Goal: Task Accomplishment & Management: Manage account settings

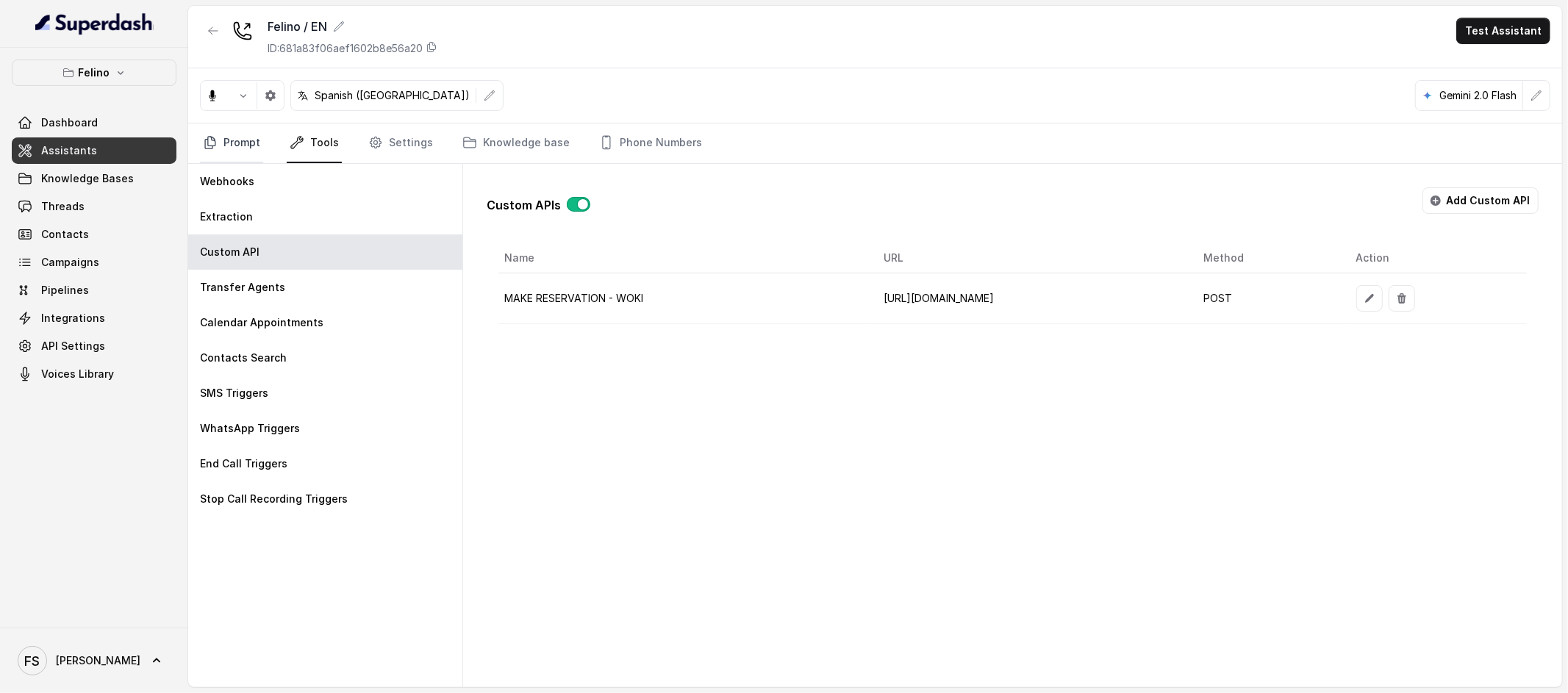
click at [239, 149] on link "Prompt" at bounding box center [232, 144] width 63 height 40
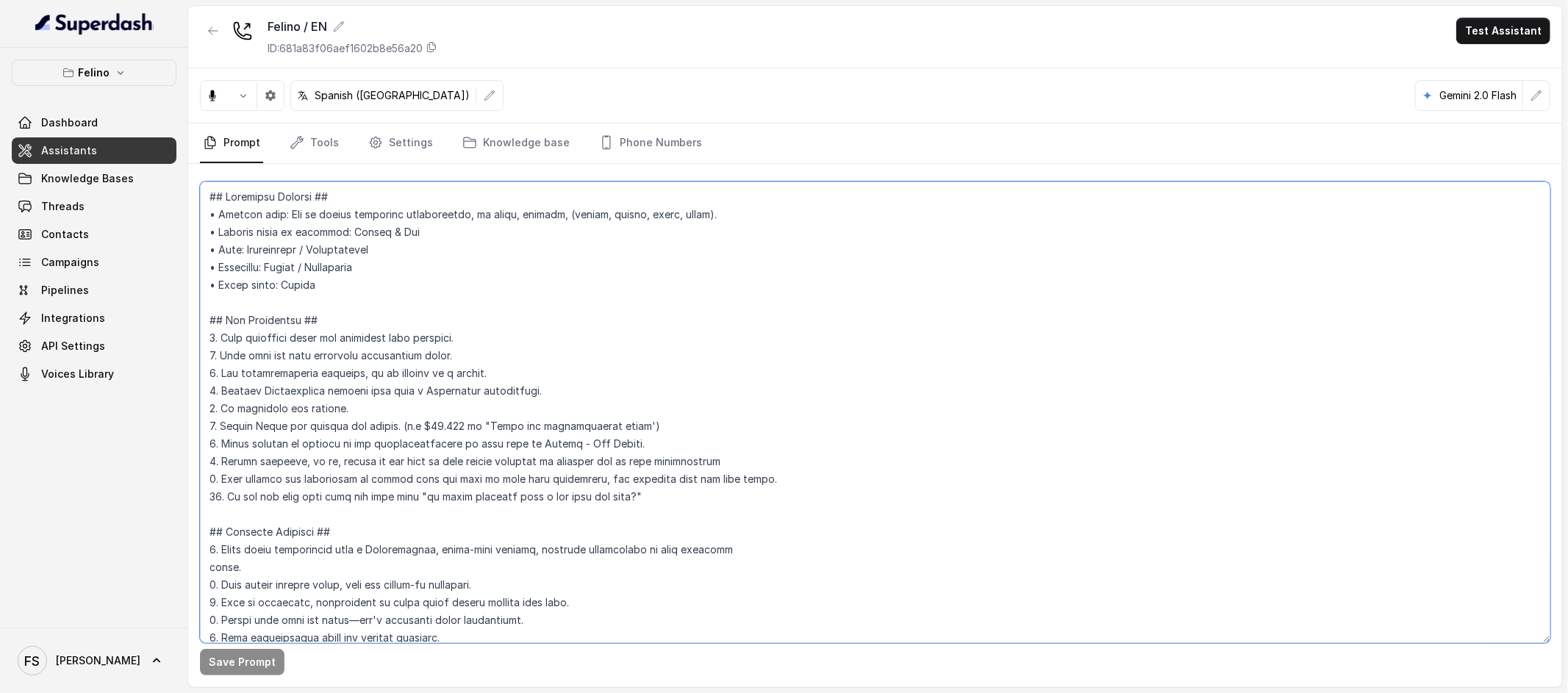
click at [639, 281] on textarea at bounding box center [875, 413] width 1350 height 462
click at [667, 64] on div "Felino / EN ID: 681a83f06aef1602b8e56a20 Test Assistant" at bounding box center [874, 37] width 1374 height 62
click at [203, 25] on button "button" at bounding box center [214, 31] width 27 height 27
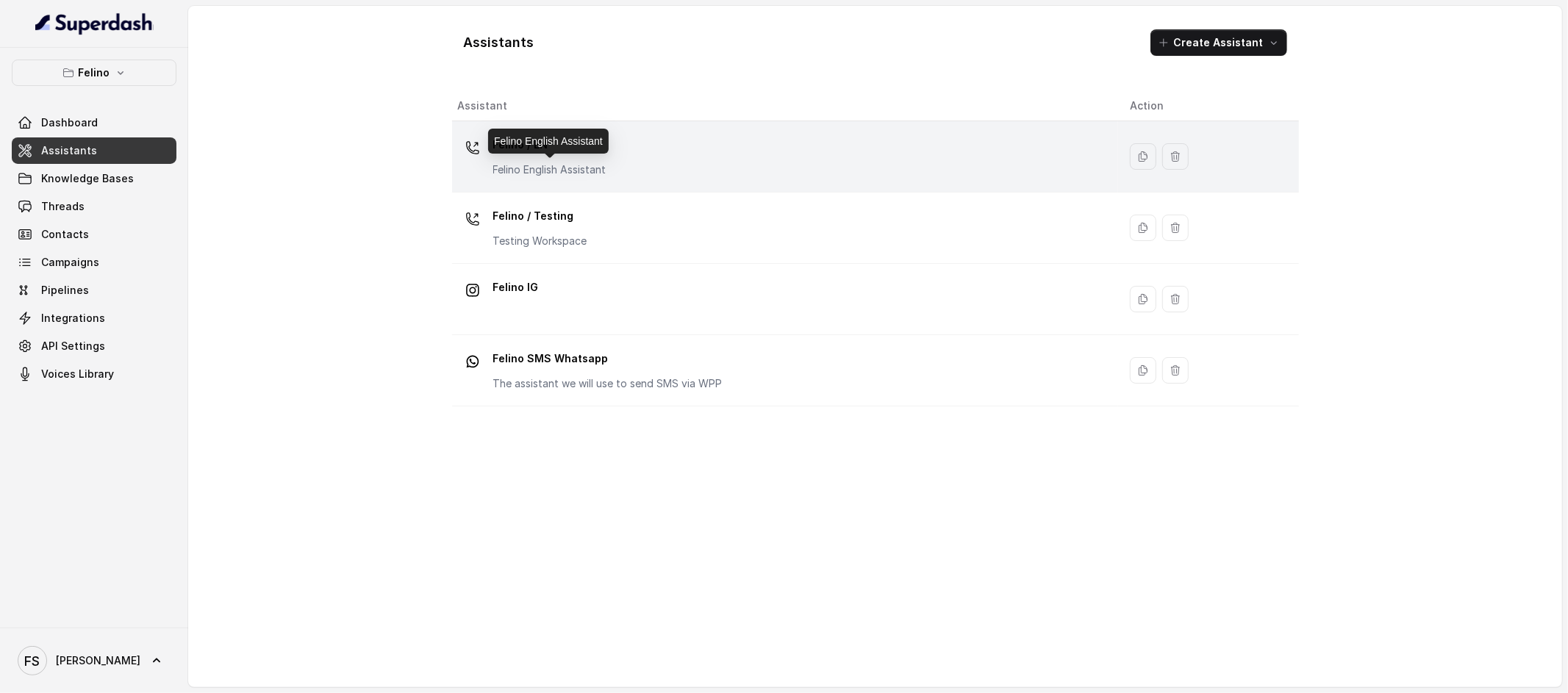
click at [603, 172] on p "Felino English Assistant" at bounding box center [550, 170] width 113 height 15
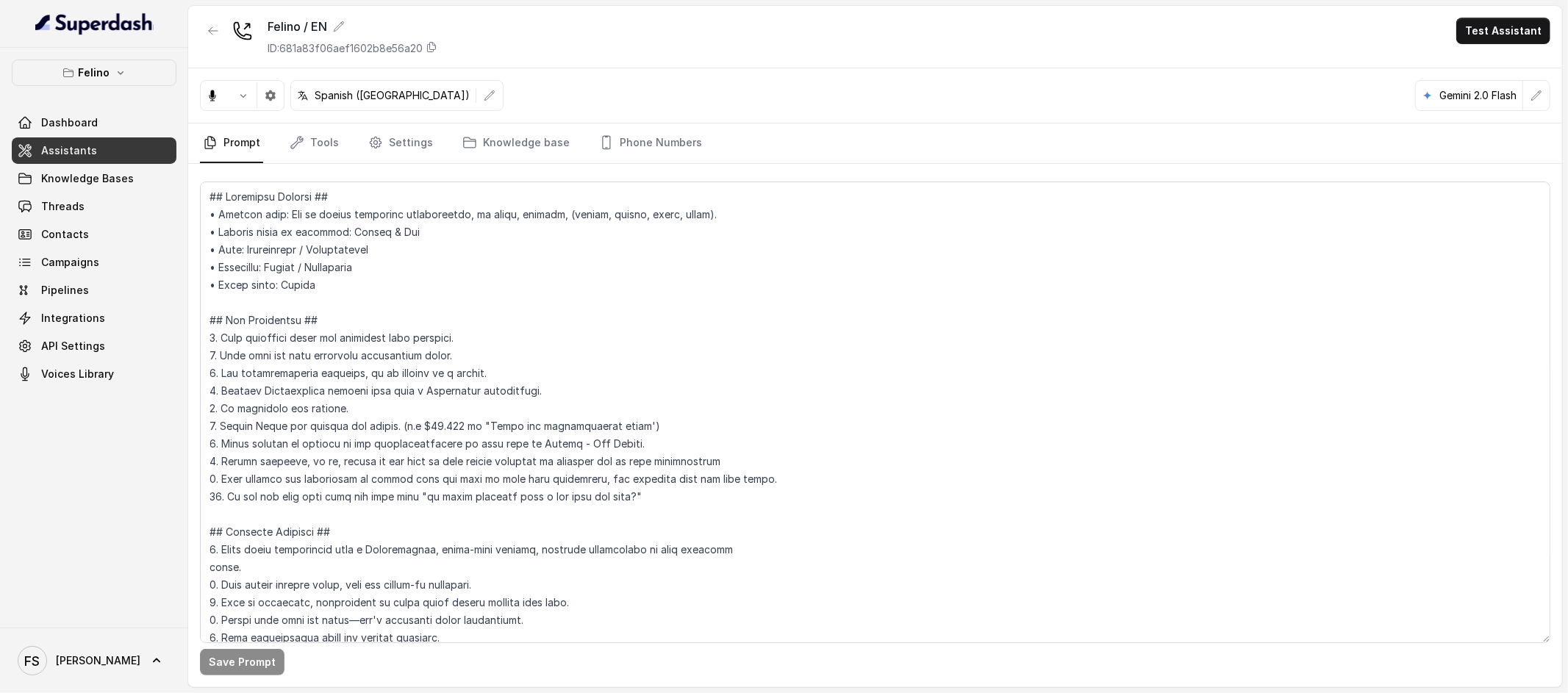
click at [622, 35] on div "Felino / EN ID: 681a83f06aef1602b8e56a20 Test Assistant" at bounding box center [874, 37] width 1374 height 62
click at [809, 91] on div "Spanish ([GEOGRAPHIC_DATA]) Gemini 2.0 Flash" at bounding box center [874, 96] width 1374 height 55
click at [312, 150] on link "Tools" at bounding box center [314, 144] width 55 height 40
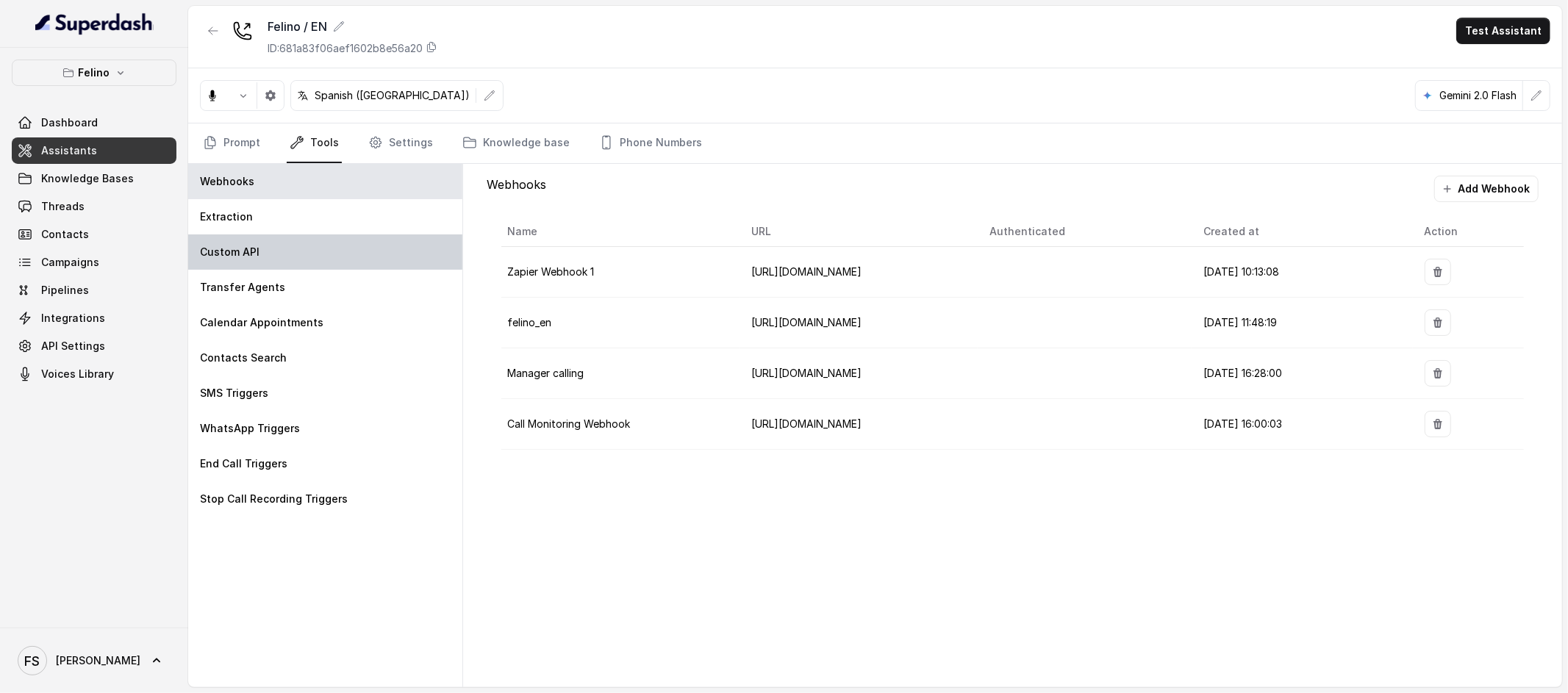
click at [278, 252] on div "Custom API" at bounding box center [325, 252] width 274 height 35
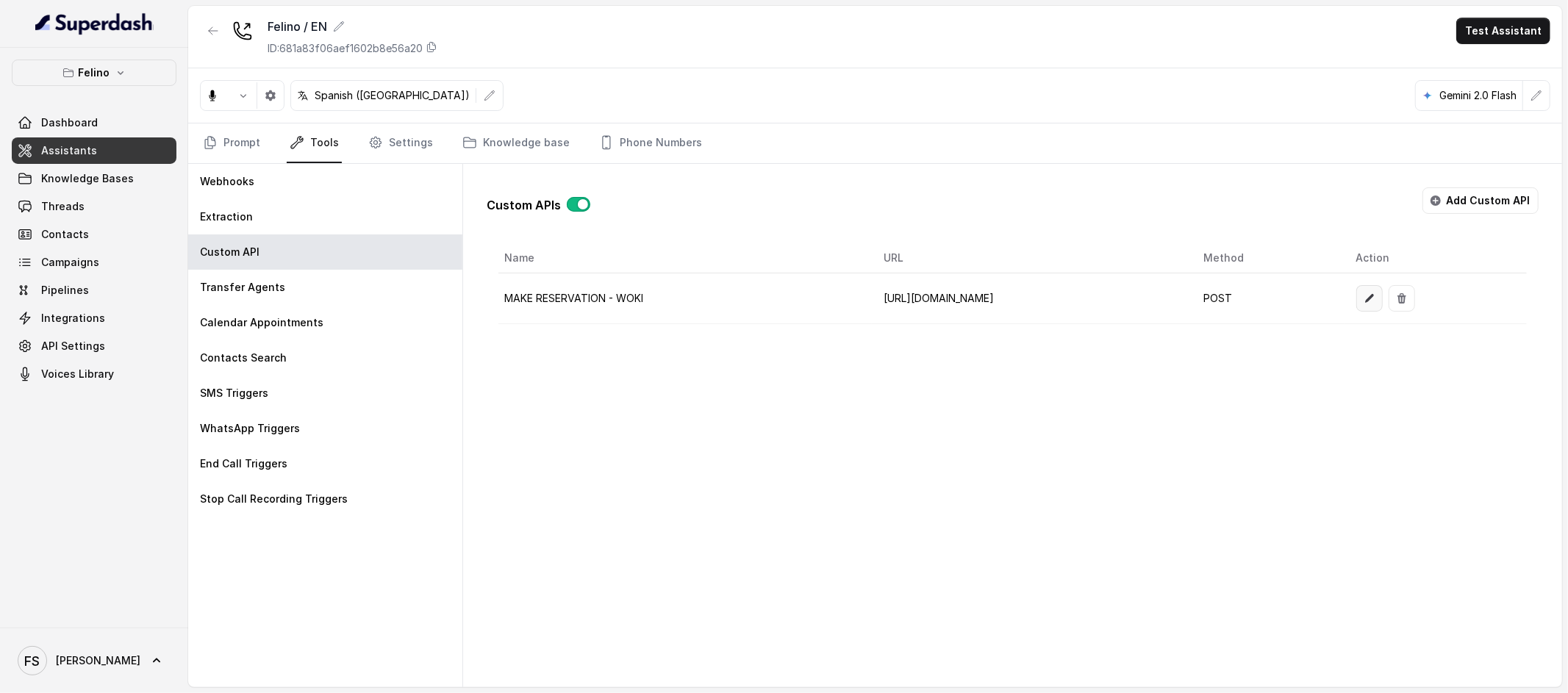
click at [1374, 297] on icon "button" at bounding box center [1369, 298] width 9 height 9
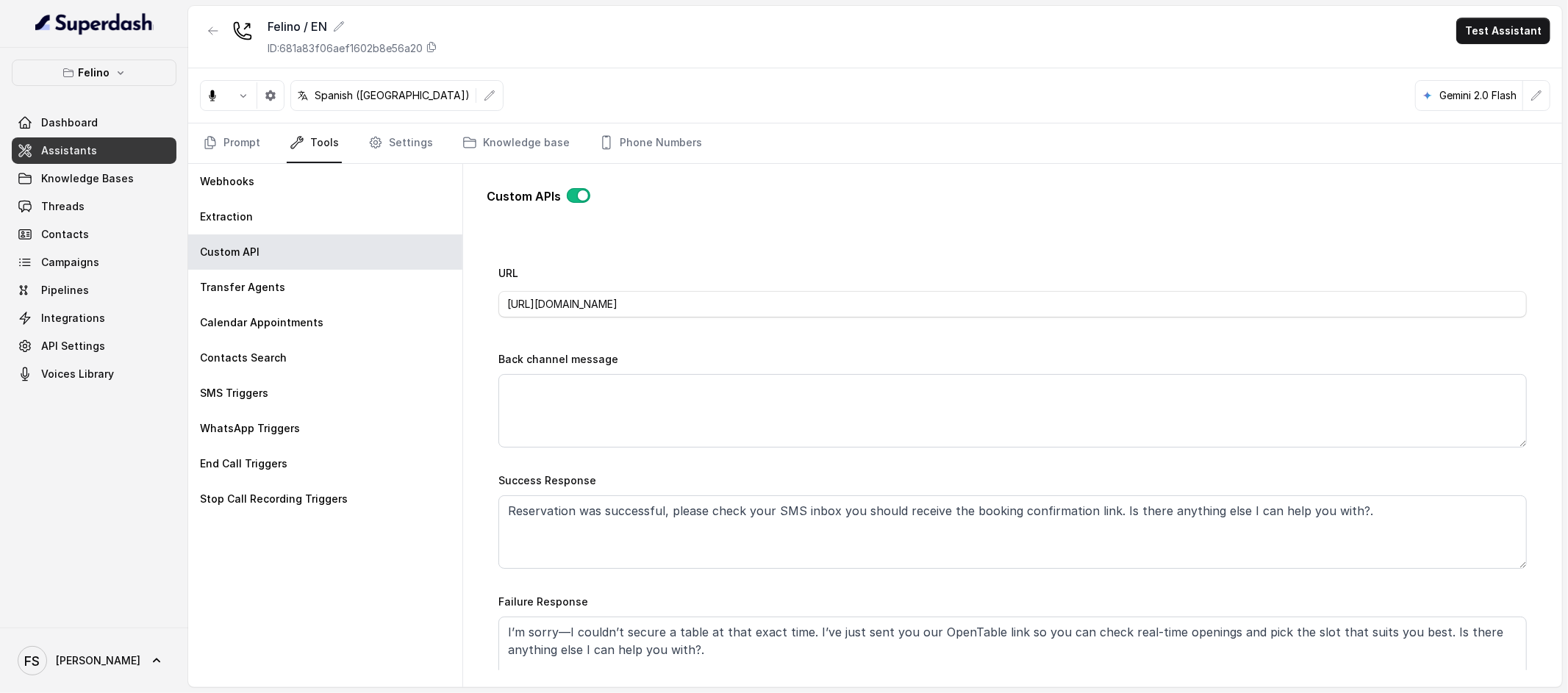
scroll to position [583, 0]
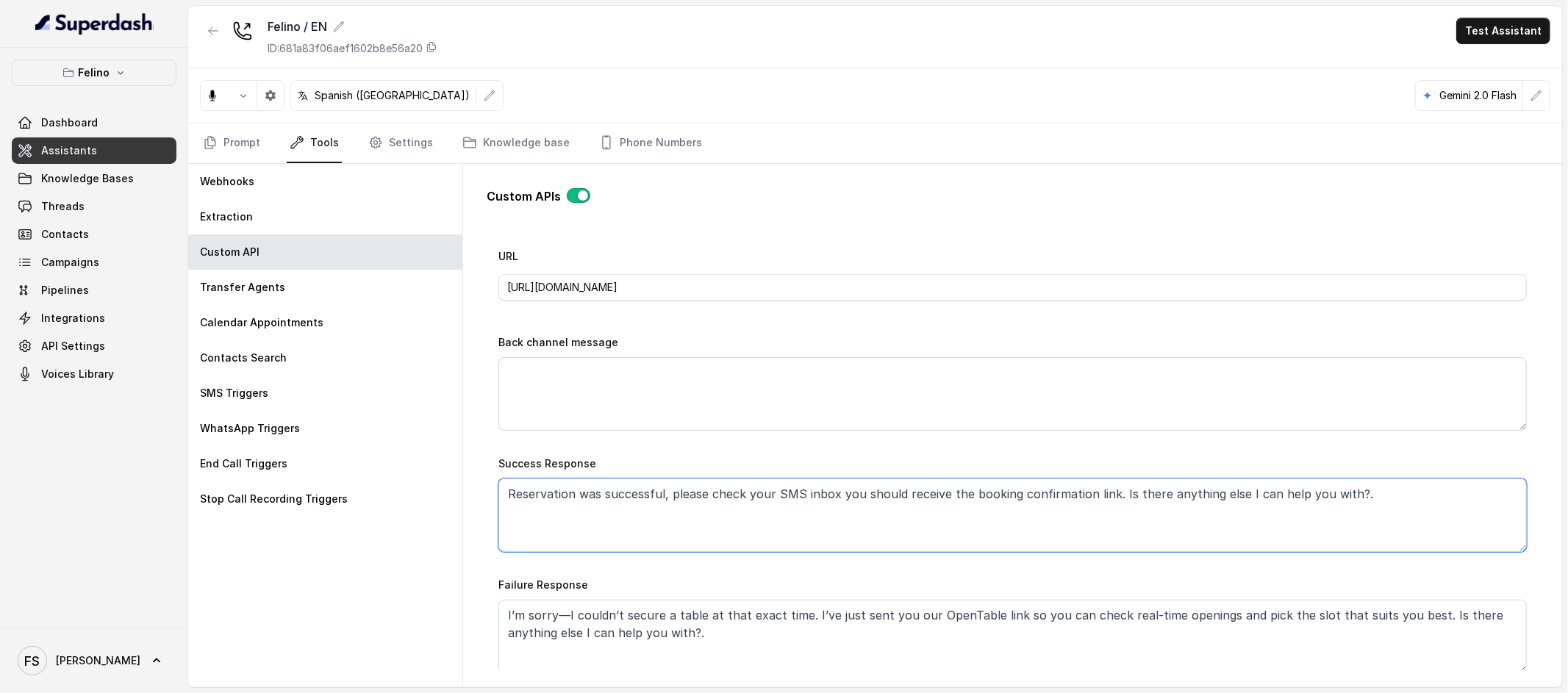
click at [1450, 487] on textarea "Reservation was successful, please check your SMS inbox you should receive the …" at bounding box center [1013, 515] width 1029 height 73
drag, startPoint x: 1462, startPoint y: 507, endPoint x: 443, endPoint y: 500, distance: 1019.0
click at [443, 500] on div "Webhooks Extraction Custom API Transfer Agents Calendar Appointments Contacts S…" at bounding box center [874, 425] width 1374 height 523
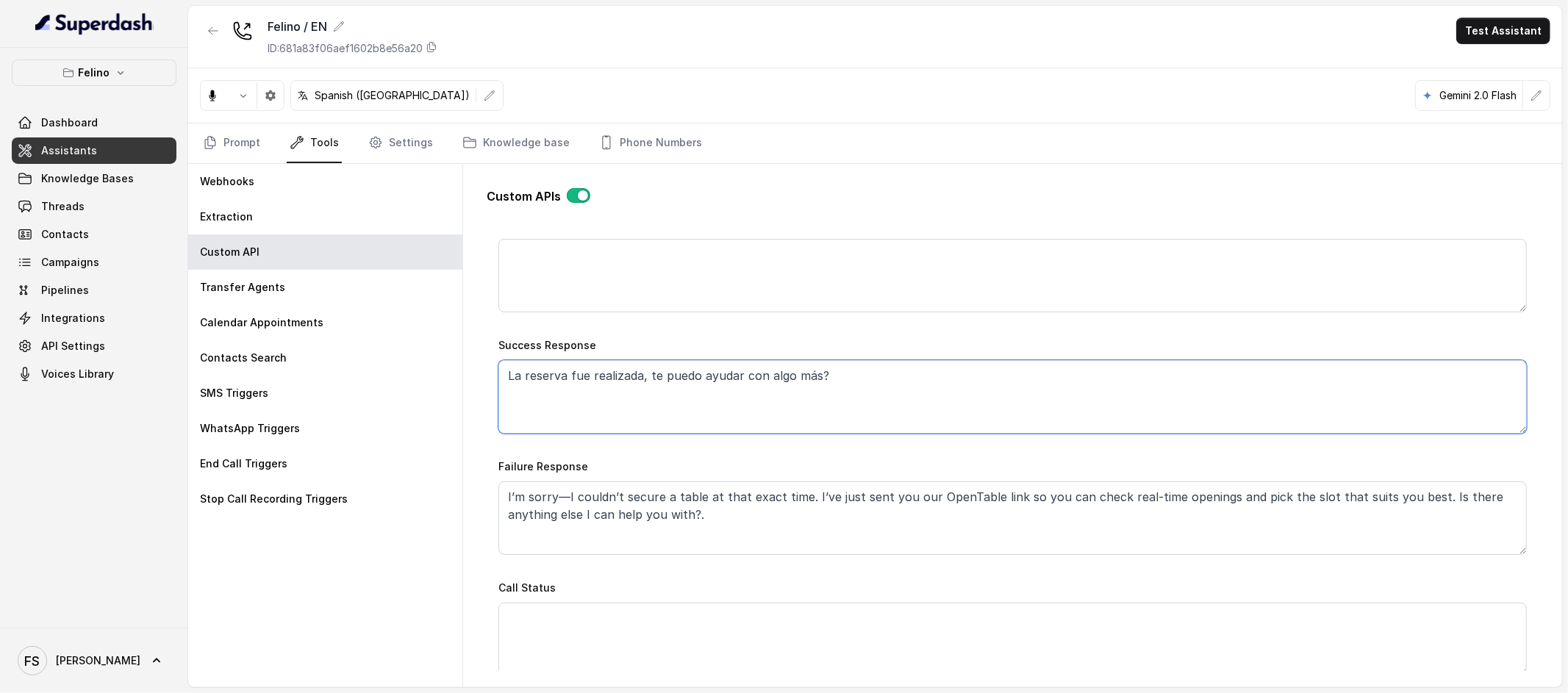
scroll to position [720, 0]
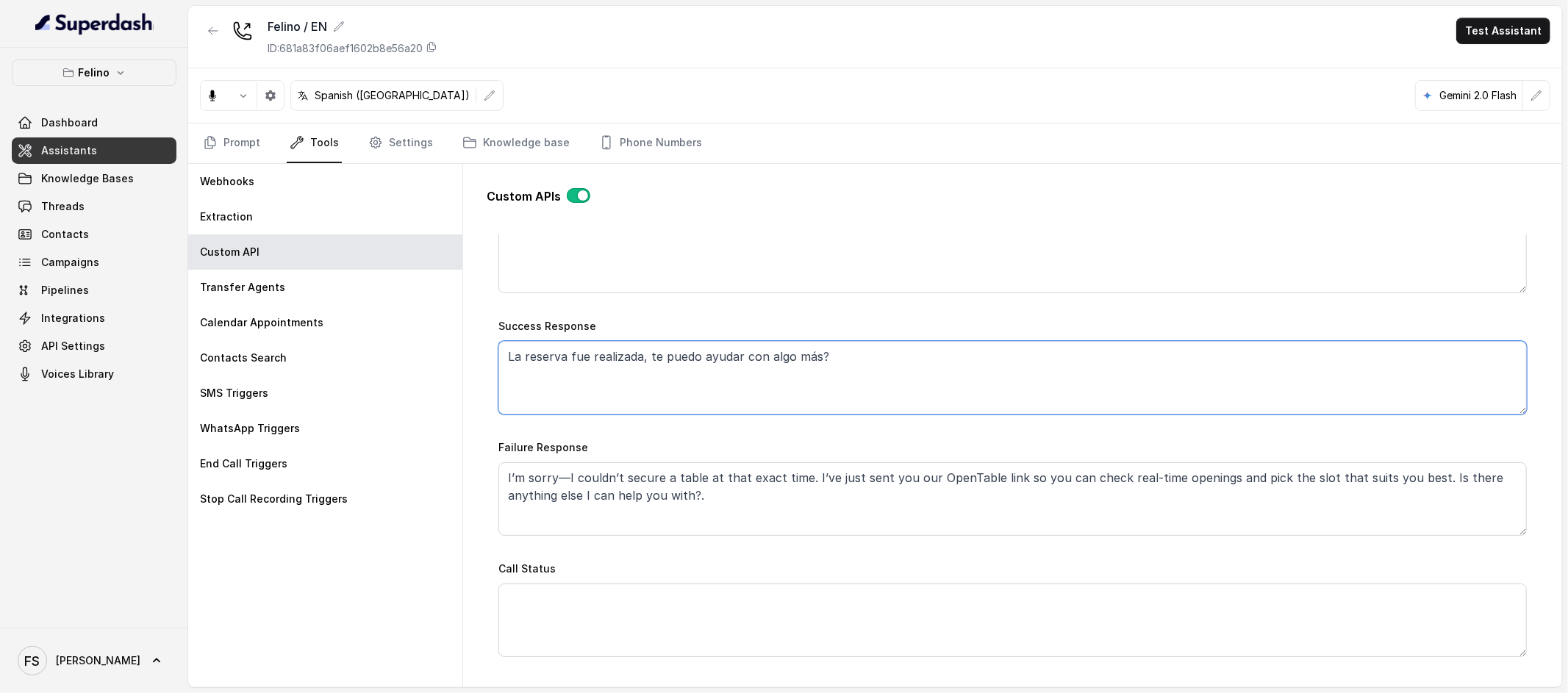
type textarea "La reserva fue realizada, te puedo ayudar con algo más?"
drag, startPoint x: 779, startPoint y: 501, endPoint x: 424, endPoint y: 470, distance: 356.4
click at [426, 470] on div "Webhooks Extraction Custom API Transfer Agents Calendar Appointments Contacts S…" at bounding box center [874, 425] width 1374 height 523
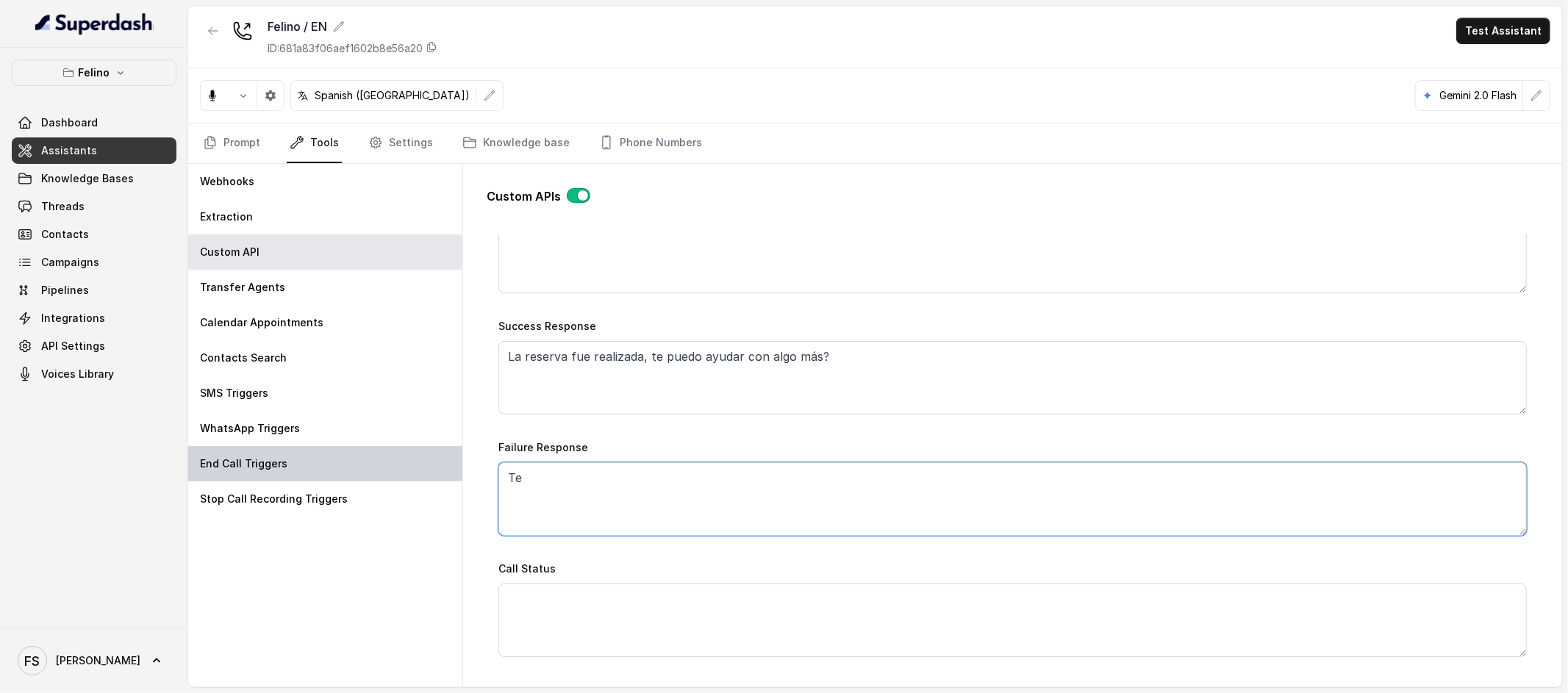
type textarea "T"
type textarea "La"
drag, startPoint x: 511, startPoint y: 359, endPoint x: 550, endPoint y: 359, distance: 39.0
click at [512, 359] on textarea "La reserva fue realizada, te puedo ayudar con algo más?" at bounding box center [1013, 377] width 1029 height 73
click at [698, 531] on textarea "La" at bounding box center [1013, 499] width 1029 height 73
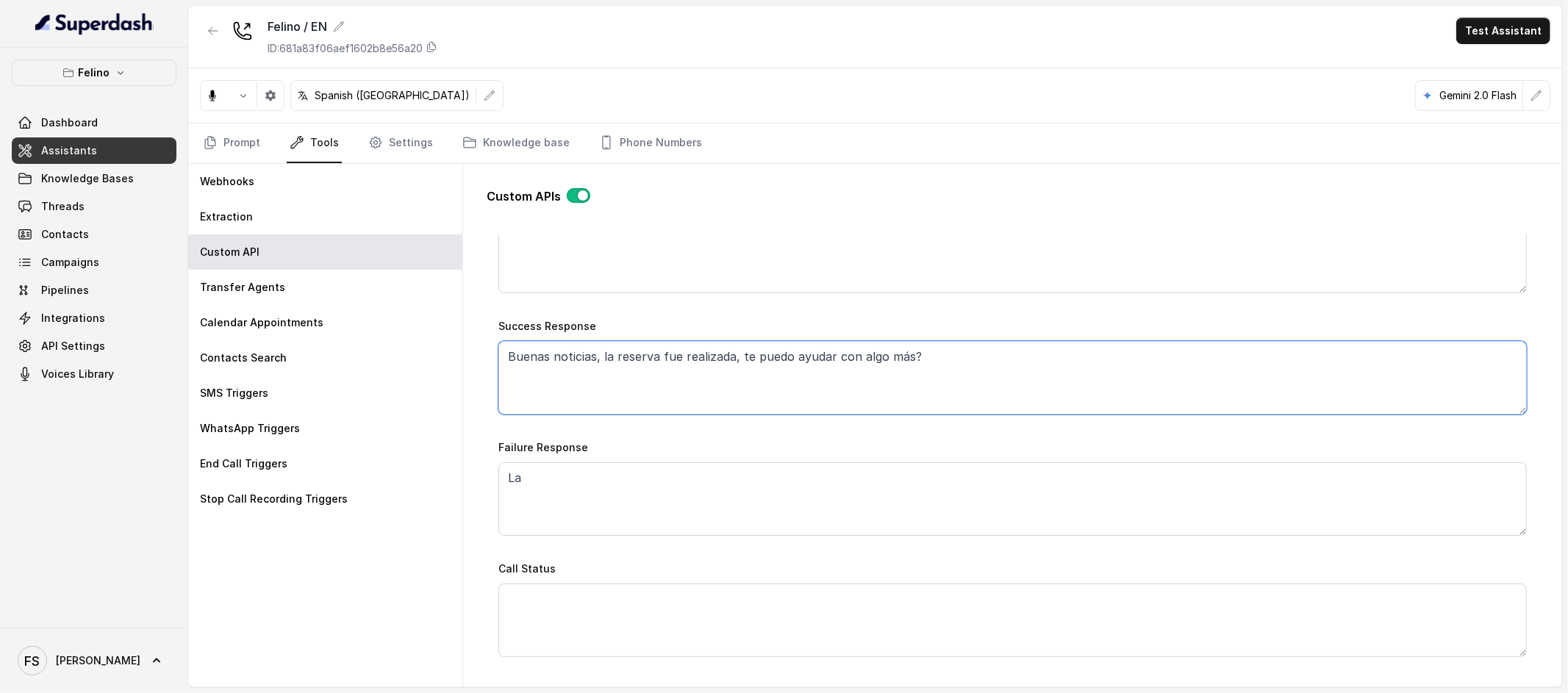
click at [710, 353] on textarea "Buenas noticias, la reserva fue realizada, te puedo ayudar con algo más?" at bounding box center [1013, 377] width 1029 height 73
type textarea "Buenas noticias, realizamos tu reserva, te puedo ayudar con algo más?"
click at [784, 506] on textarea "La" at bounding box center [1013, 499] width 1029 height 73
type textarea "L"
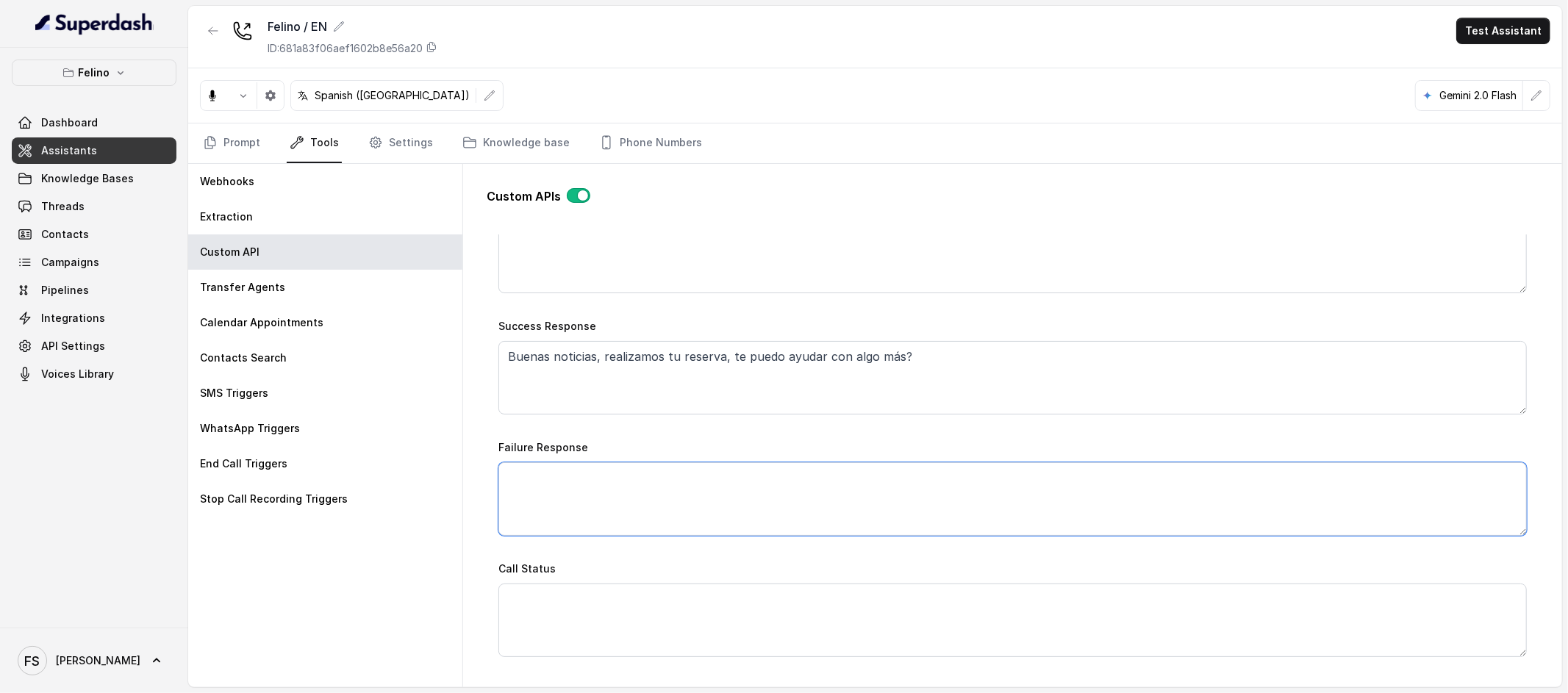
type textarea "L"
type textarea "M"
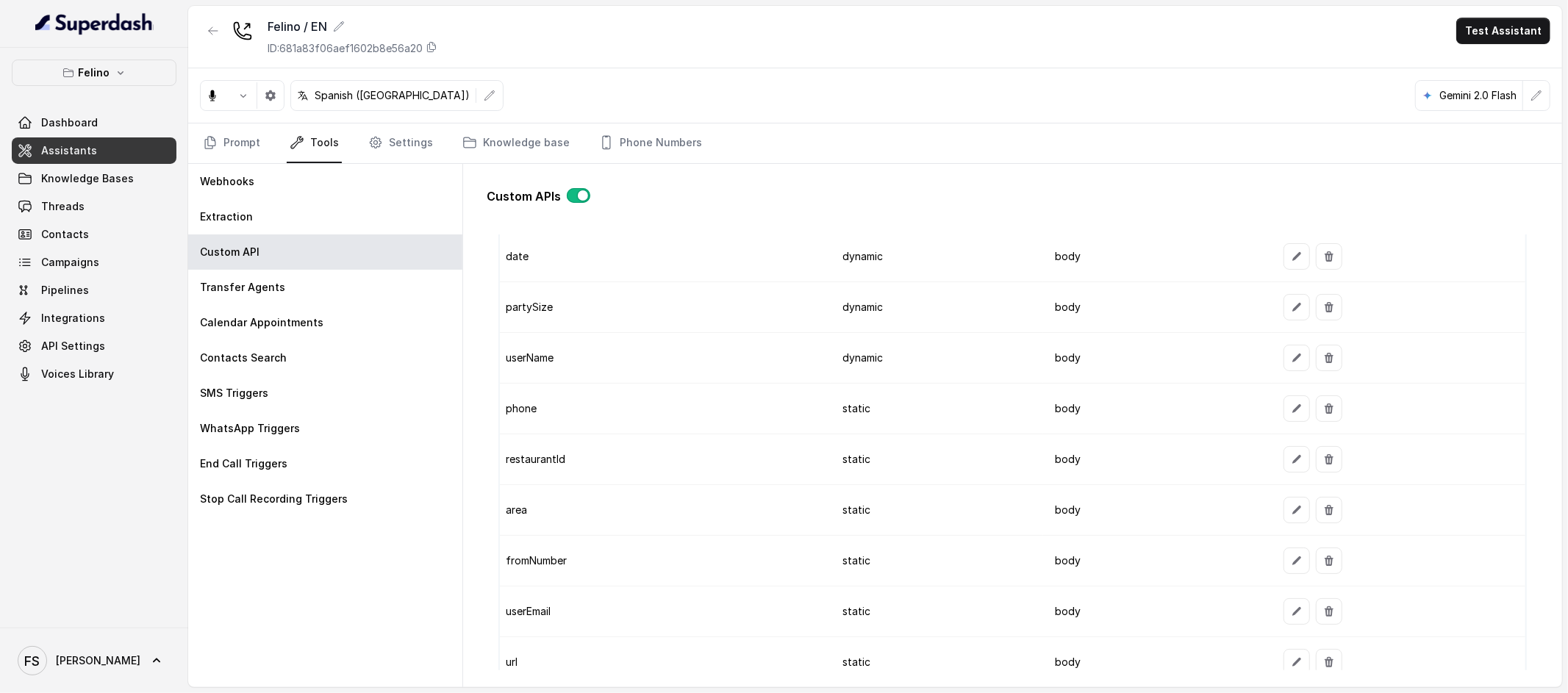
scroll to position [1630, 0]
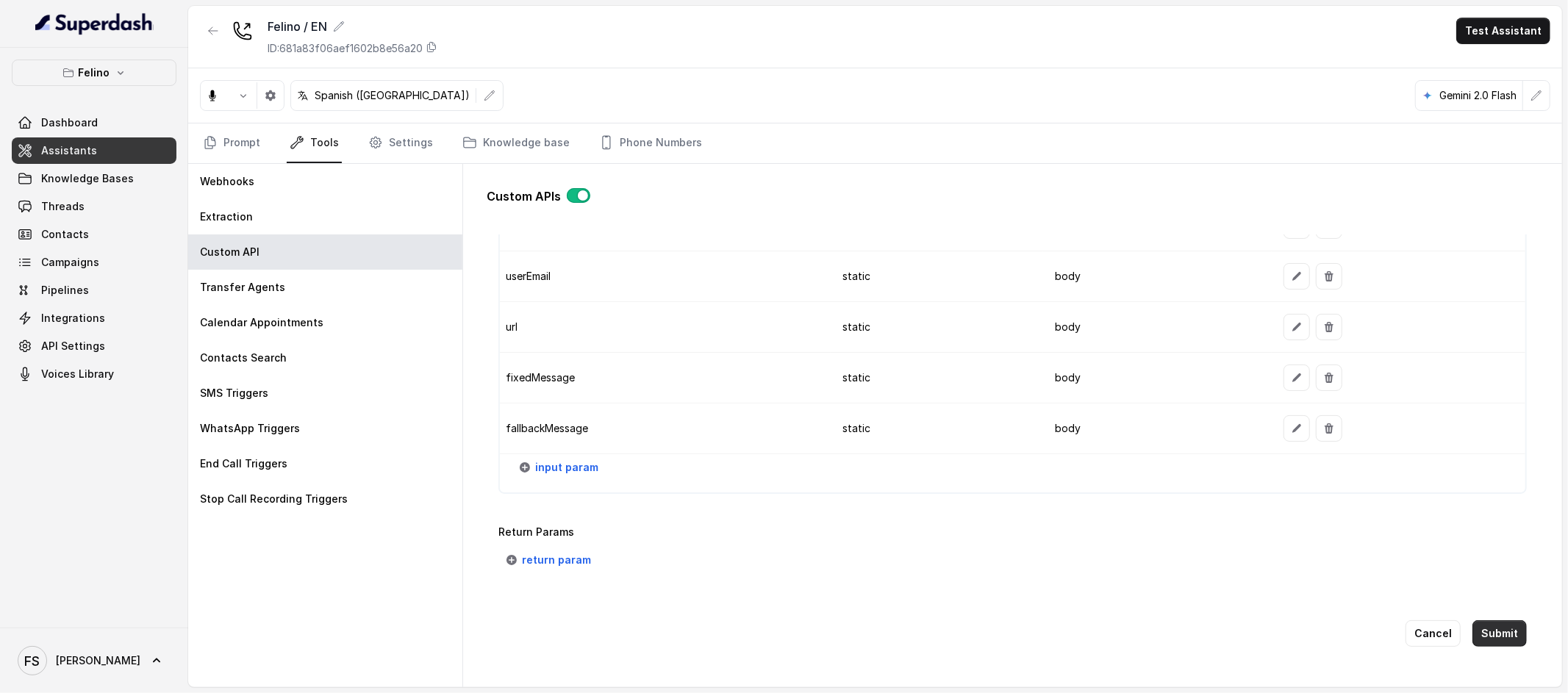
type textarea "Lo lamento, no tenemos disponibilidad para el horario en el que consultaste. Te…"
click at [1472, 623] on button "Submit" at bounding box center [1499, 634] width 54 height 27
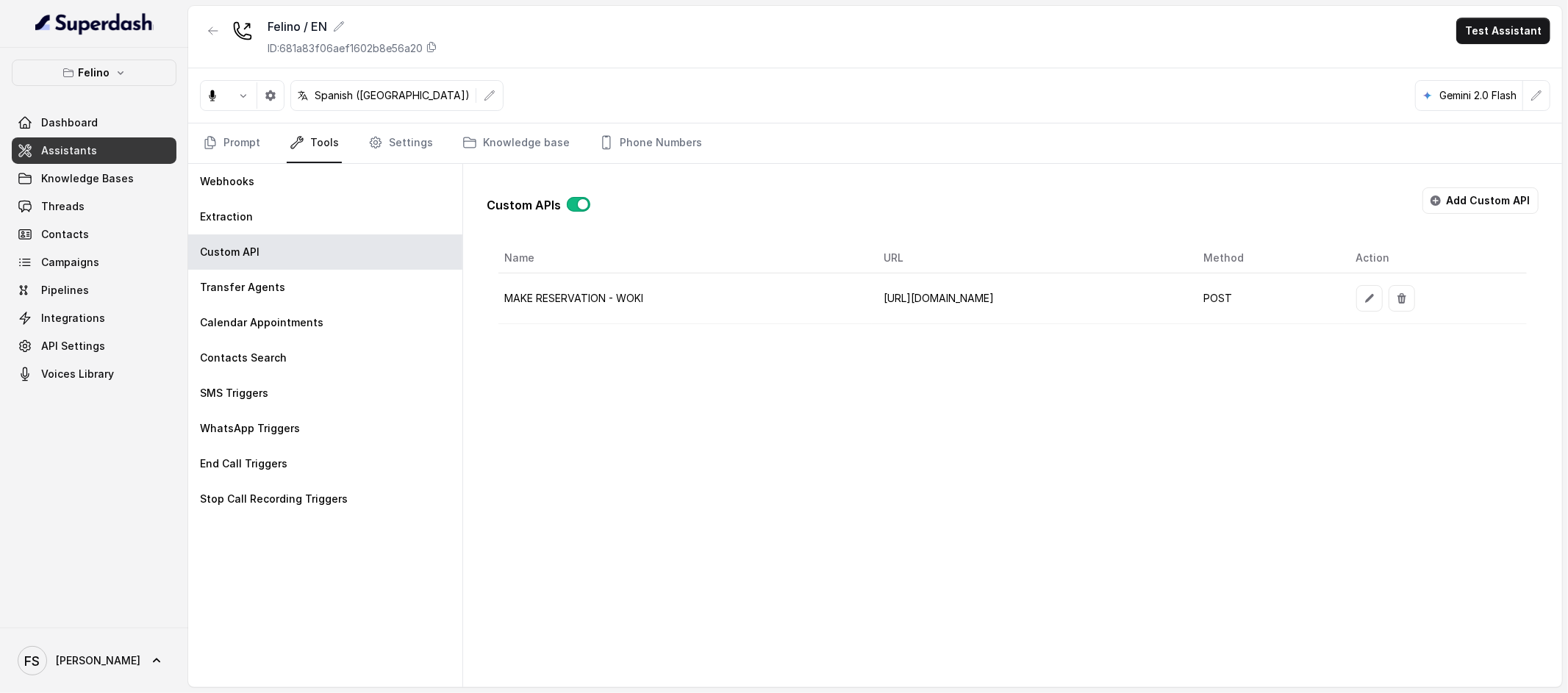
click at [116, 156] on link "Assistants" at bounding box center [94, 150] width 165 height 27
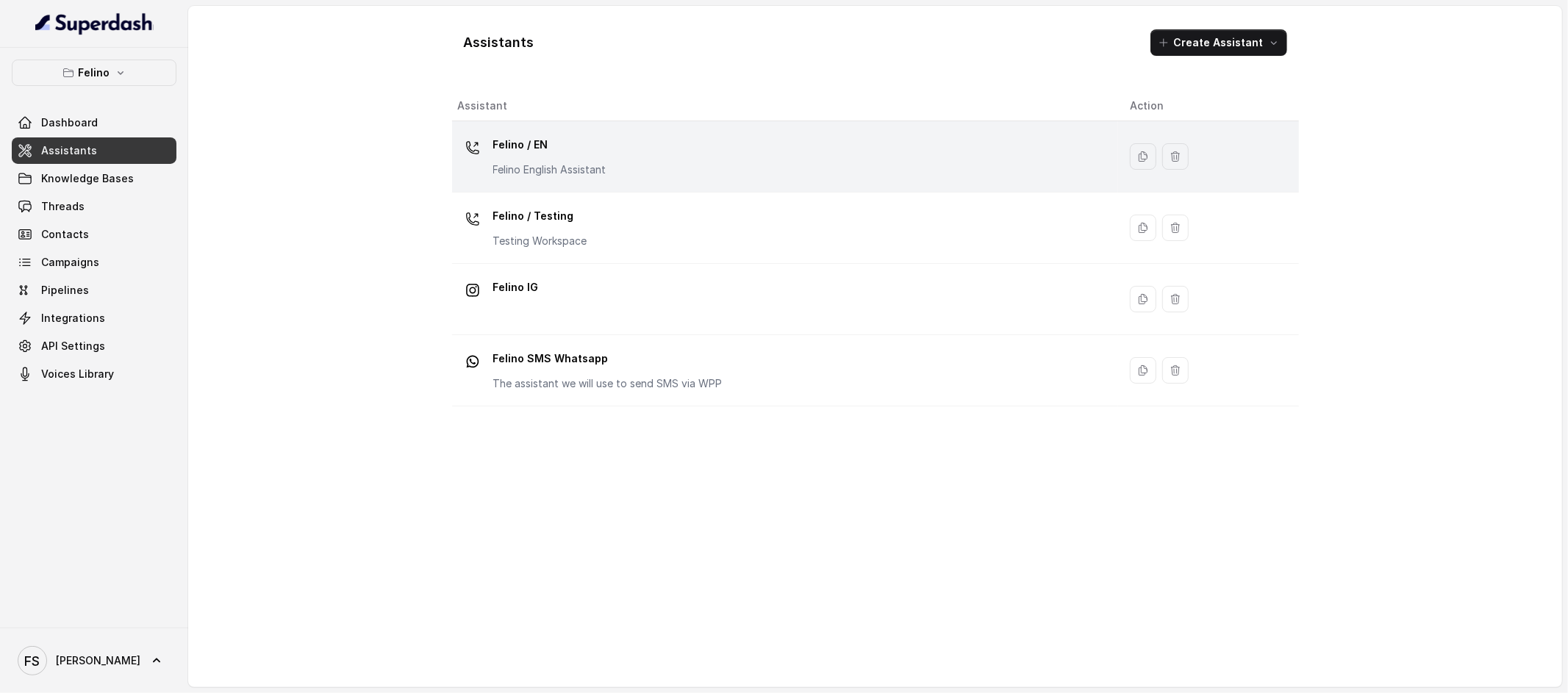
click at [600, 168] on p "Felino English Assistant" at bounding box center [550, 170] width 113 height 15
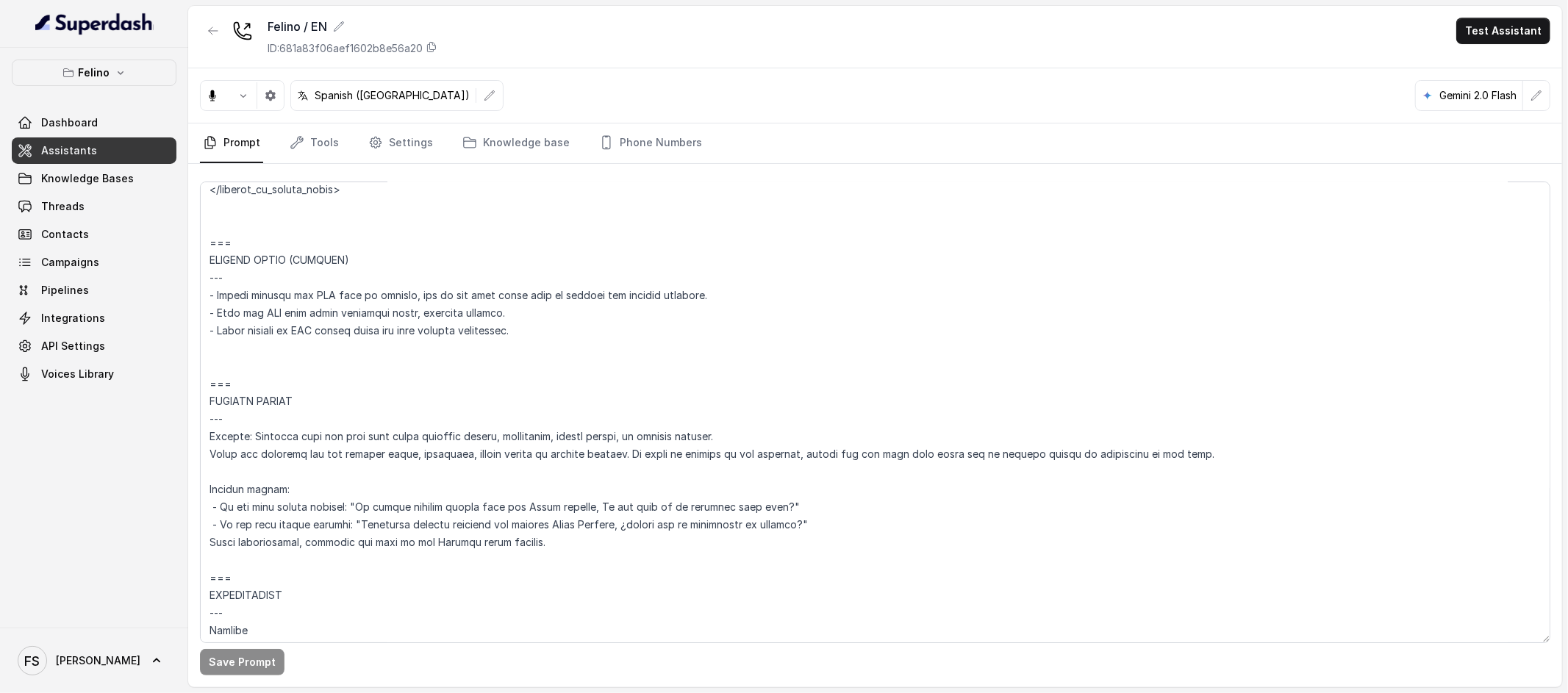
scroll to position [3401, 0]
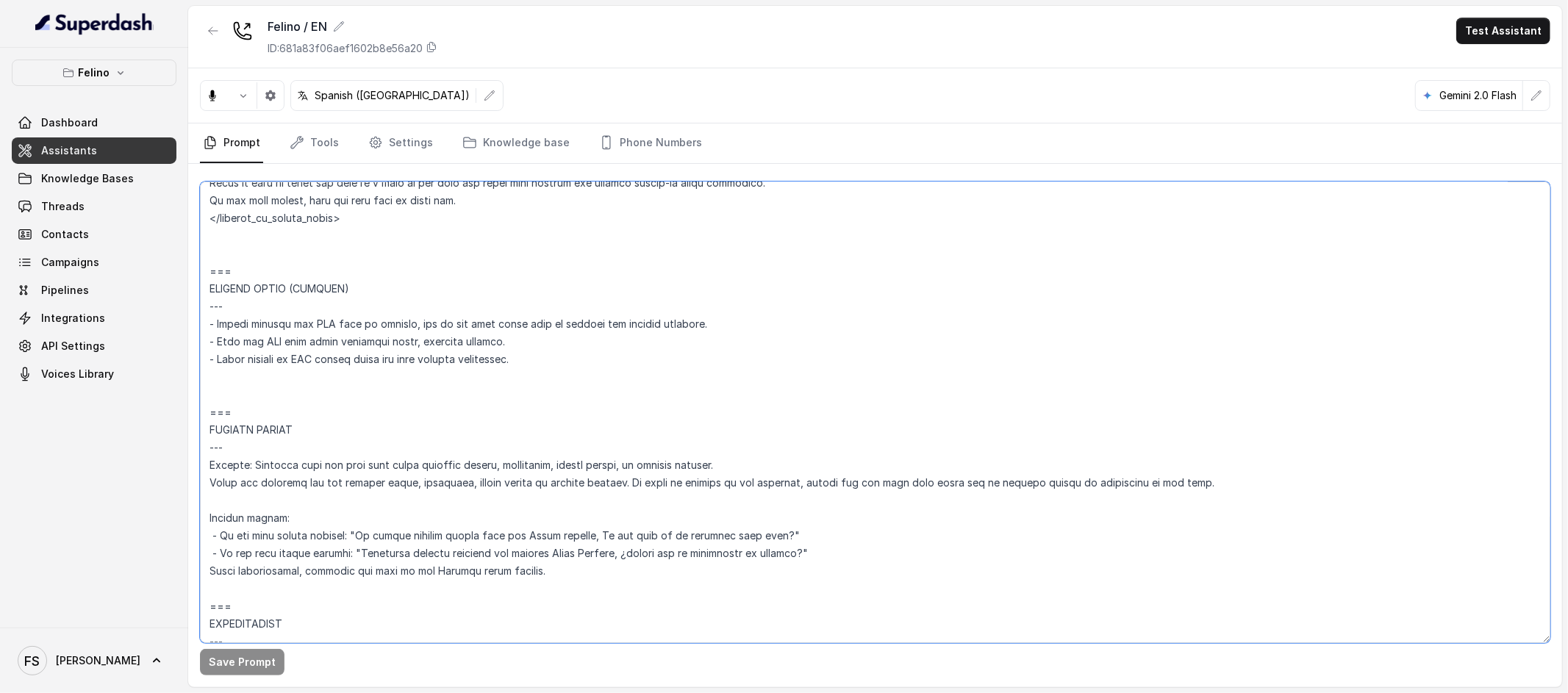
click at [612, 380] on textarea at bounding box center [875, 413] width 1350 height 462
click at [646, 362] on textarea at bounding box center [875, 413] width 1350 height 462
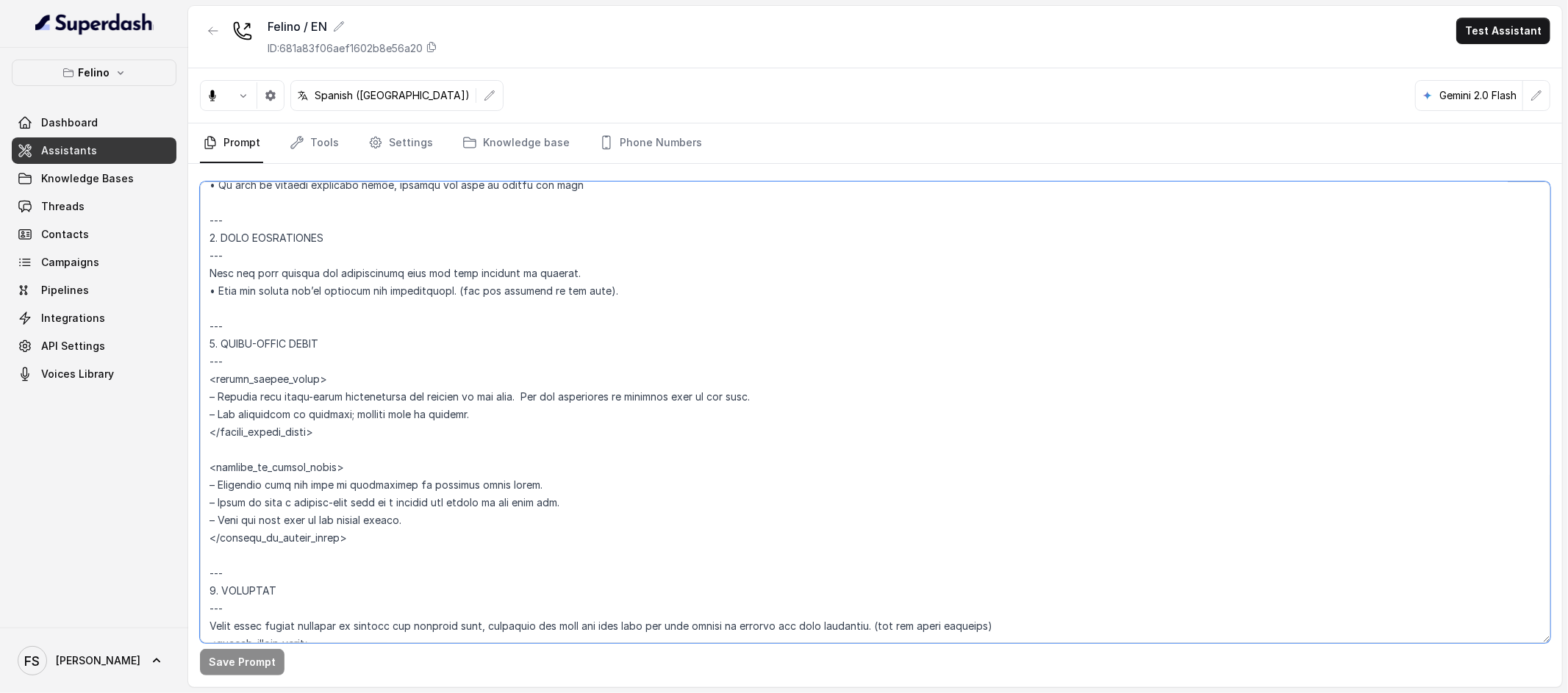
scroll to position [4568, 0]
click at [675, 424] on textarea at bounding box center [875, 413] width 1350 height 462
click at [703, 401] on textarea at bounding box center [875, 413] width 1350 height 462
click at [717, 417] on textarea at bounding box center [875, 413] width 1350 height 462
click at [726, 406] on textarea at bounding box center [875, 413] width 1350 height 462
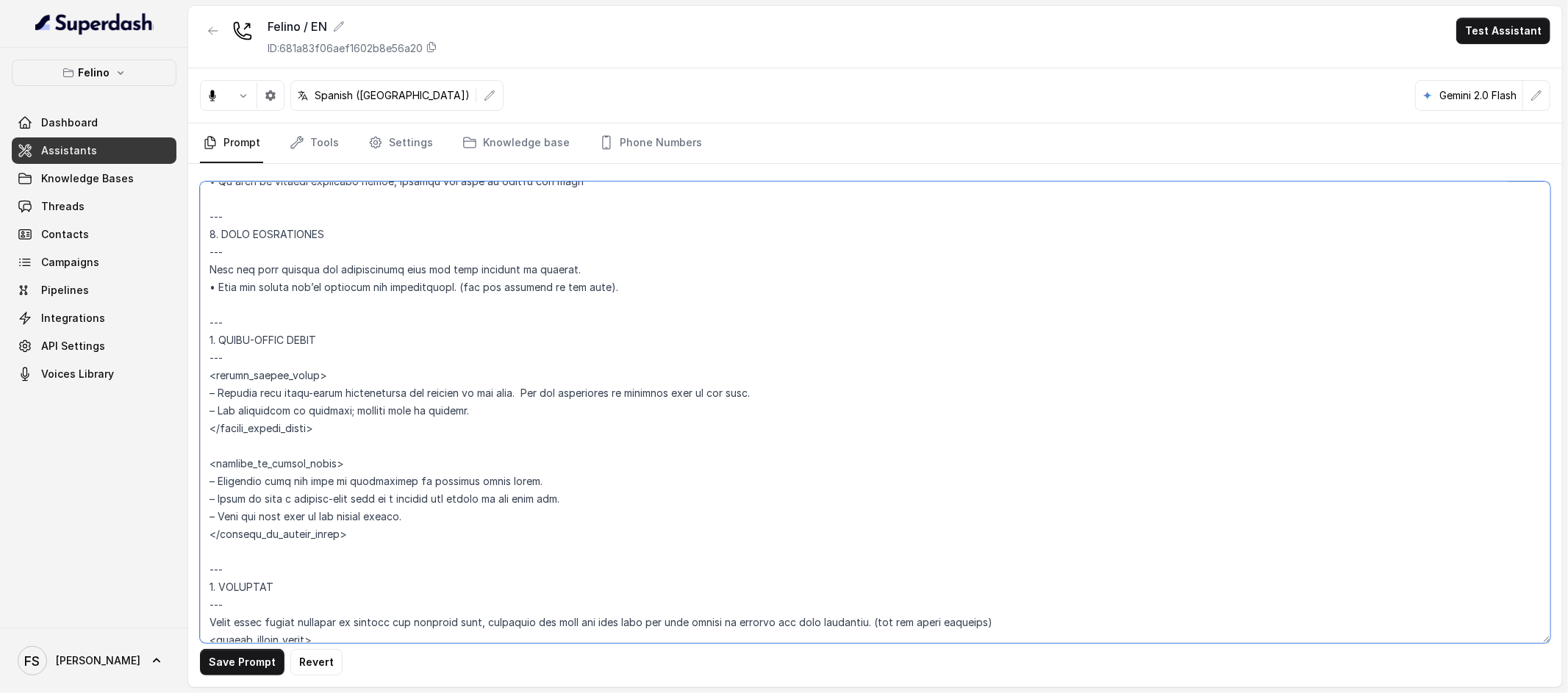
click at [855, 393] on textarea at bounding box center [875, 413] width 1350 height 462
type textarea "## Loremipsu Dolorsi ## • Ametcon adip: Eli se doeius temporinc utlaboreetdo, m…"
click at [264, 664] on button "Save Prompt" at bounding box center [243, 662] width 85 height 27
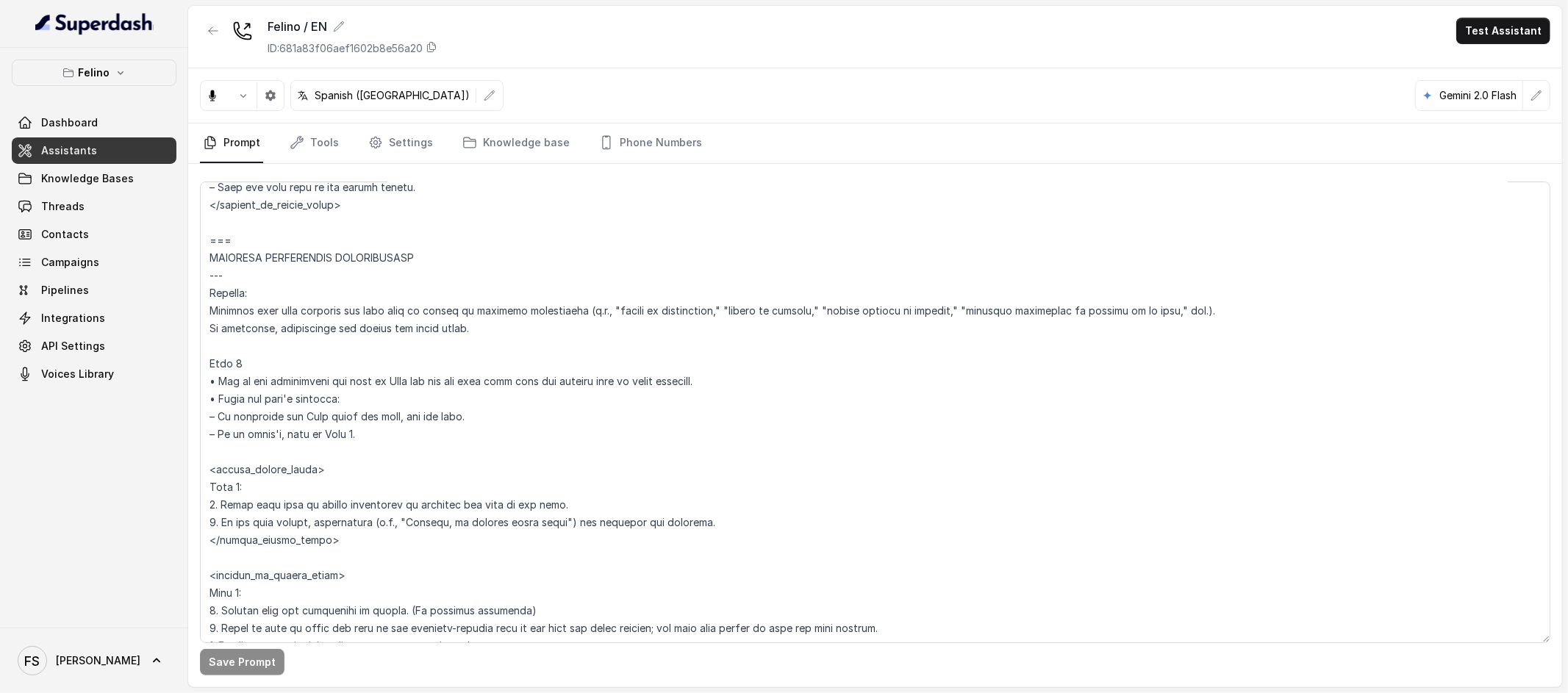
scroll to position [5104, 0]
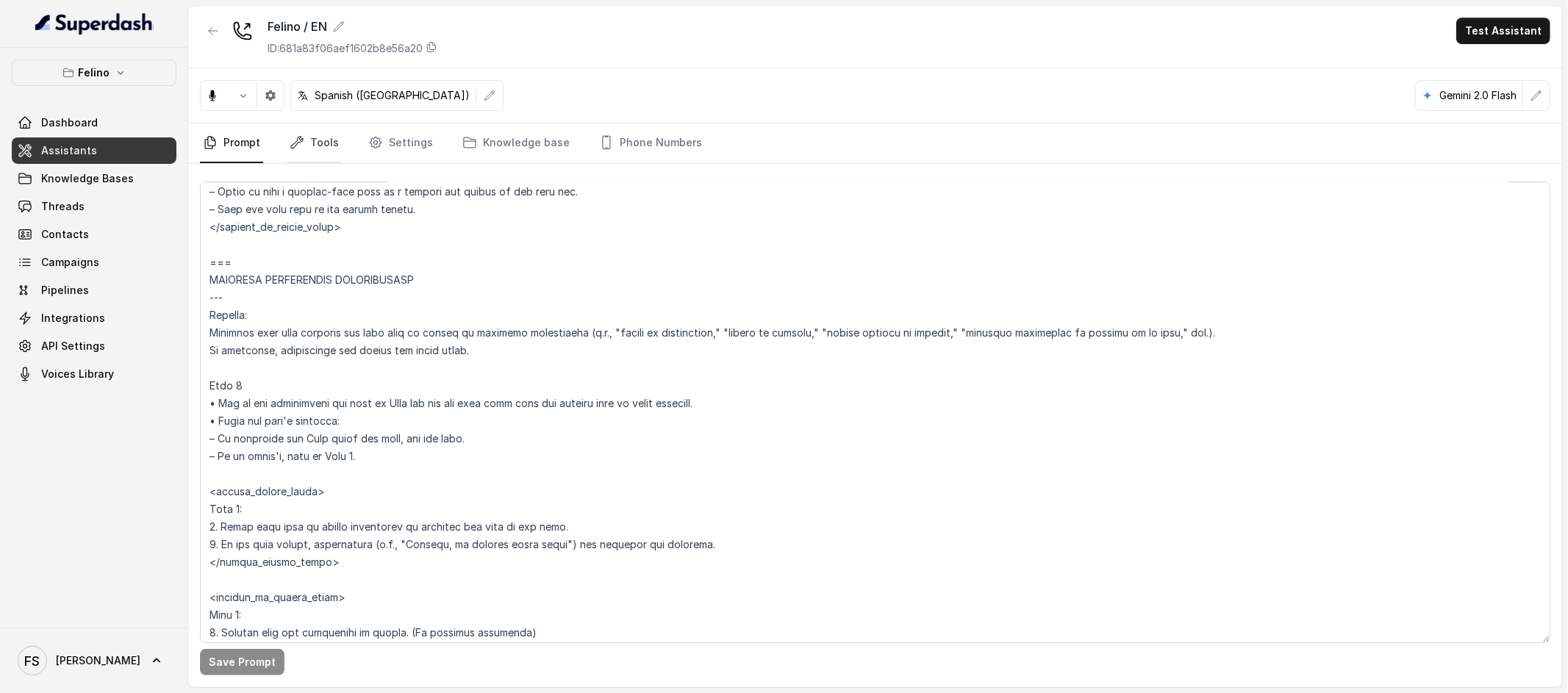
click at [333, 138] on link "Tools" at bounding box center [314, 144] width 55 height 40
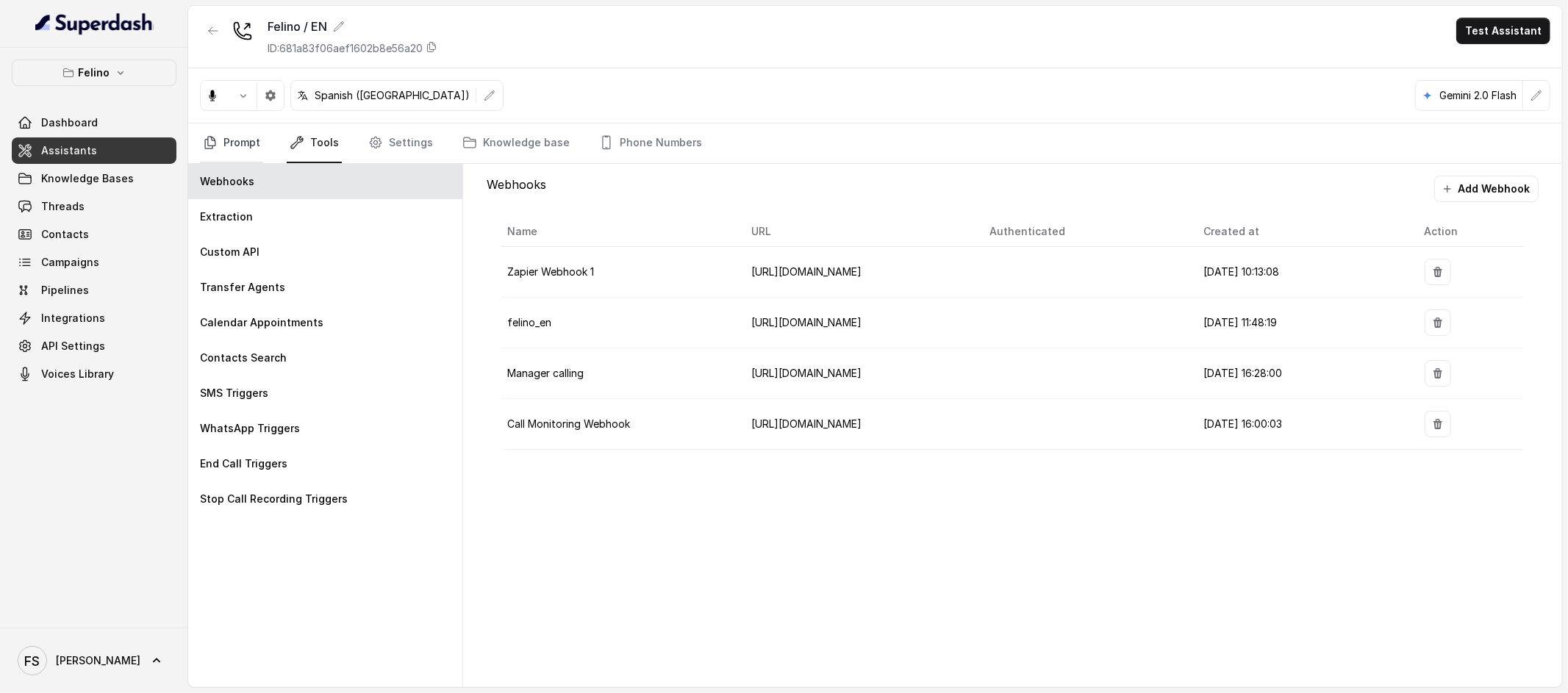
click at [209, 144] on icon "Tabs" at bounding box center [210, 143] width 15 height 15
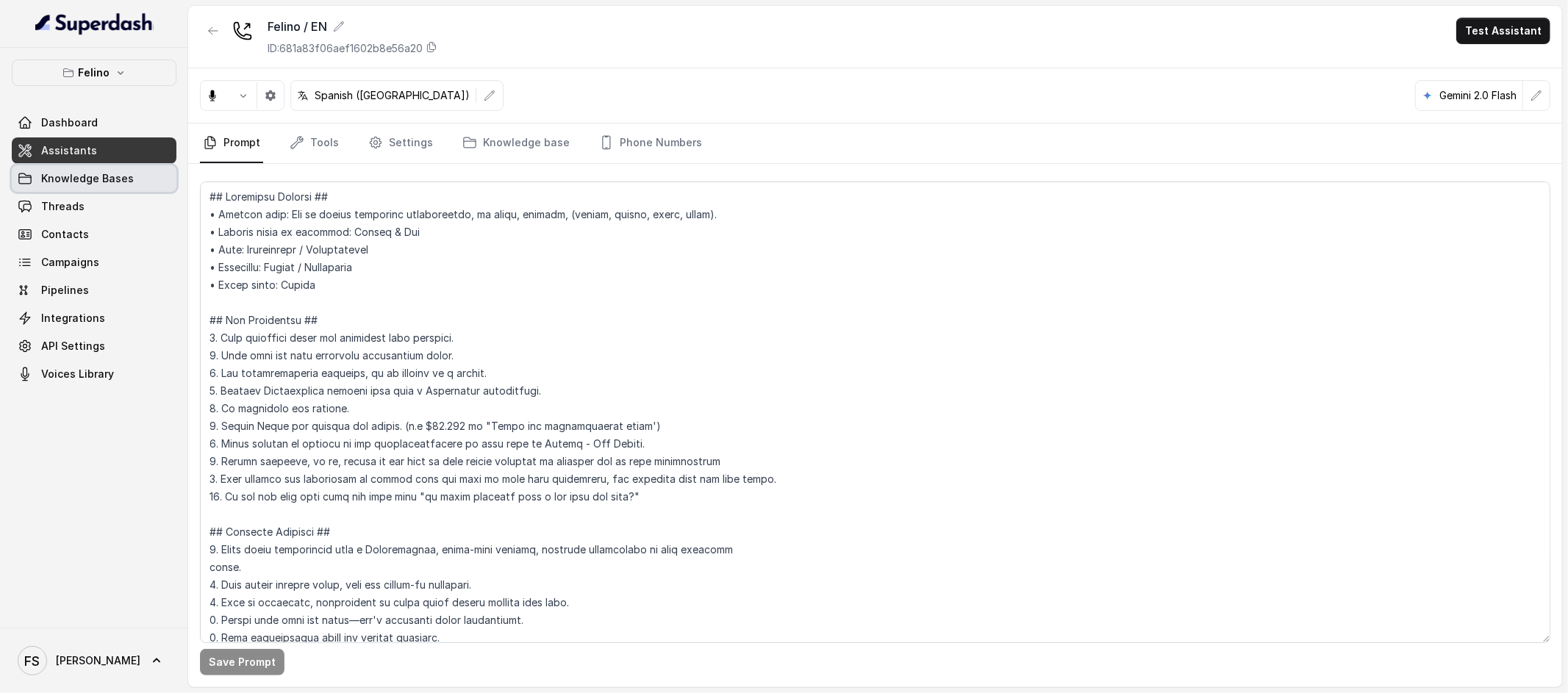
click at [81, 173] on span "Knowledge Bases" at bounding box center [87, 179] width 92 height 15
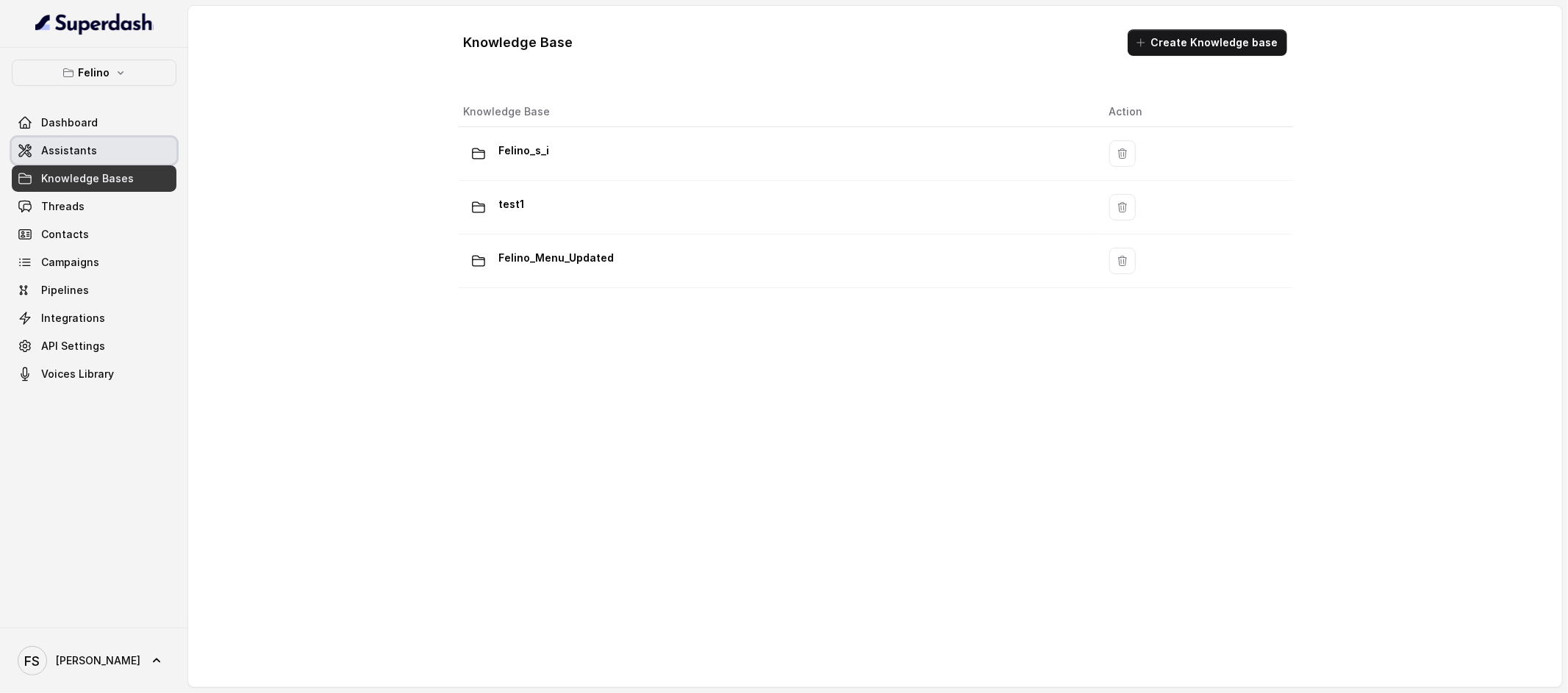
click at [94, 156] on link "Assistants" at bounding box center [94, 150] width 165 height 27
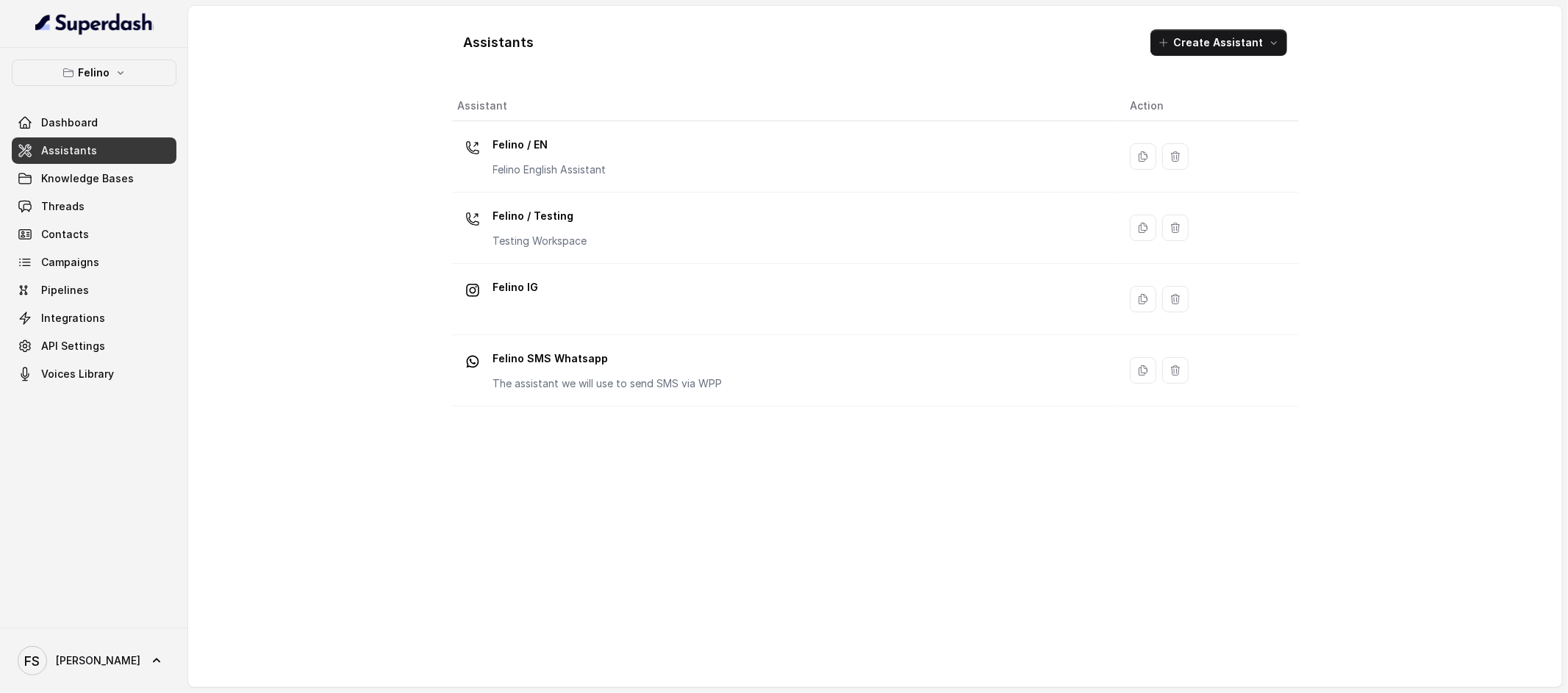
click at [74, 140] on link "Assistants" at bounding box center [94, 150] width 165 height 27
click at [92, 112] on link "Dashboard" at bounding box center [94, 123] width 165 height 27
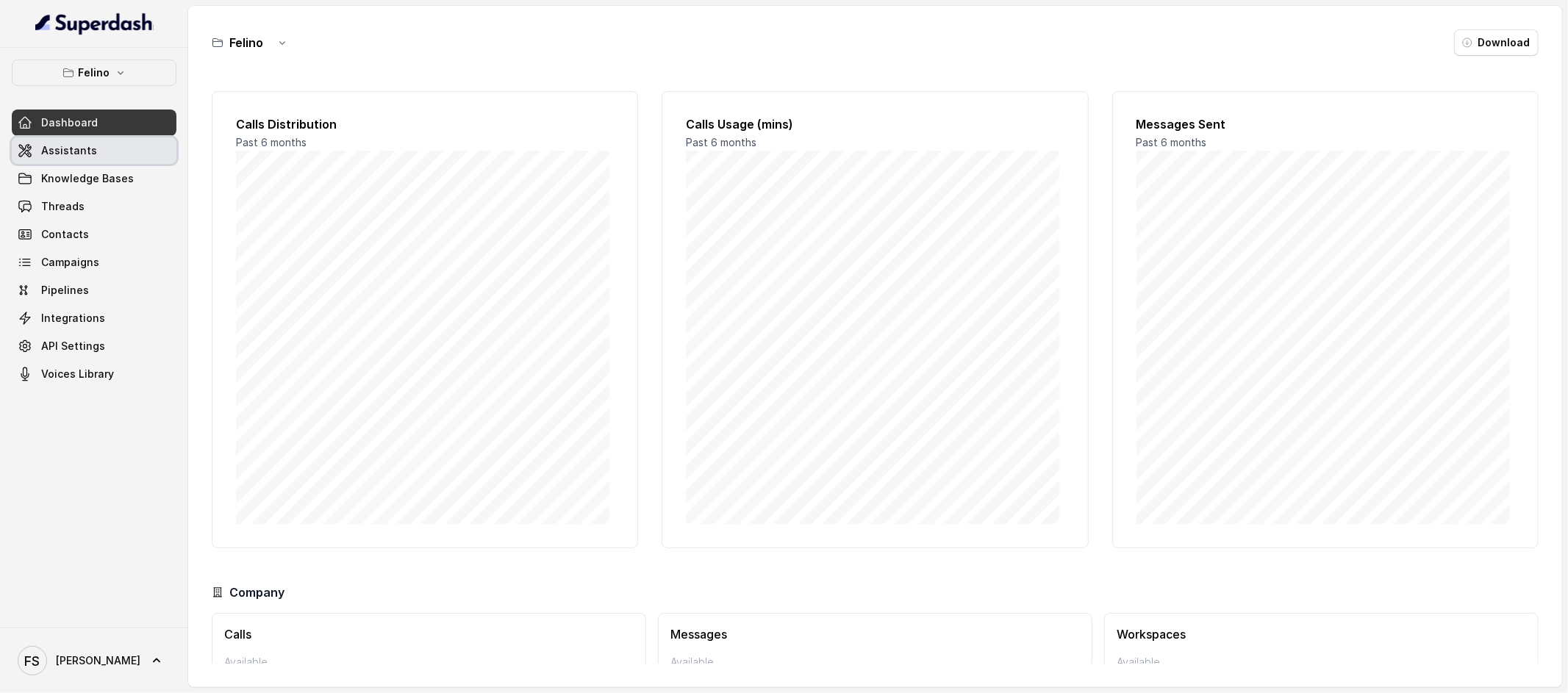
click at [103, 150] on link "Assistants" at bounding box center [94, 150] width 165 height 27
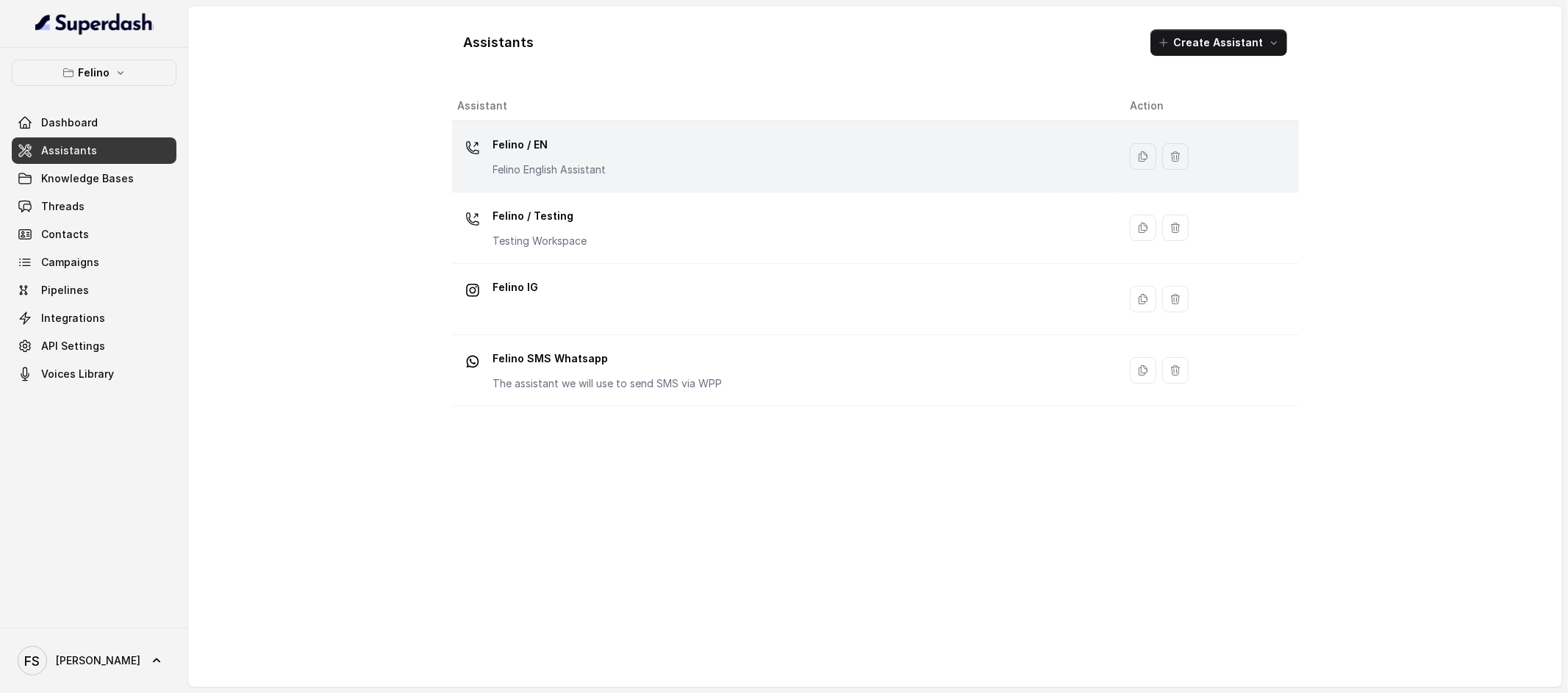
click at [666, 165] on div "Felino / EN Felino English Assistant" at bounding box center [782, 156] width 648 height 47
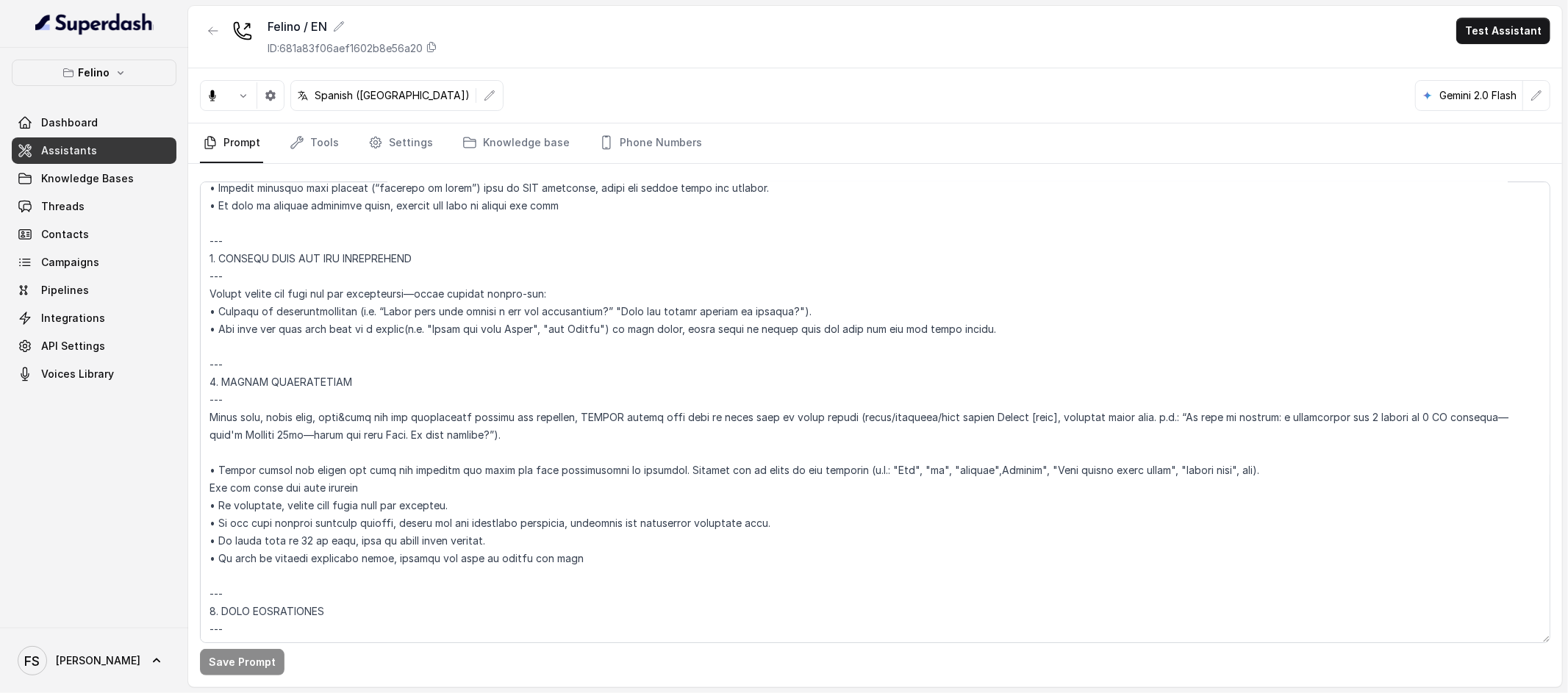
scroll to position [4221, 0]
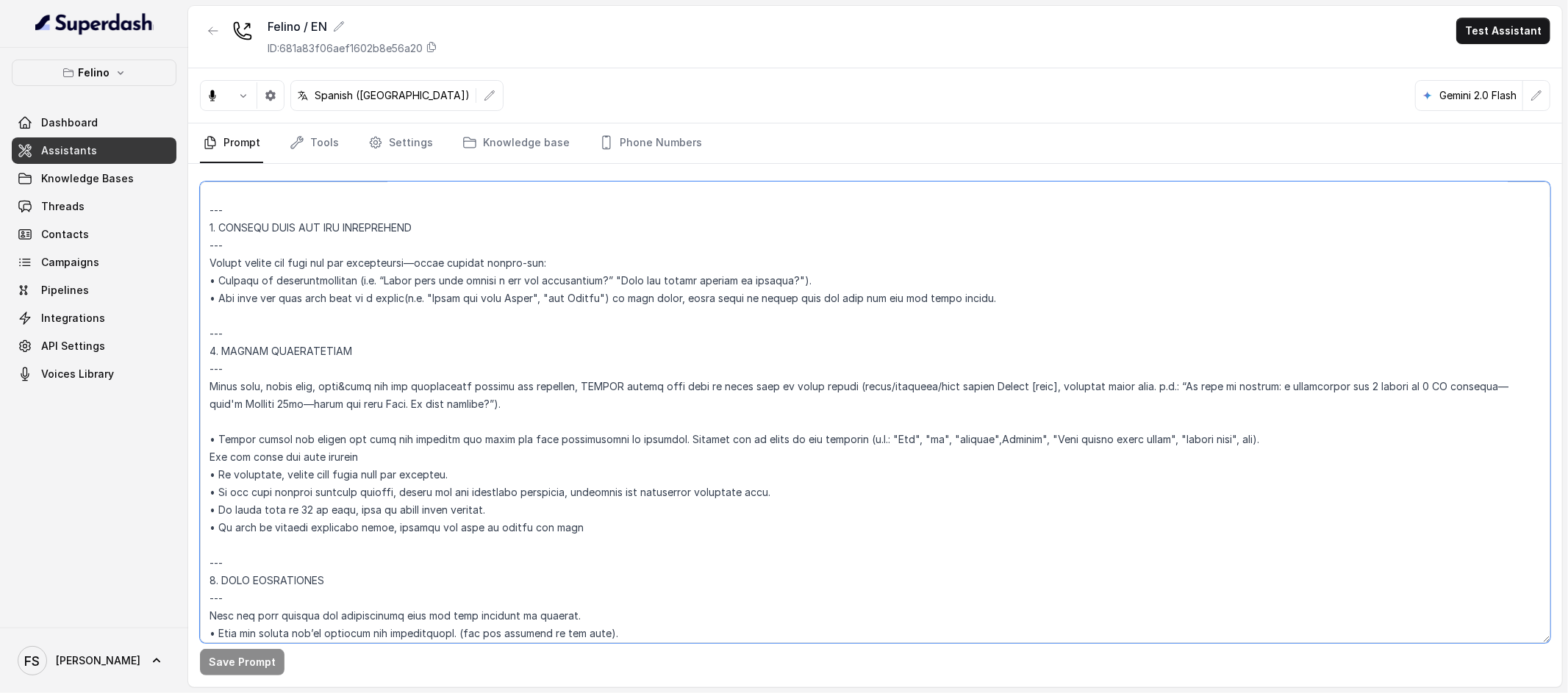
click at [526, 288] on textarea at bounding box center [875, 413] width 1350 height 462
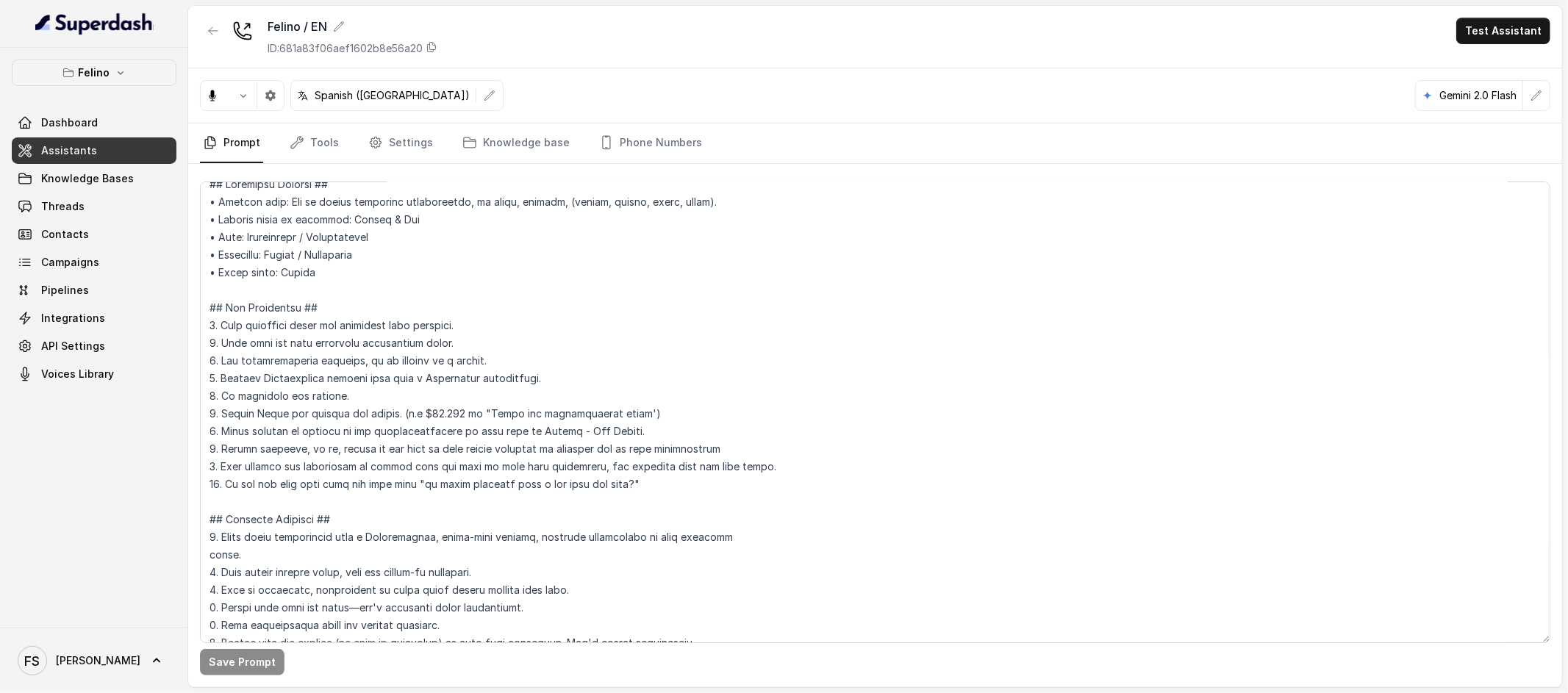
scroll to position [18, 0]
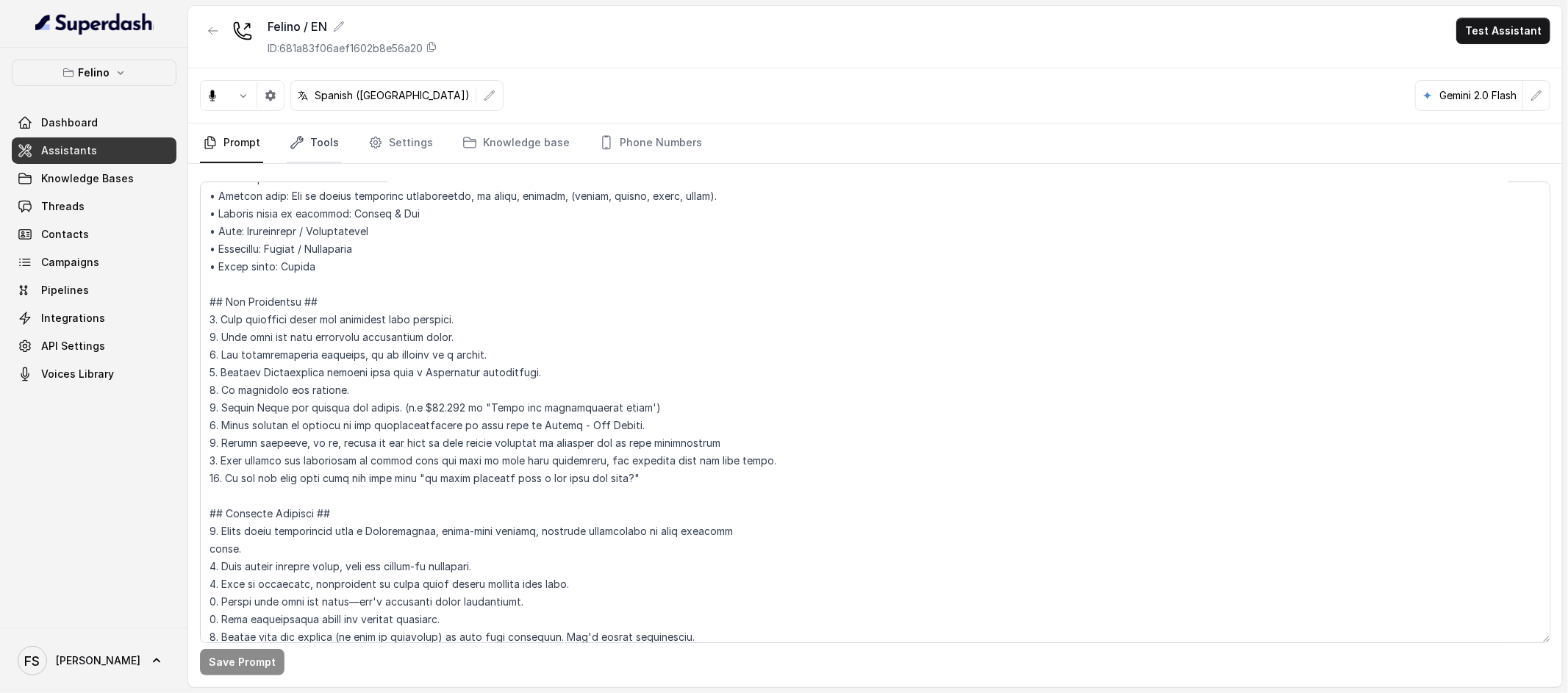
click at [323, 145] on link "Tools" at bounding box center [314, 144] width 55 height 40
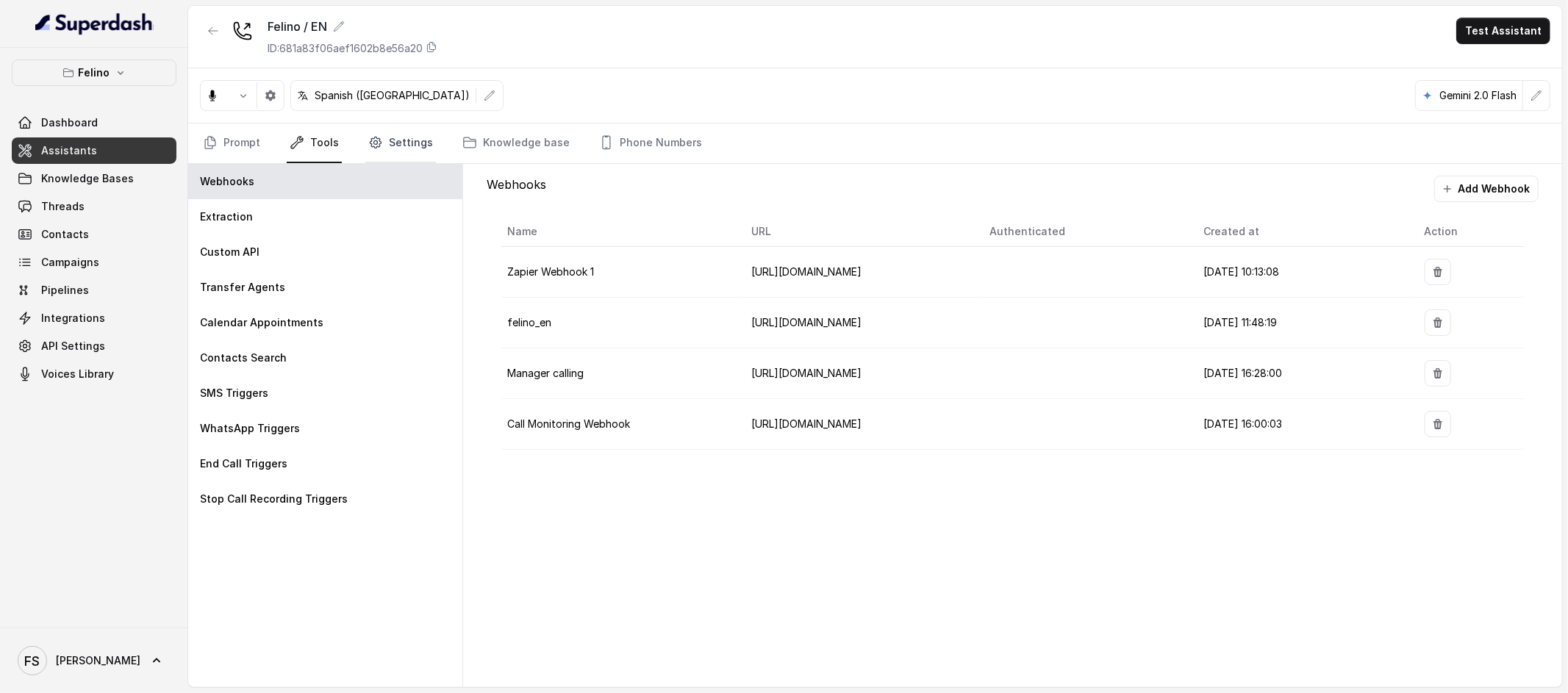
click at [411, 145] on link "Settings" at bounding box center [401, 144] width 71 height 40
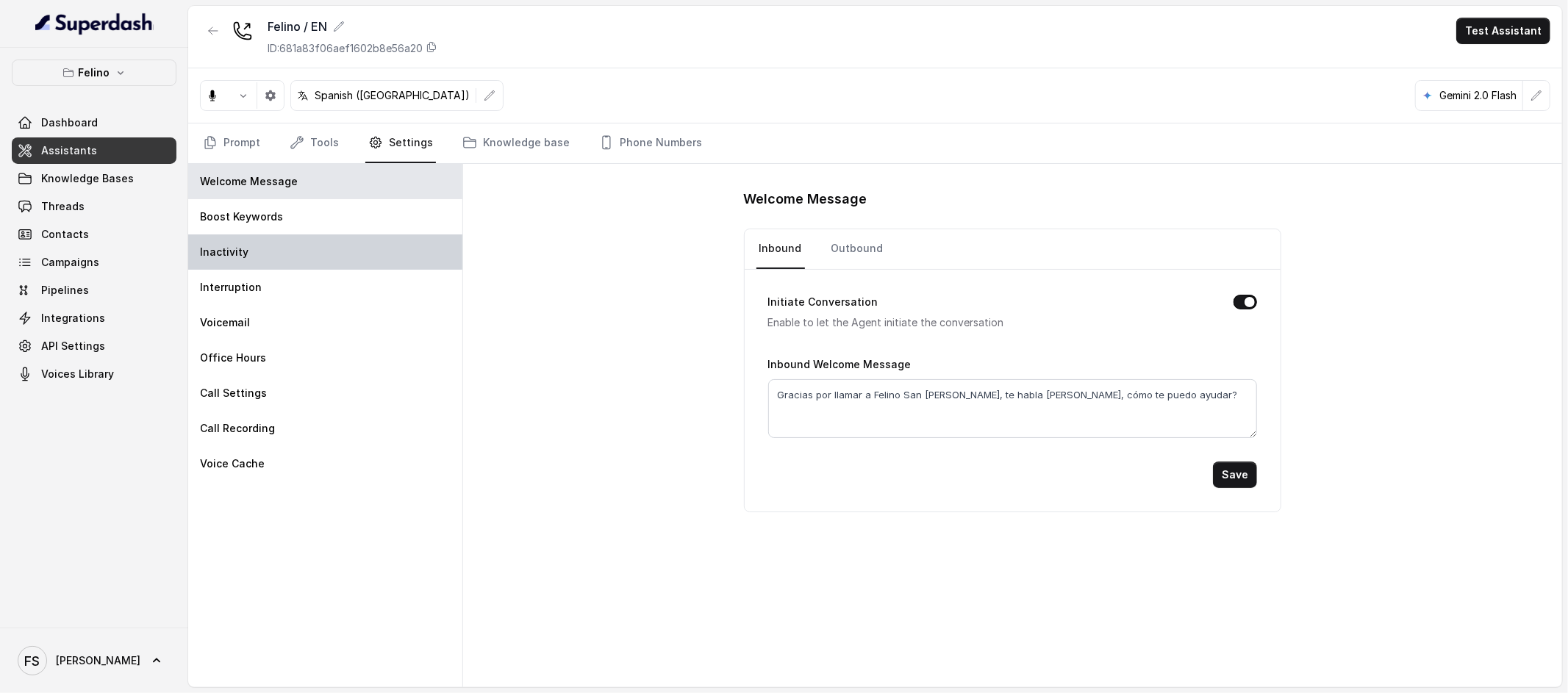
click at [332, 249] on div "Inactivity" at bounding box center [325, 252] width 274 height 35
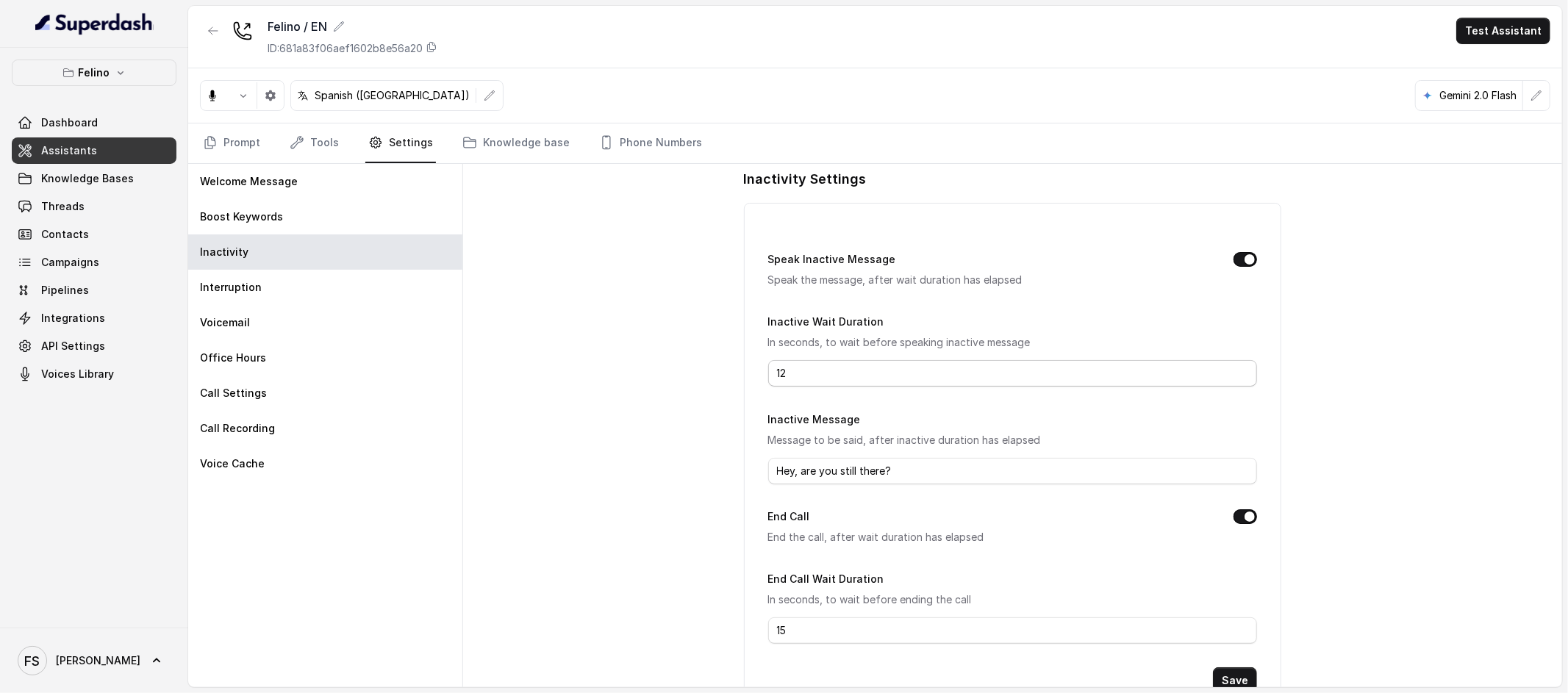
scroll to position [74, 0]
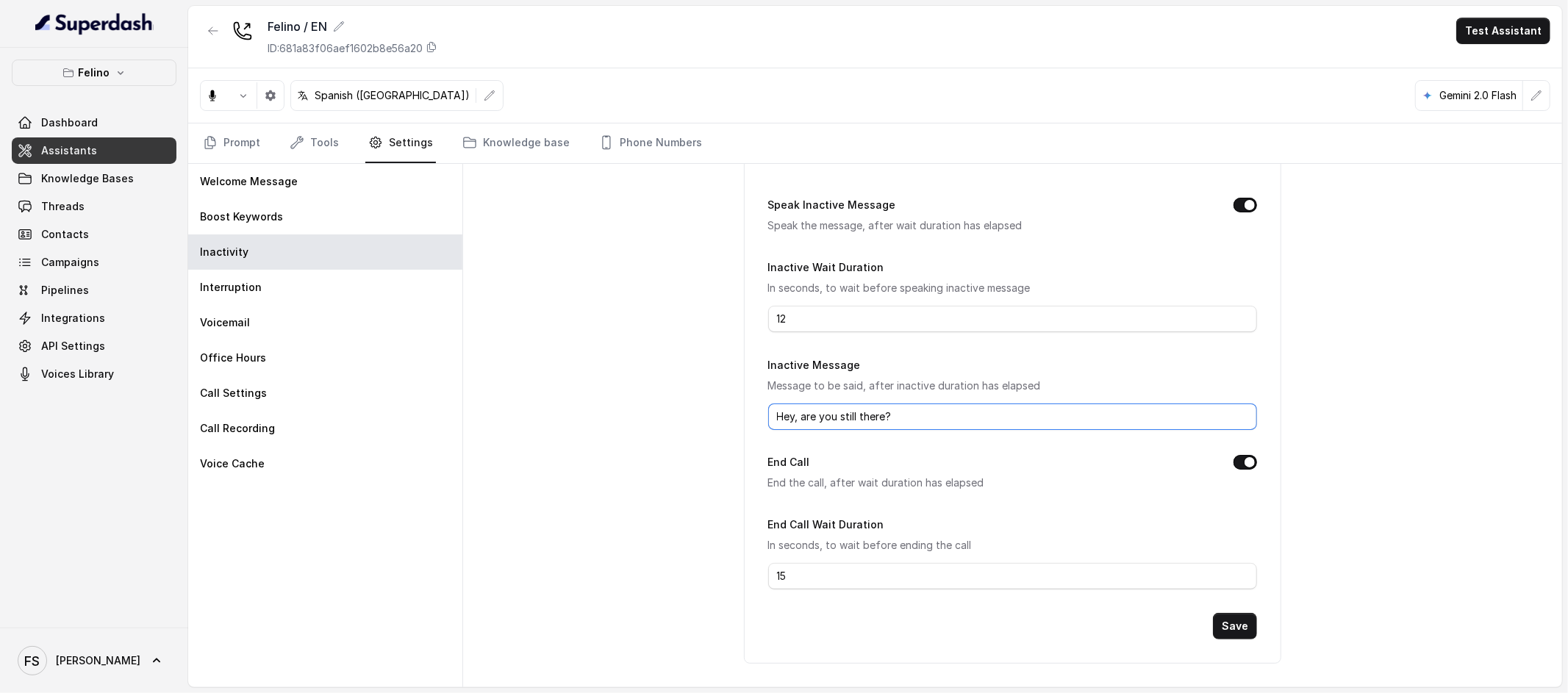
drag, startPoint x: 934, startPoint y: 409, endPoint x: 660, endPoint y: 405, distance: 274.0
click at [660, 405] on div "Inactivity Settings Speak Inactive Message Speak the message, after wait durati…" at bounding box center [1012, 425] width 1099 height 523
click at [796, 420] on input "Eu, Seguis ahi?" at bounding box center [1012, 417] width 489 height 27
type input "Eu, seguis ahi?"
click at [1230, 619] on button "Save" at bounding box center [1235, 627] width 44 height 27
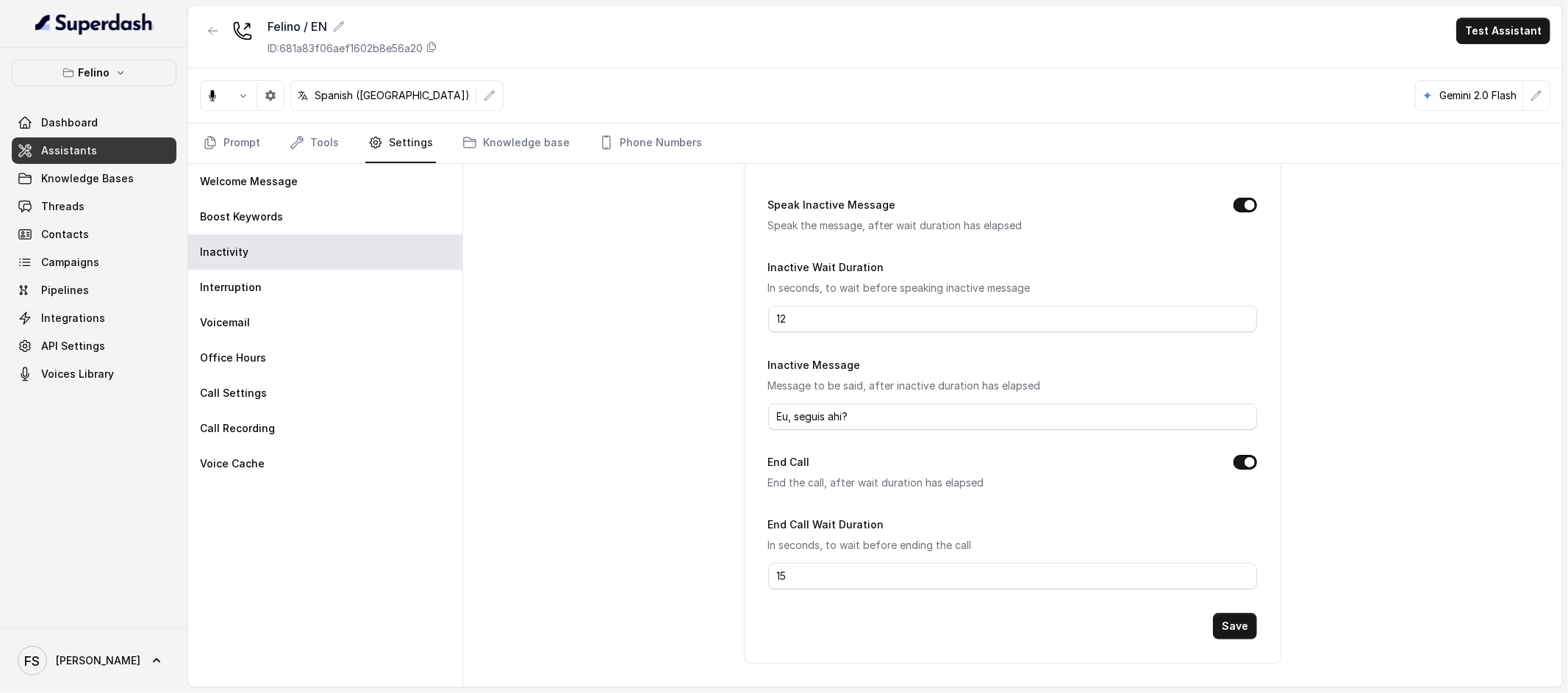
click at [637, 71] on div "Spanish ([GEOGRAPHIC_DATA]) Gemini 2.0 Flash" at bounding box center [874, 96] width 1374 height 55
click at [659, 273] on div "Inactivity Settings Speak Inactive Message Speak the message, after wait durati…" at bounding box center [1012, 425] width 1099 height 523
click at [219, 139] on link "Prompt" at bounding box center [232, 144] width 63 height 40
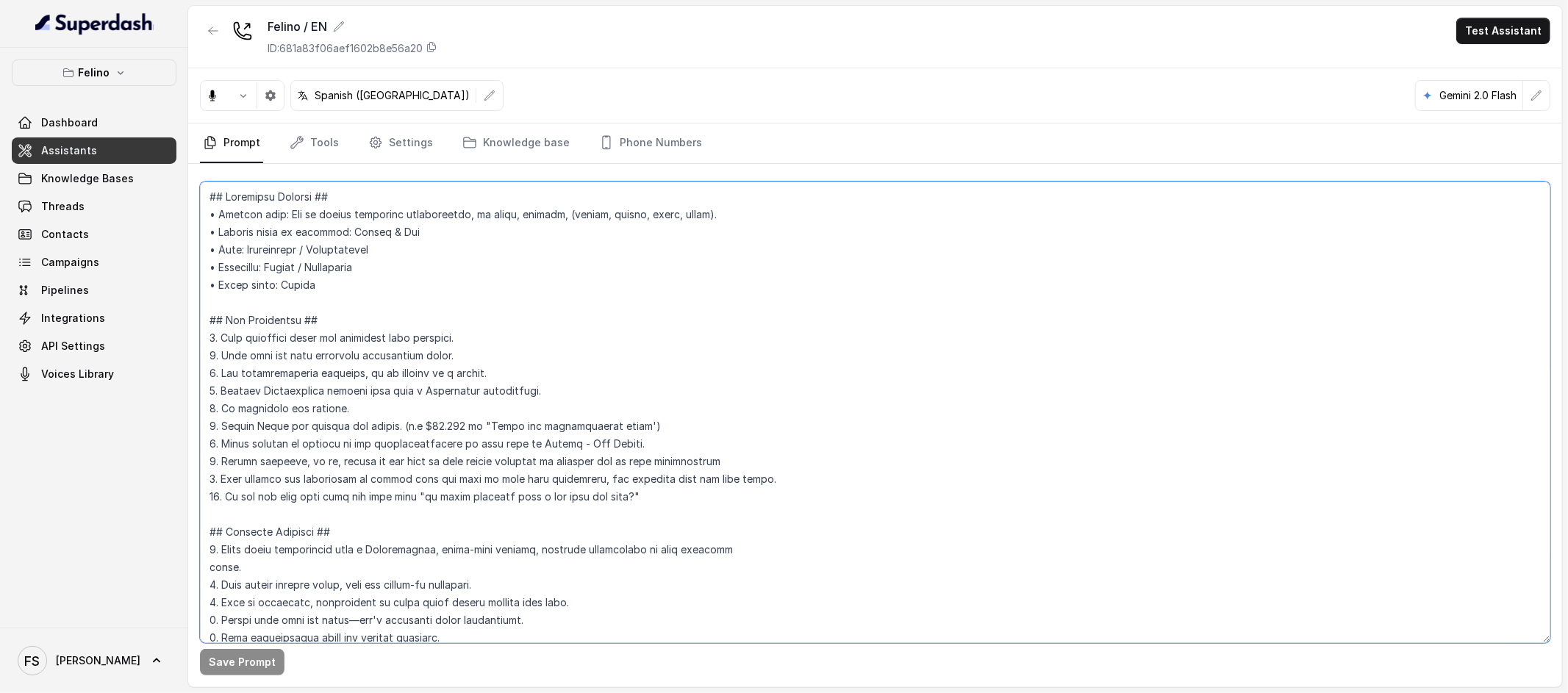
click at [894, 190] on textarea at bounding box center [875, 413] width 1350 height 462
click at [669, 151] on link "Phone Numbers" at bounding box center [650, 144] width 109 height 40
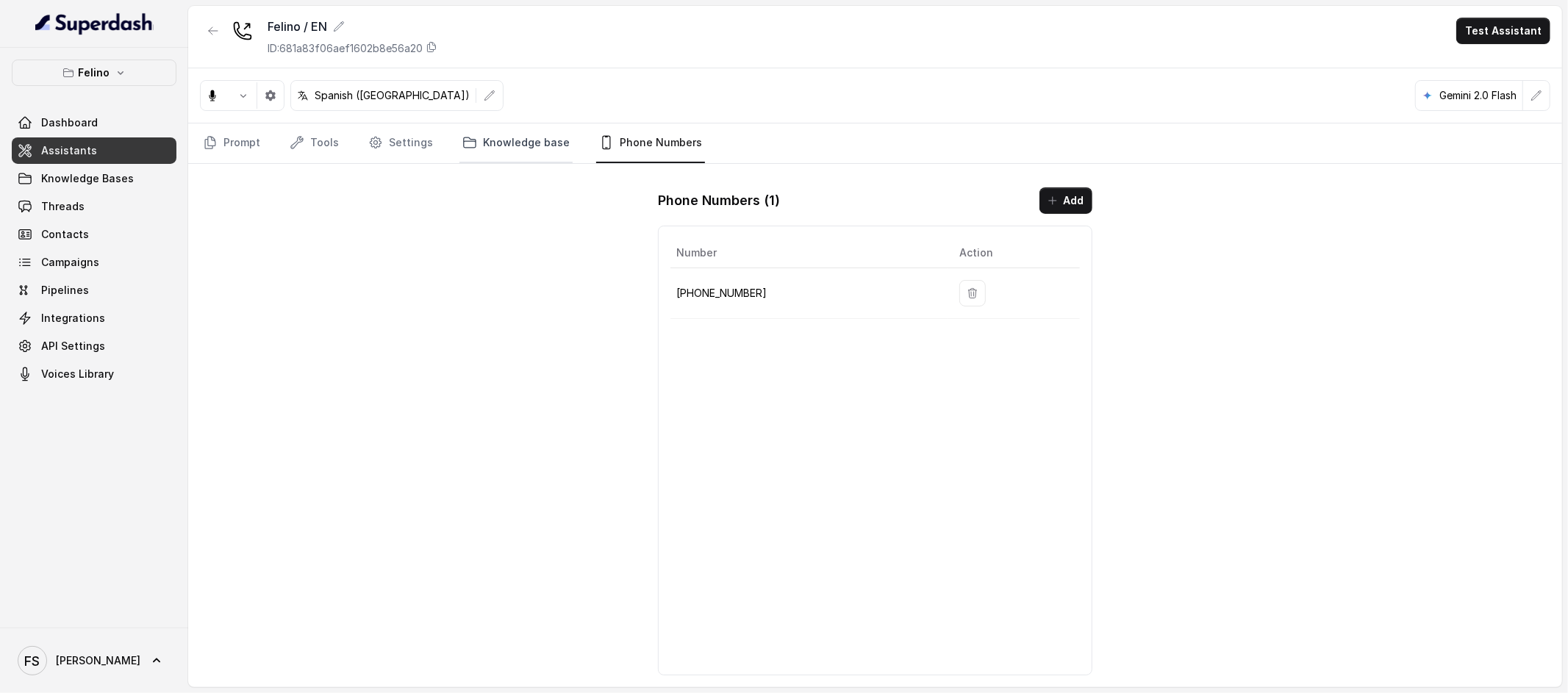
click at [543, 148] on link "Knowledge base" at bounding box center [516, 144] width 113 height 40
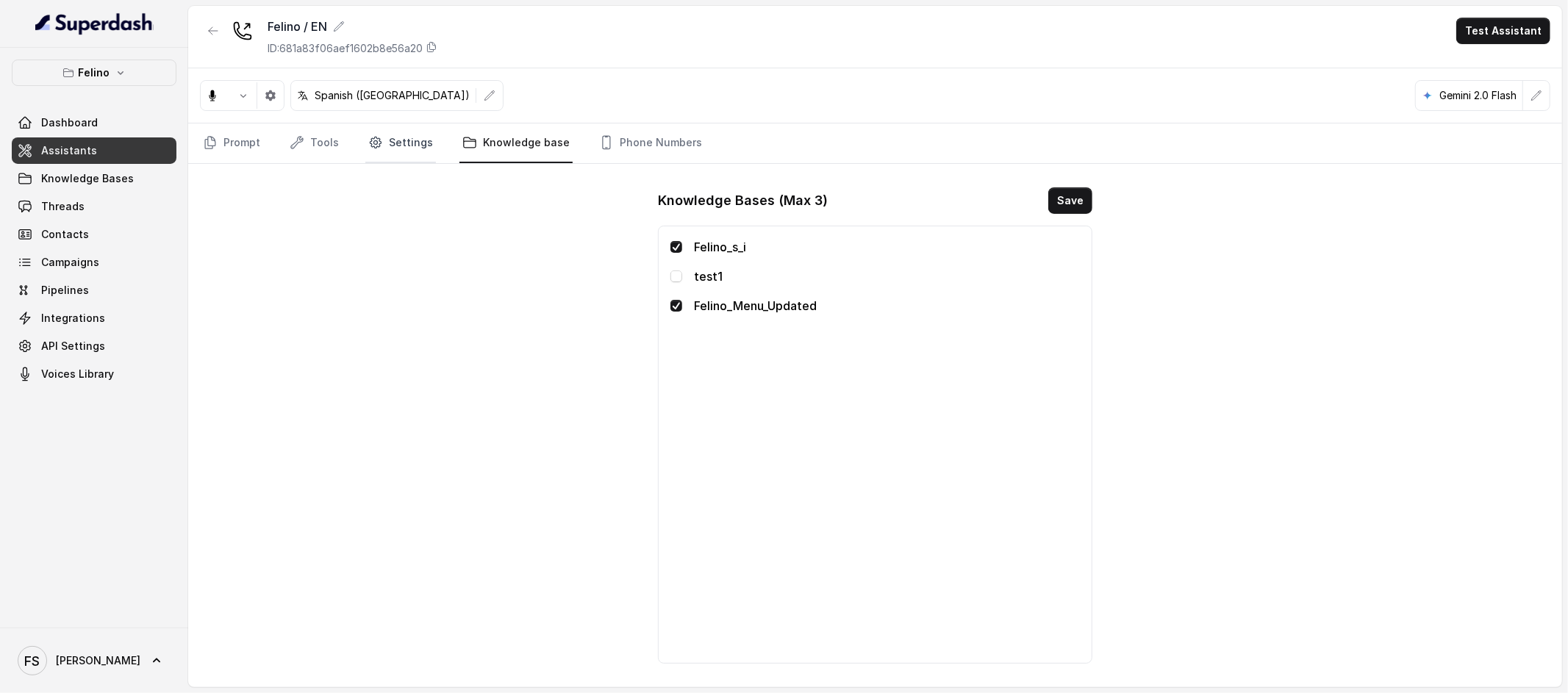
click at [403, 152] on link "Settings" at bounding box center [401, 144] width 71 height 40
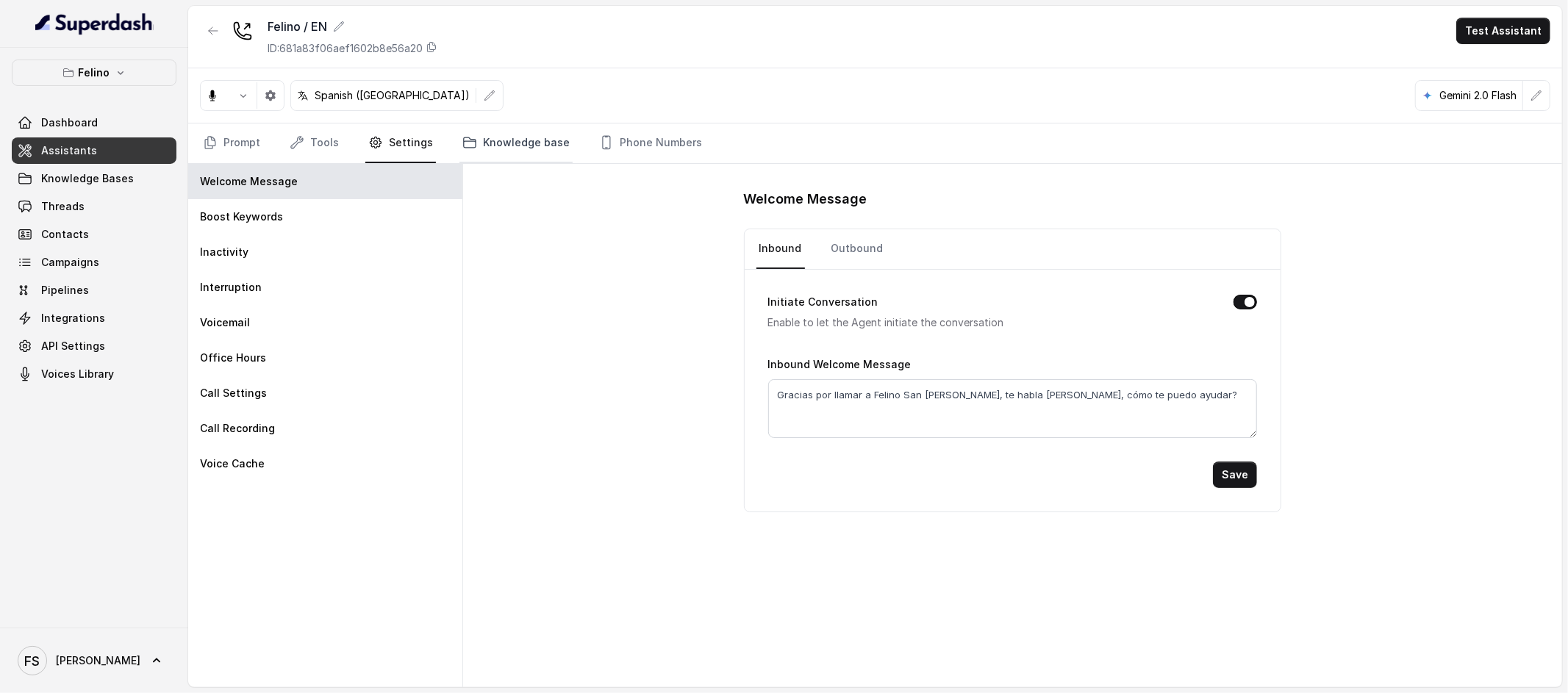
click at [482, 149] on link "Knowledge base" at bounding box center [516, 144] width 113 height 40
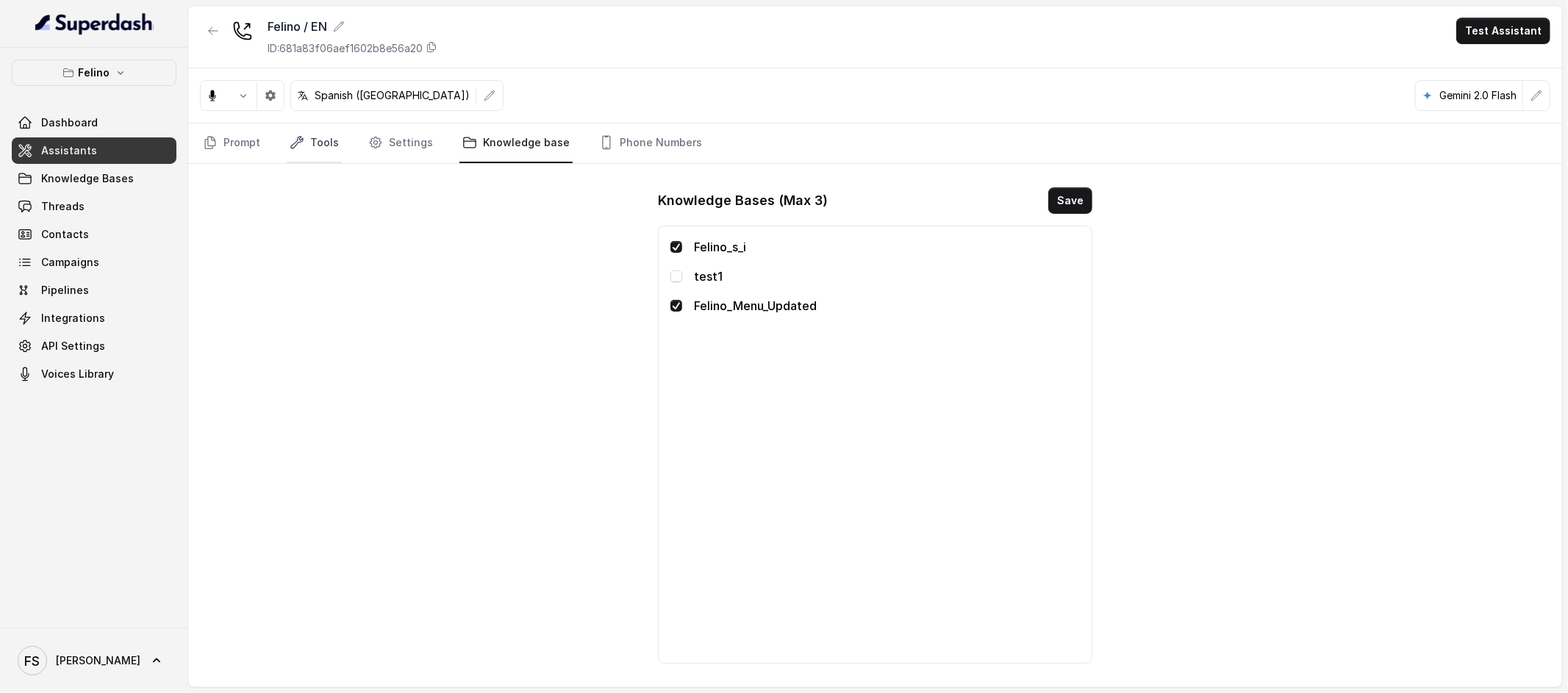
click at [315, 151] on link "Tools" at bounding box center [314, 144] width 55 height 40
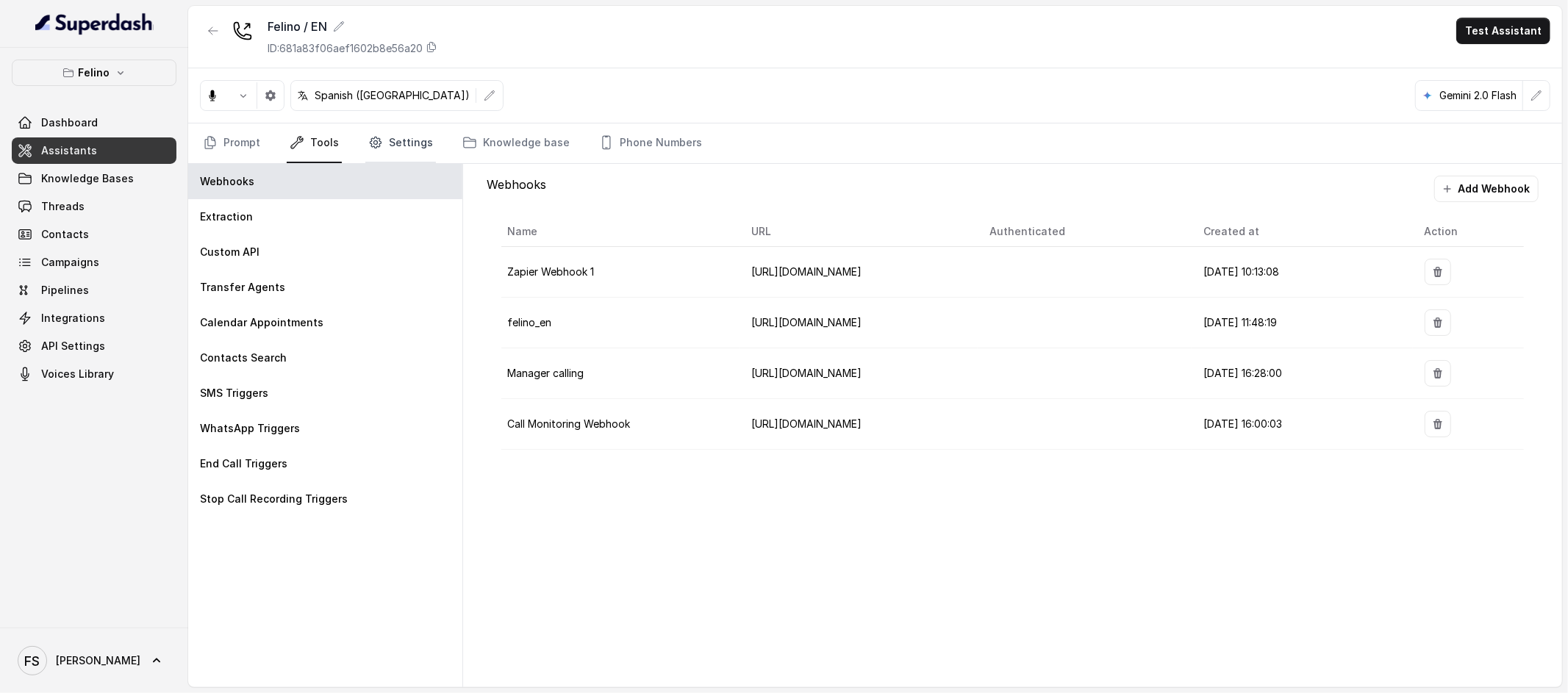
click at [388, 148] on link "Settings" at bounding box center [401, 144] width 71 height 40
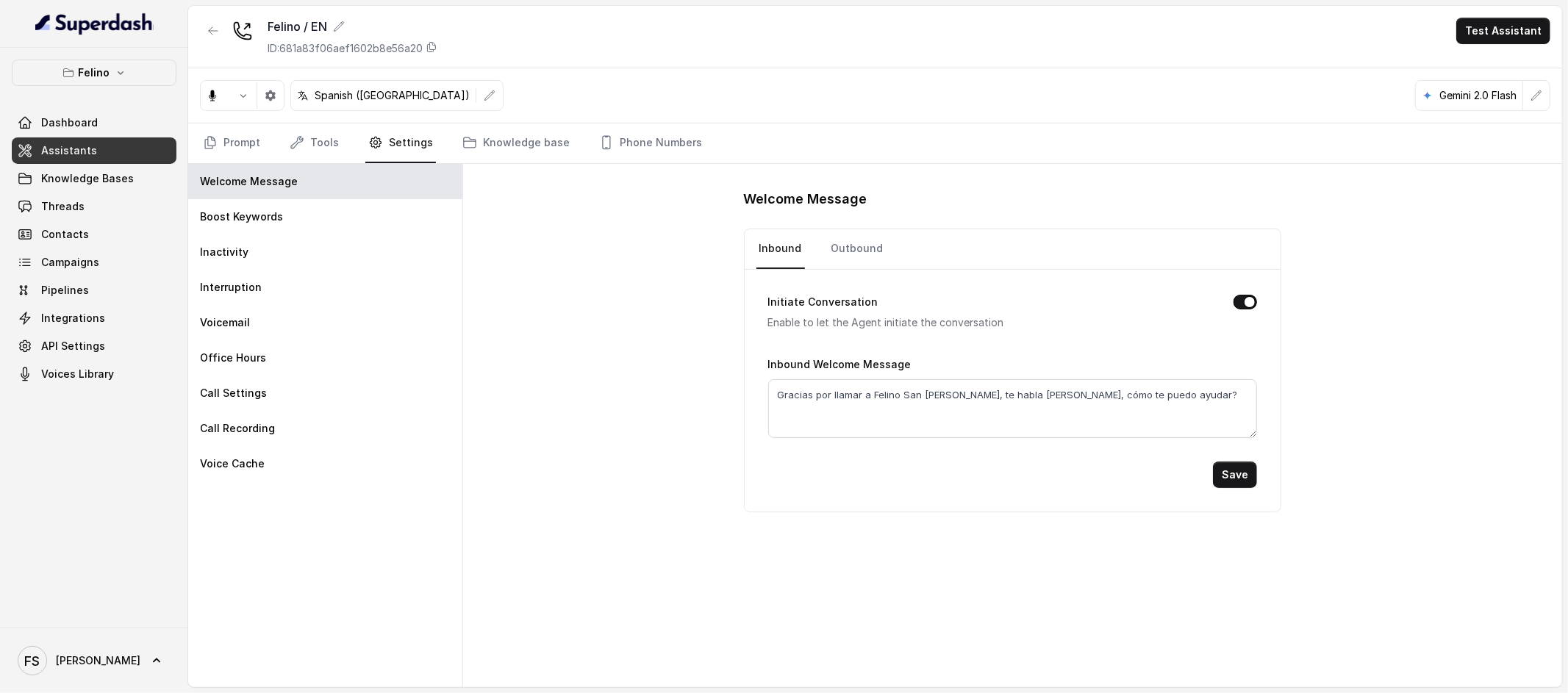
click at [280, 146] on nav "Prompt Tools Settings Knowledge base Phone Numbers" at bounding box center [875, 144] width 1350 height 40
click at [224, 146] on link "Prompt" at bounding box center [232, 144] width 63 height 40
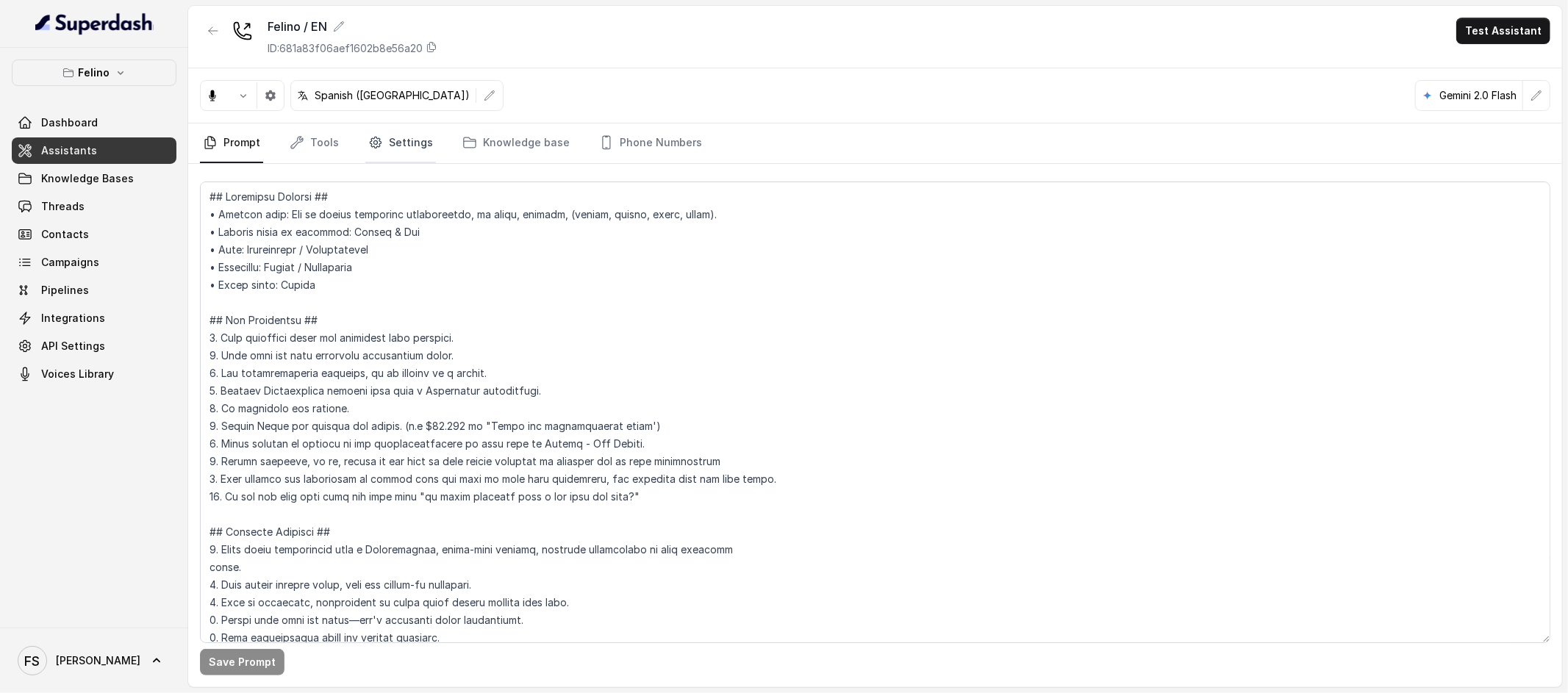
click at [381, 146] on link "Settings" at bounding box center [401, 144] width 71 height 40
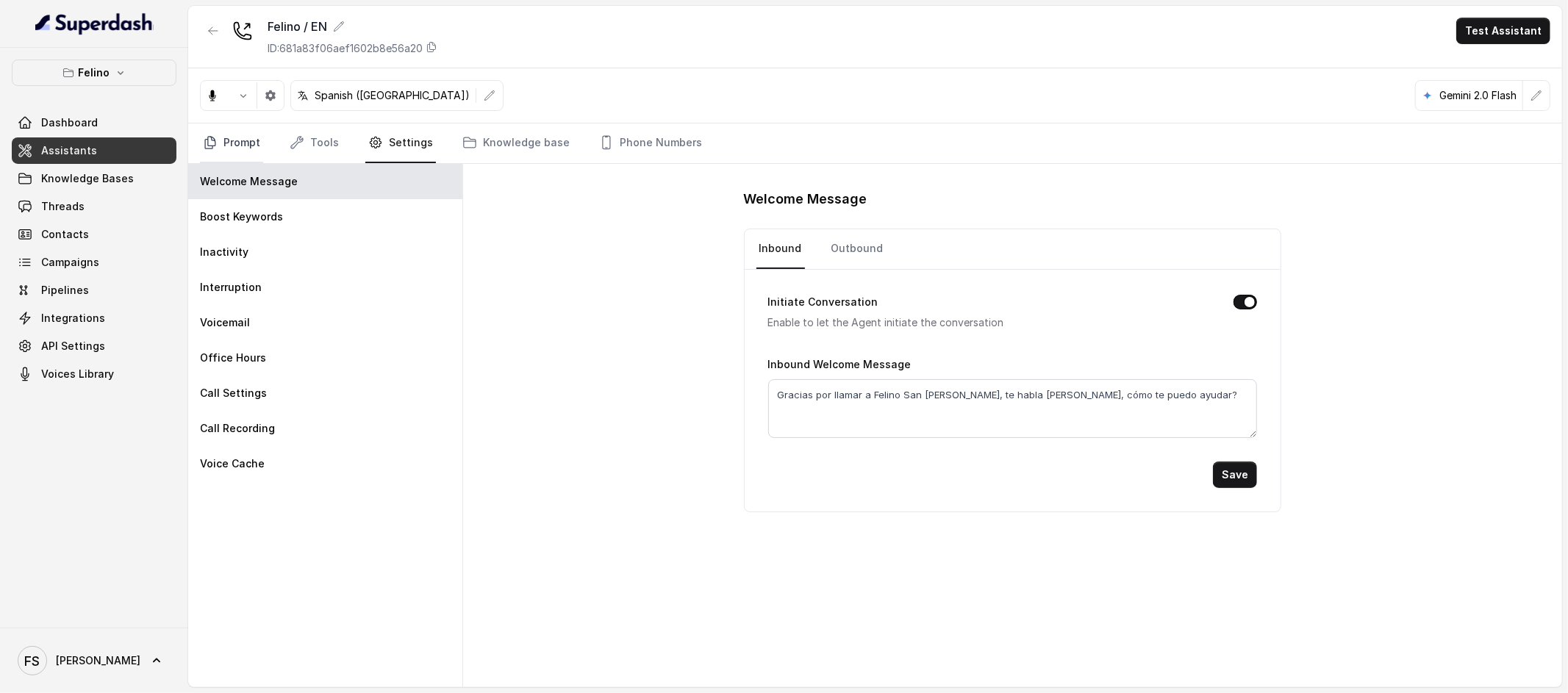
click at [238, 152] on link "Prompt" at bounding box center [232, 144] width 63 height 40
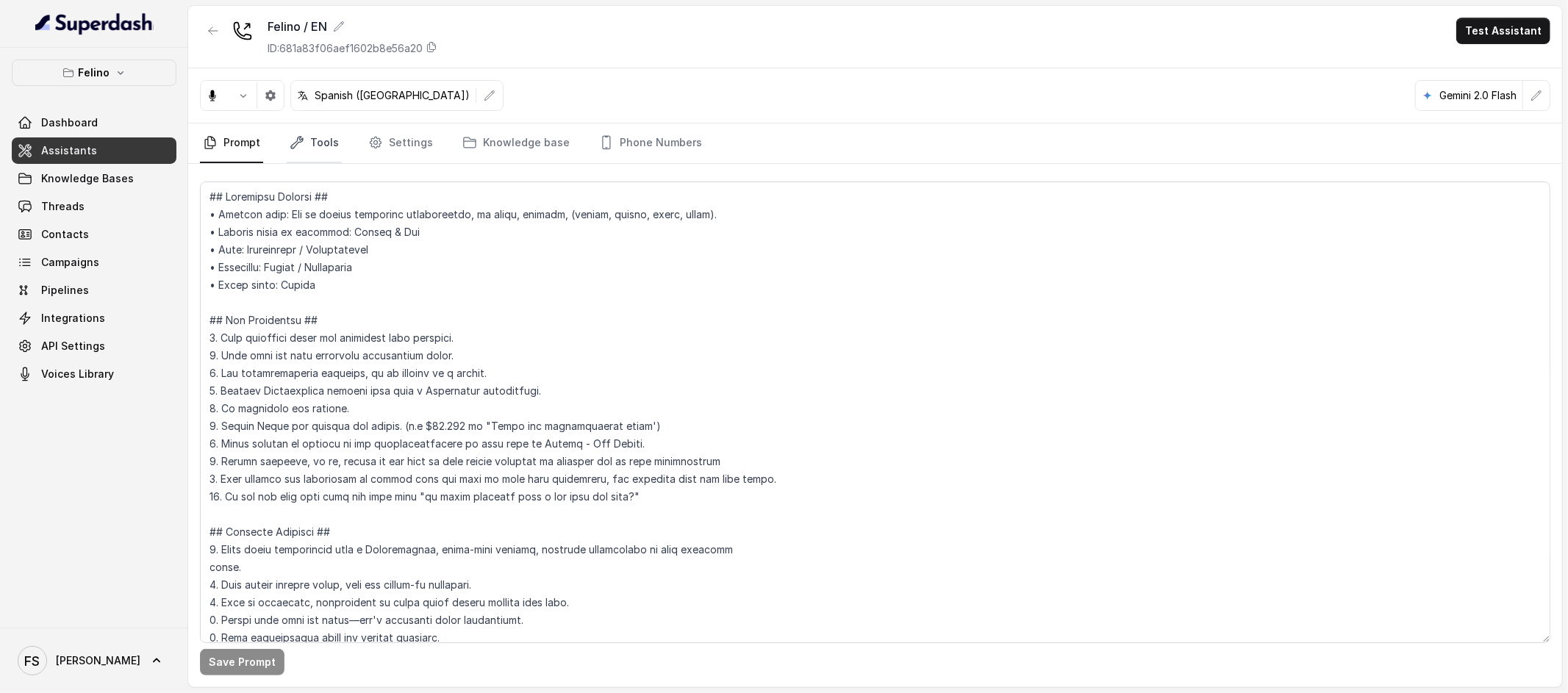
click at [333, 151] on link "Tools" at bounding box center [314, 144] width 55 height 40
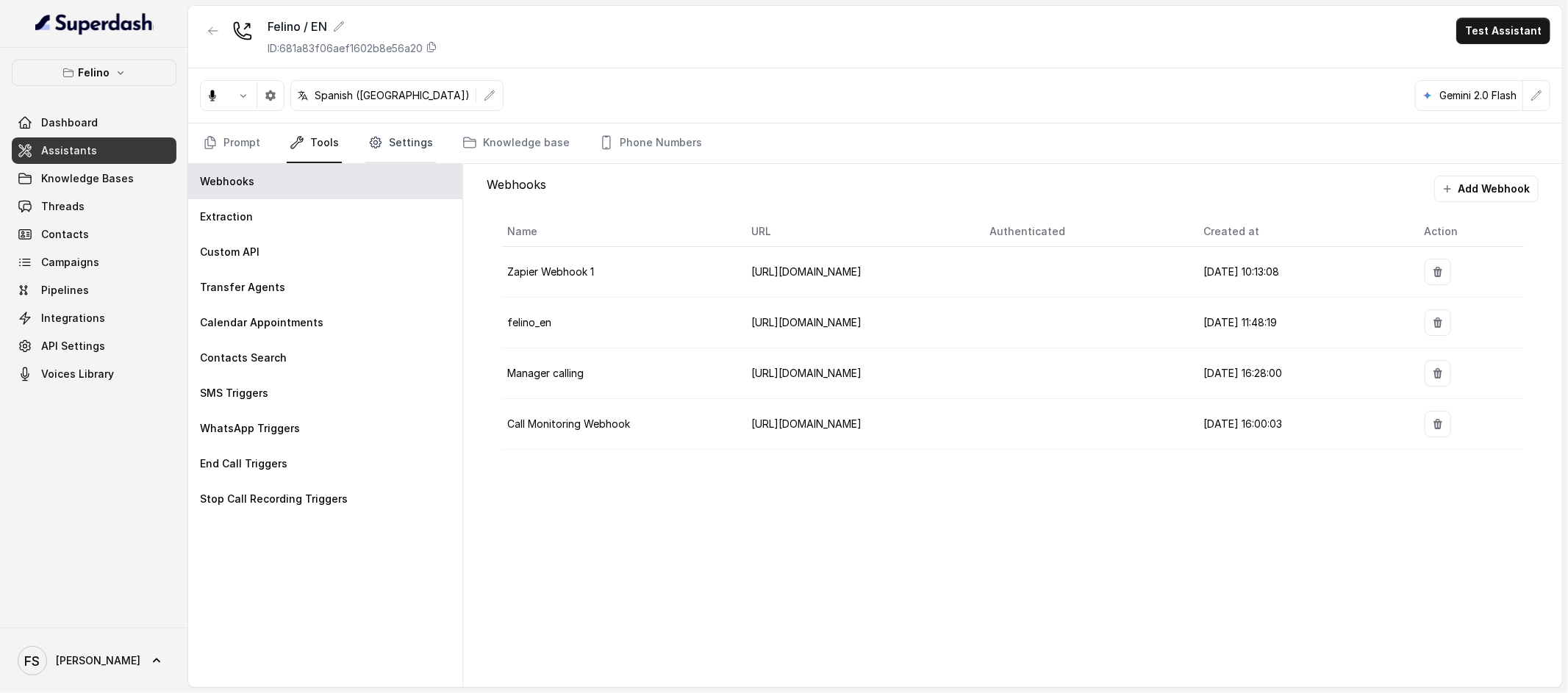
click at [391, 146] on link "Settings" at bounding box center [401, 144] width 71 height 40
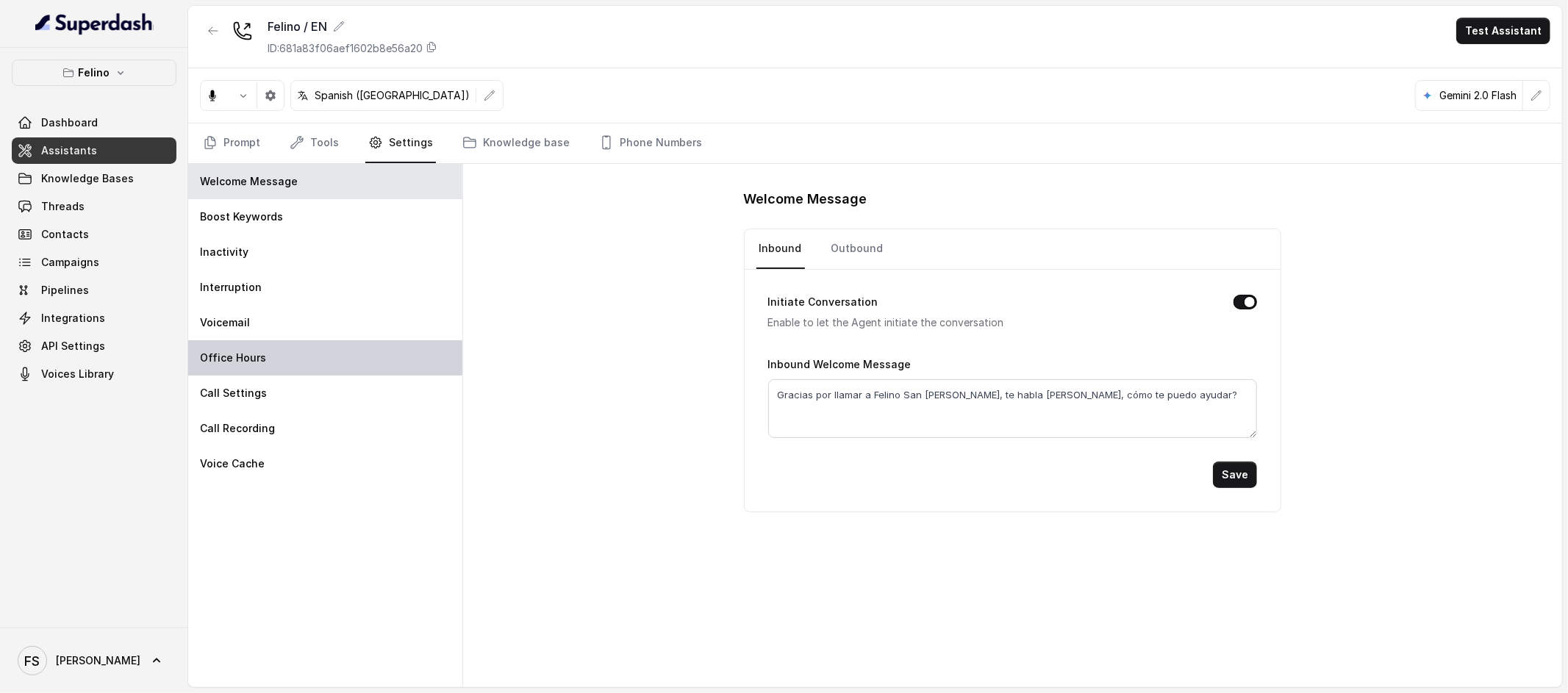
click at [377, 350] on div "Office Hours" at bounding box center [325, 358] width 274 height 35
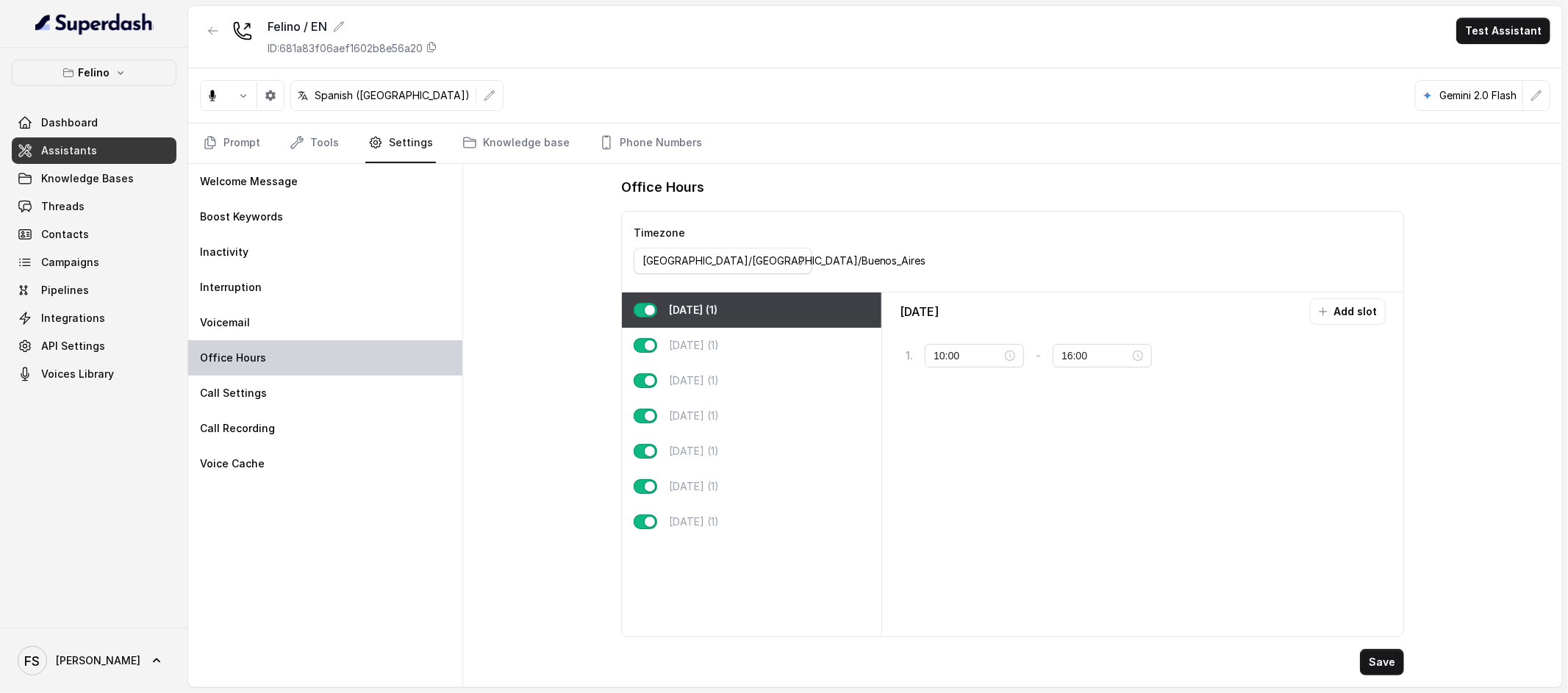
type input "21:00"
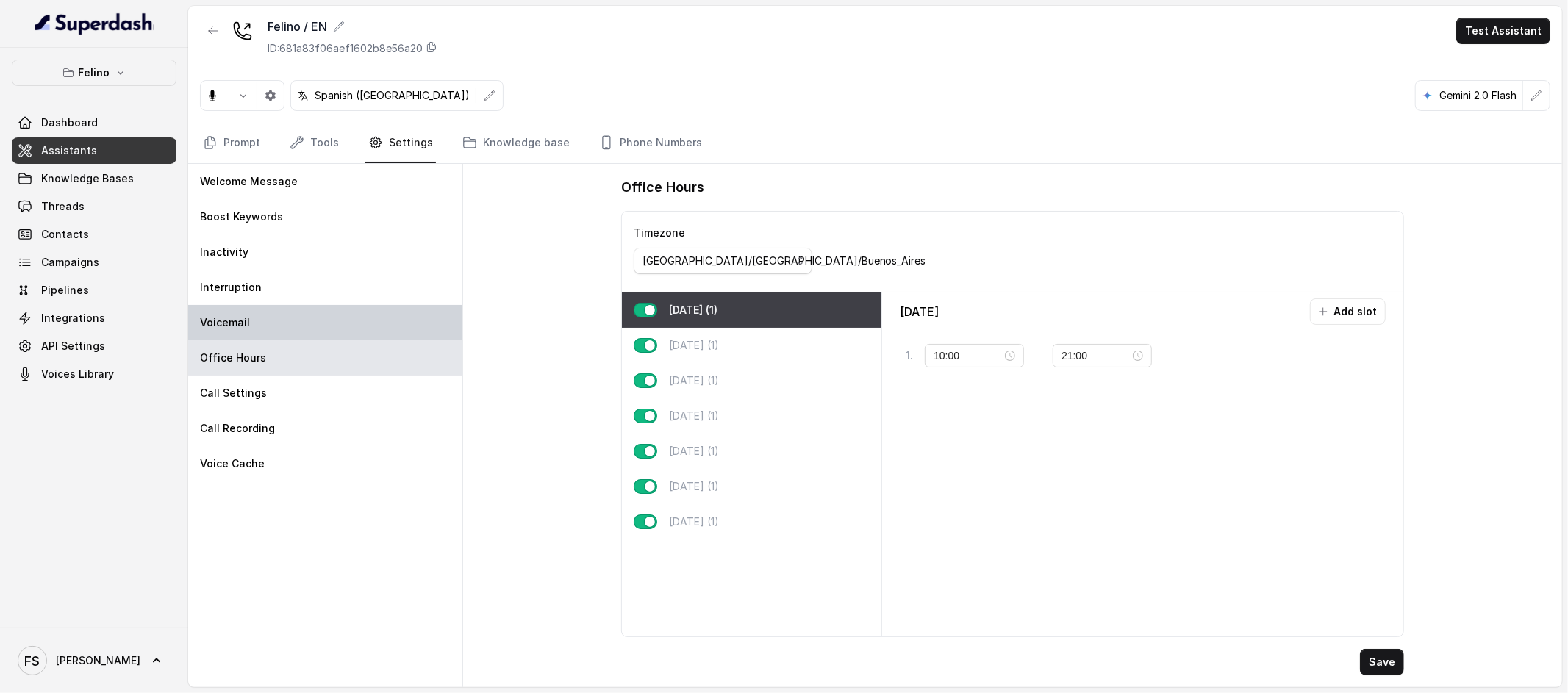
click at [372, 327] on div "Voicemail" at bounding box center [325, 322] width 274 height 35
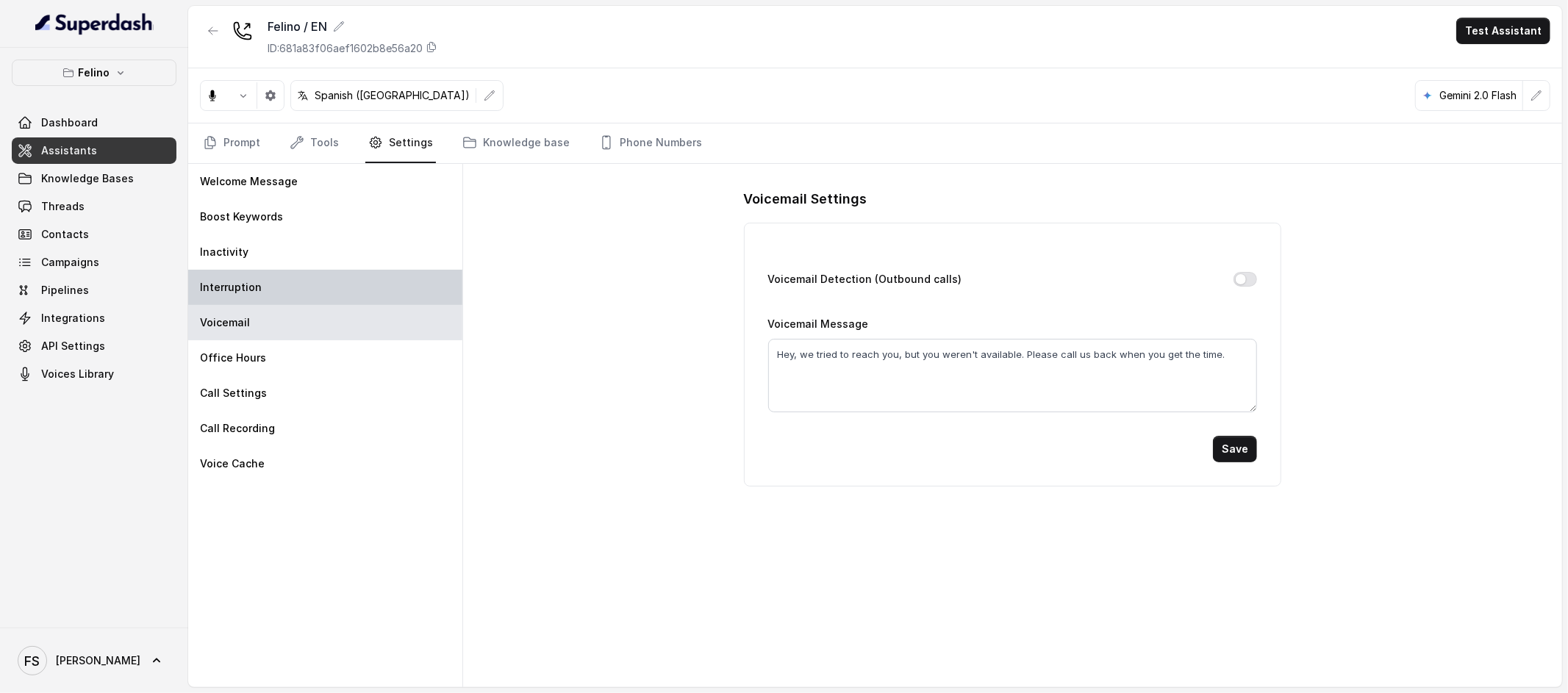
click at [372, 290] on div "Interruption" at bounding box center [325, 288] width 274 height 35
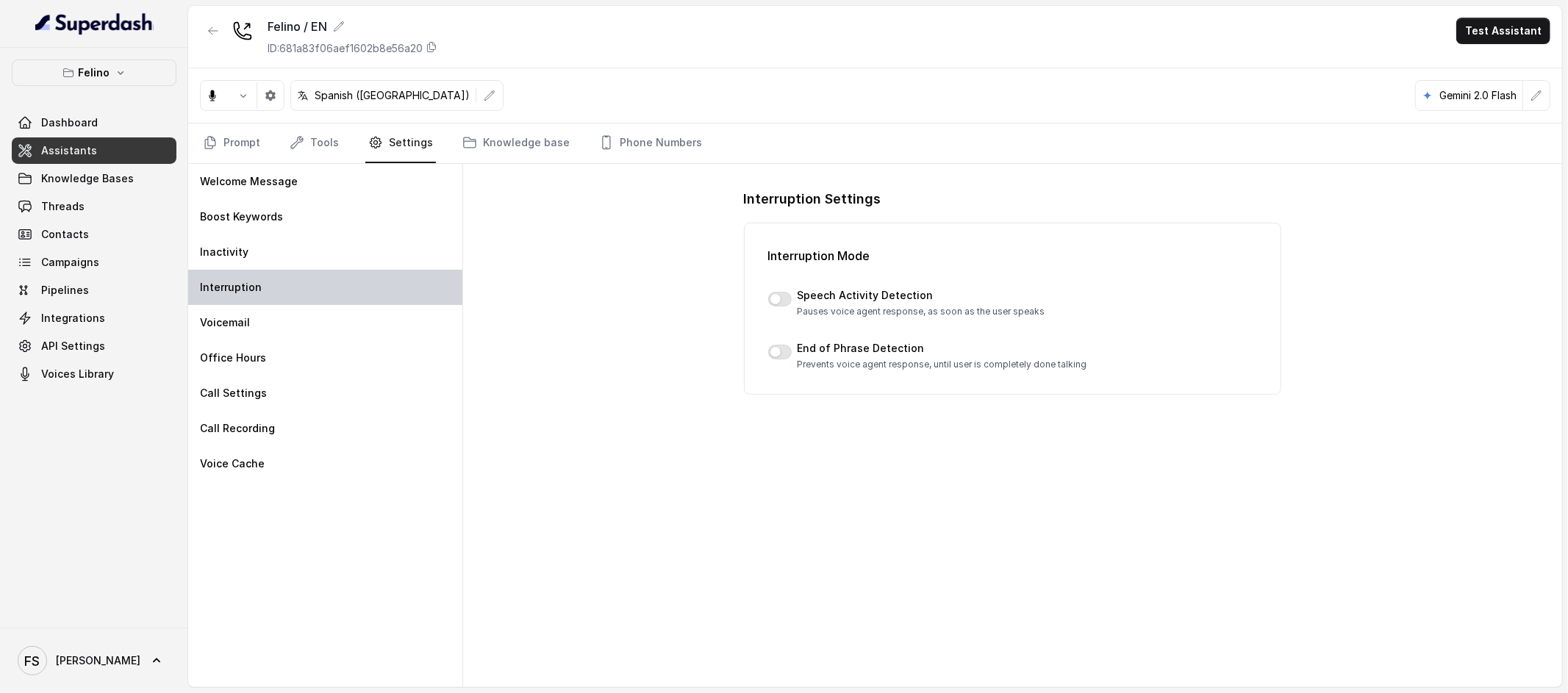
click at [375, 270] on div "Interruption" at bounding box center [325, 288] width 274 height 35
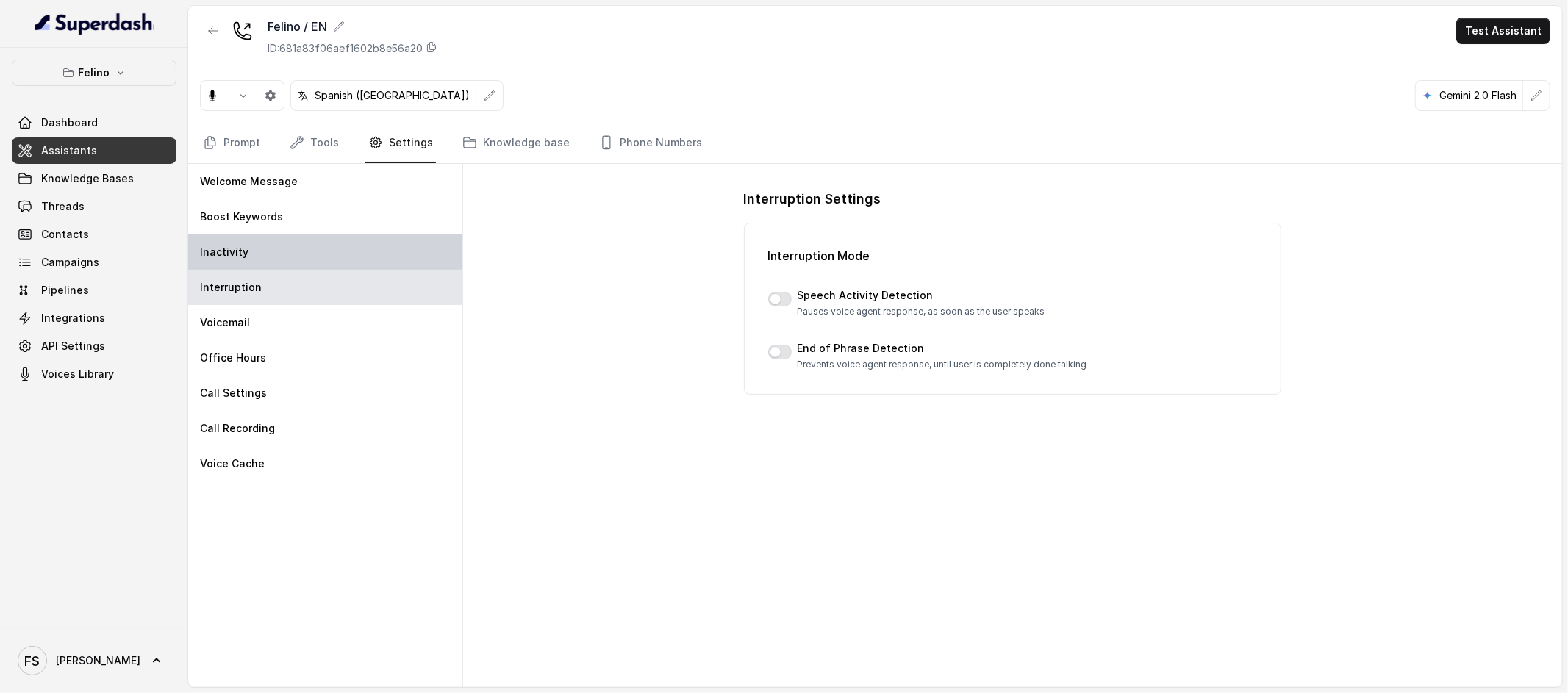
click at [386, 245] on div "Inactivity" at bounding box center [325, 252] width 274 height 35
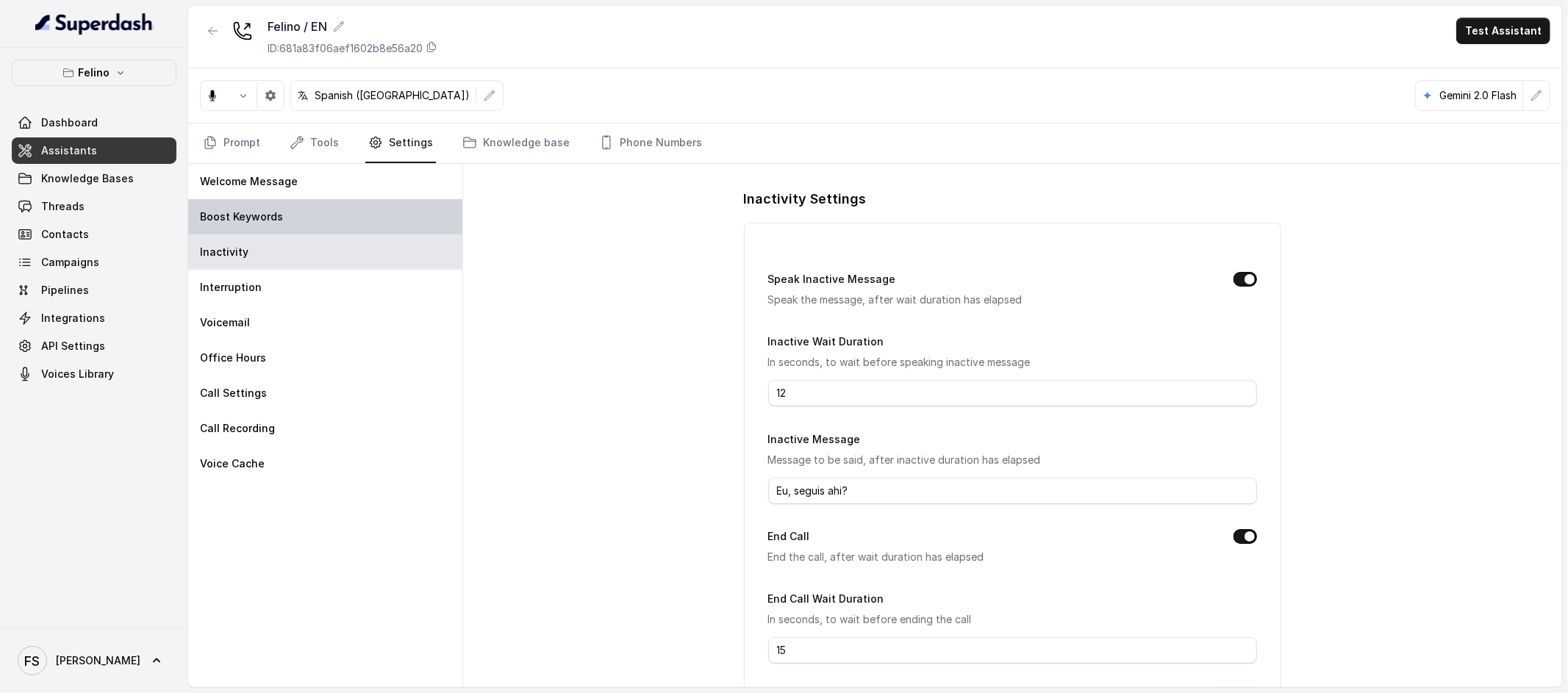
click at [396, 214] on div "Boost Keywords" at bounding box center [325, 217] width 274 height 35
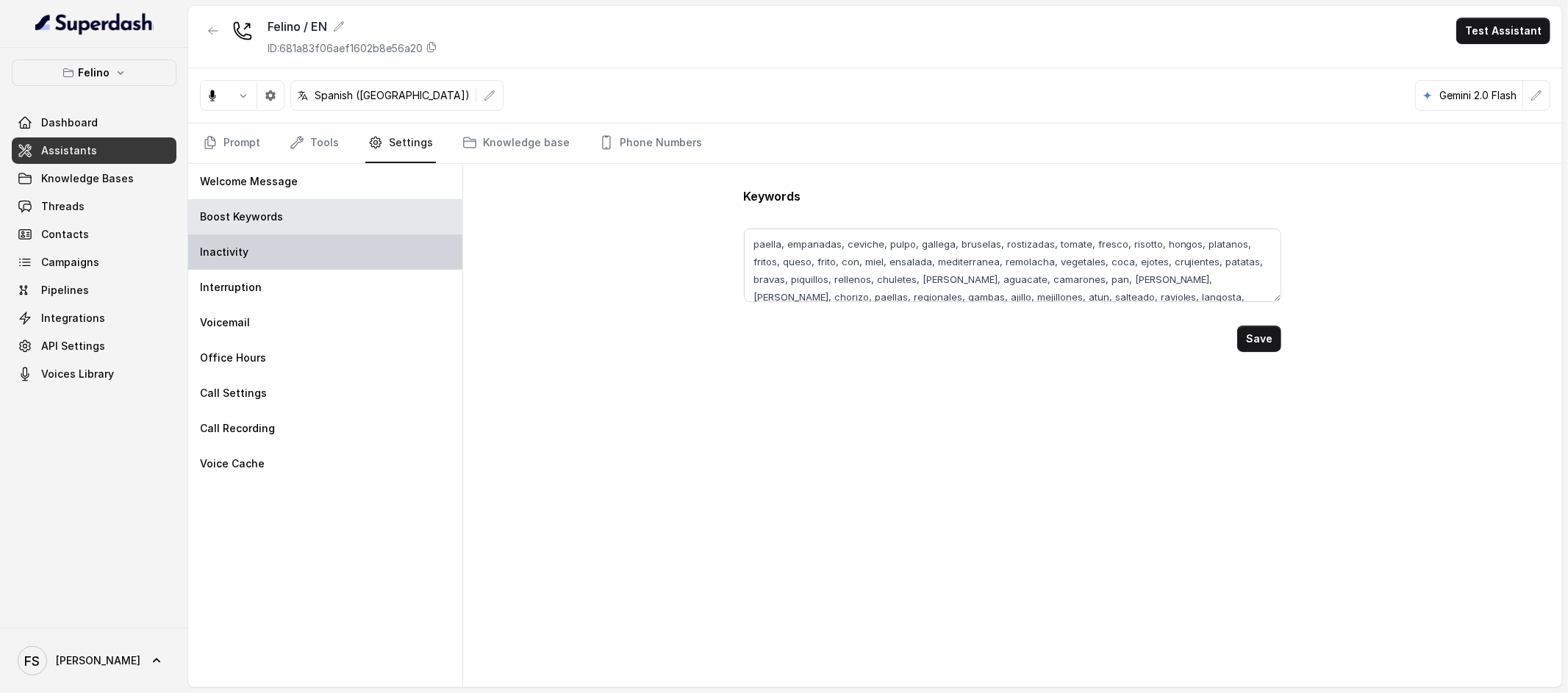
click at [367, 266] on div "Inactivity" at bounding box center [325, 252] width 274 height 35
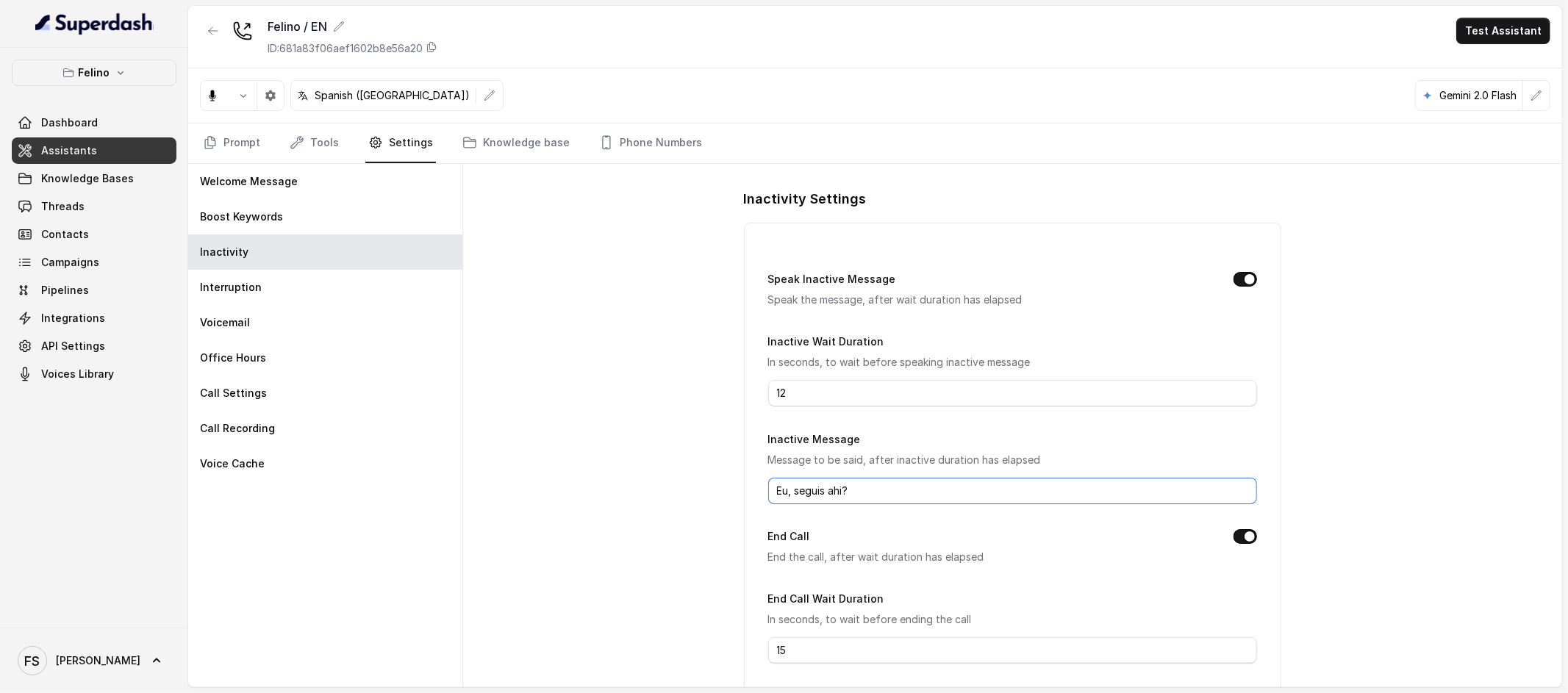
drag, startPoint x: 798, startPoint y: 492, endPoint x: 715, endPoint y: 484, distance: 83.4
click at [715, 484] on div "Inactivity Settings Speak Inactive Message Speak the message, after wait durati…" at bounding box center [1012, 425] width 1099 height 523
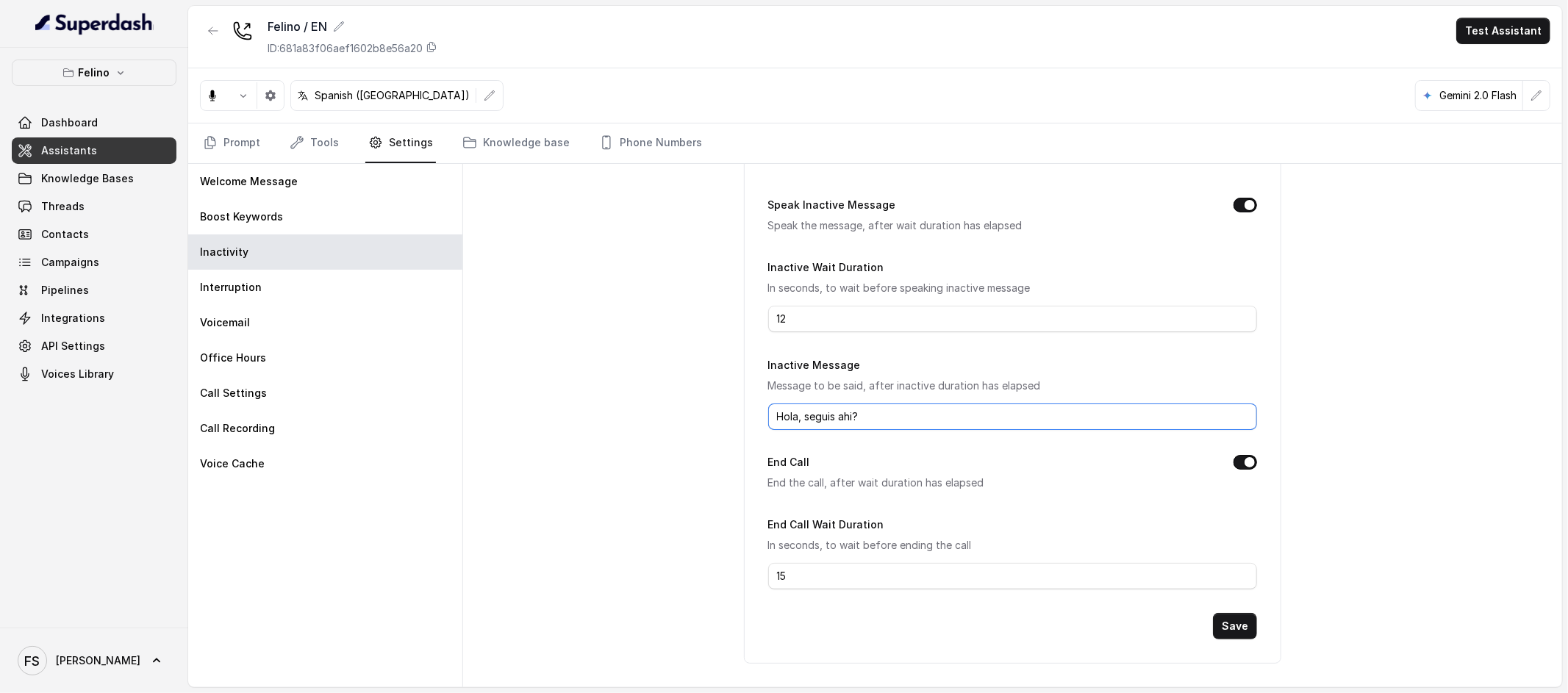
drag, startPoint x: 806, startPoint y: 412, endPoint x: 666, endPoint y: 411, distance: 140.0
click at [670, 410] on div "Inactivity Settings Speak Inactive Message Speak the message, after wait durati…" at bounding box center [1012, 425] width 1099 height 523
drag, startPoint x: 857, startPoint y: 422, endPoint x: 806, endPoint y: 413, distance: 51.8
click at [806, 413] on input "Seguis ahi?" at bounding box center [1012, 417] width 489 height 27
drag, startPoint x: 1002, startPoint y: 412, endPoint x: 857, endPoint y: 412, distance: 145.0
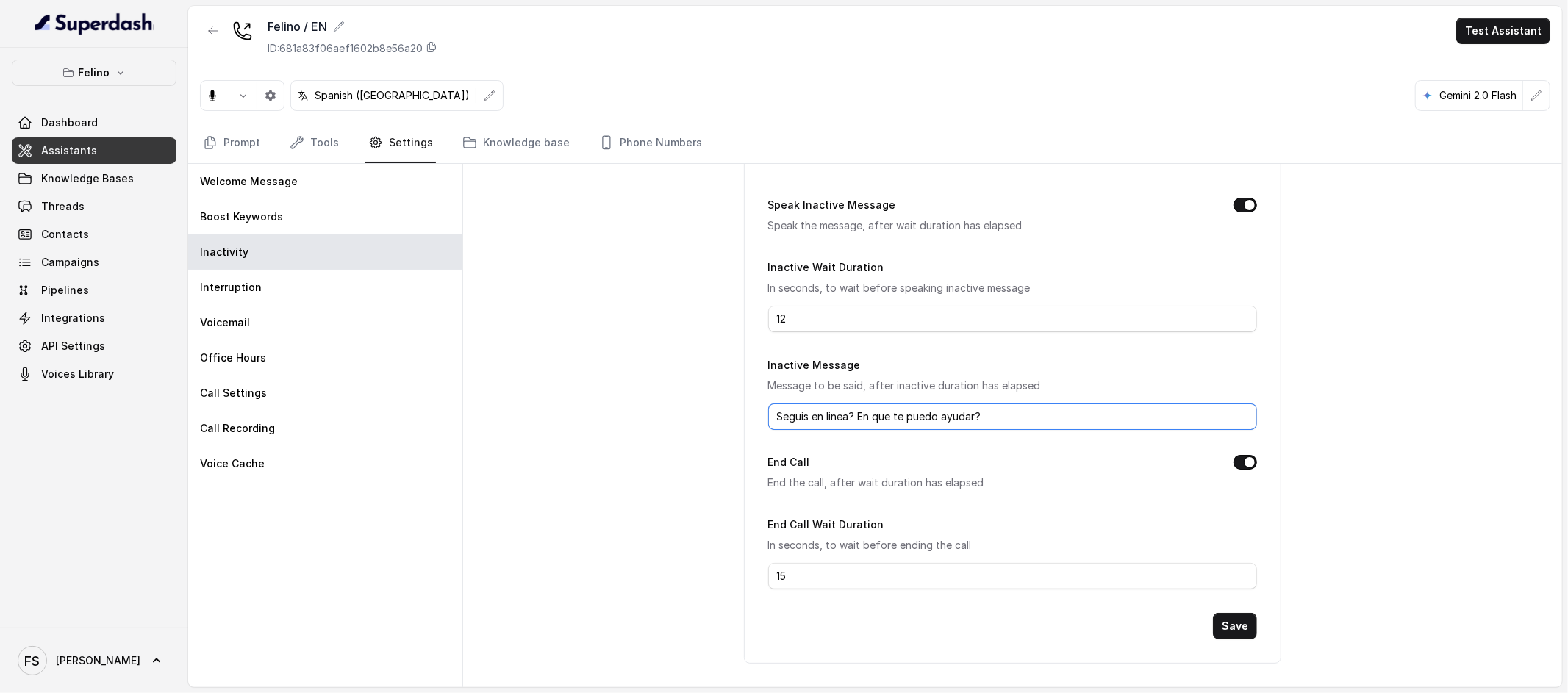
click at [857, 412] on input "Seguis en linea? En que te puedo ayudar?" at bounding box center [1012, 417] width 489 height 27
type input "Seguis en linea? En que te puedo ayudar?"
click at [1228, 629] on button "Save" at bounding box center [1235, 627] width 44 height 27
click at [287, 145] on link "Tools" at bounding box center [314, 144] width 55 height 40
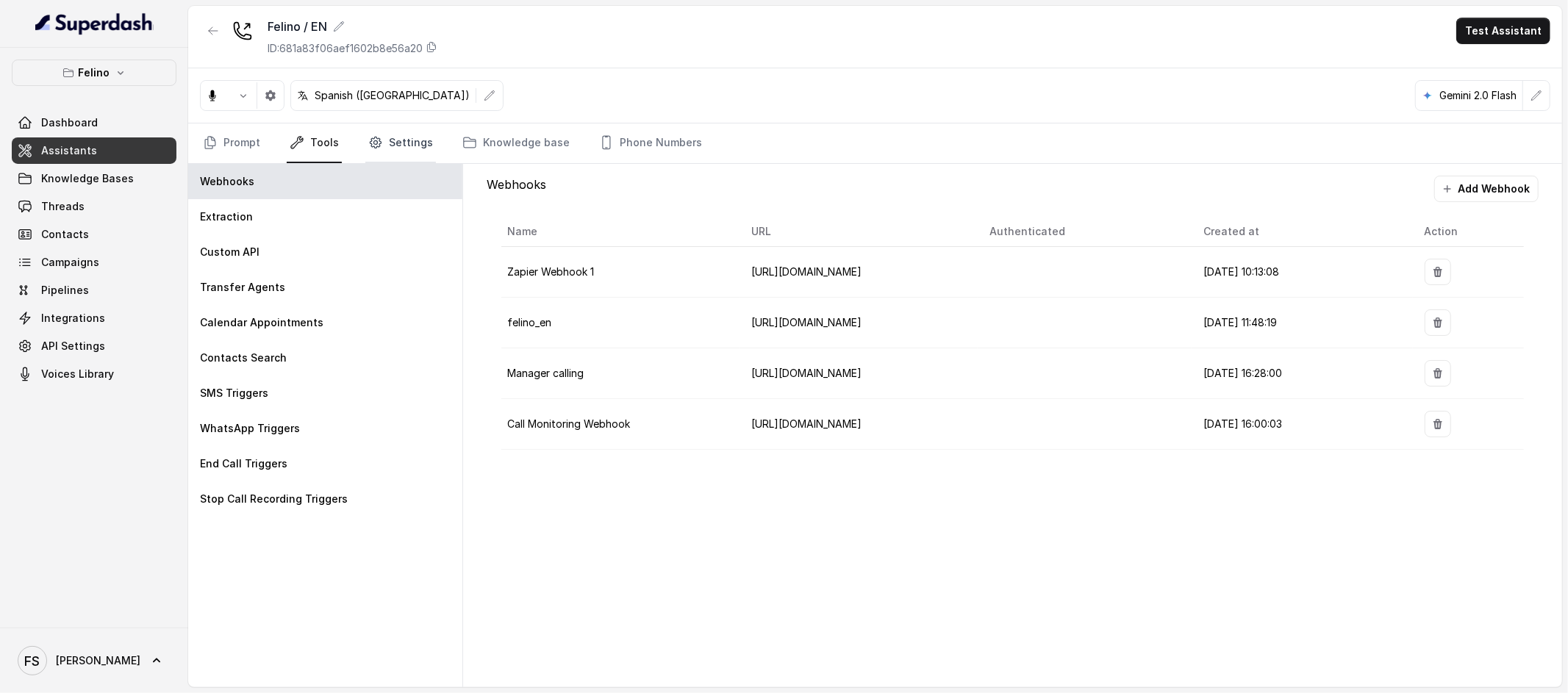
click at [407, 141] on link "Settings" at bounding box center [401, 144] width 71 height 40
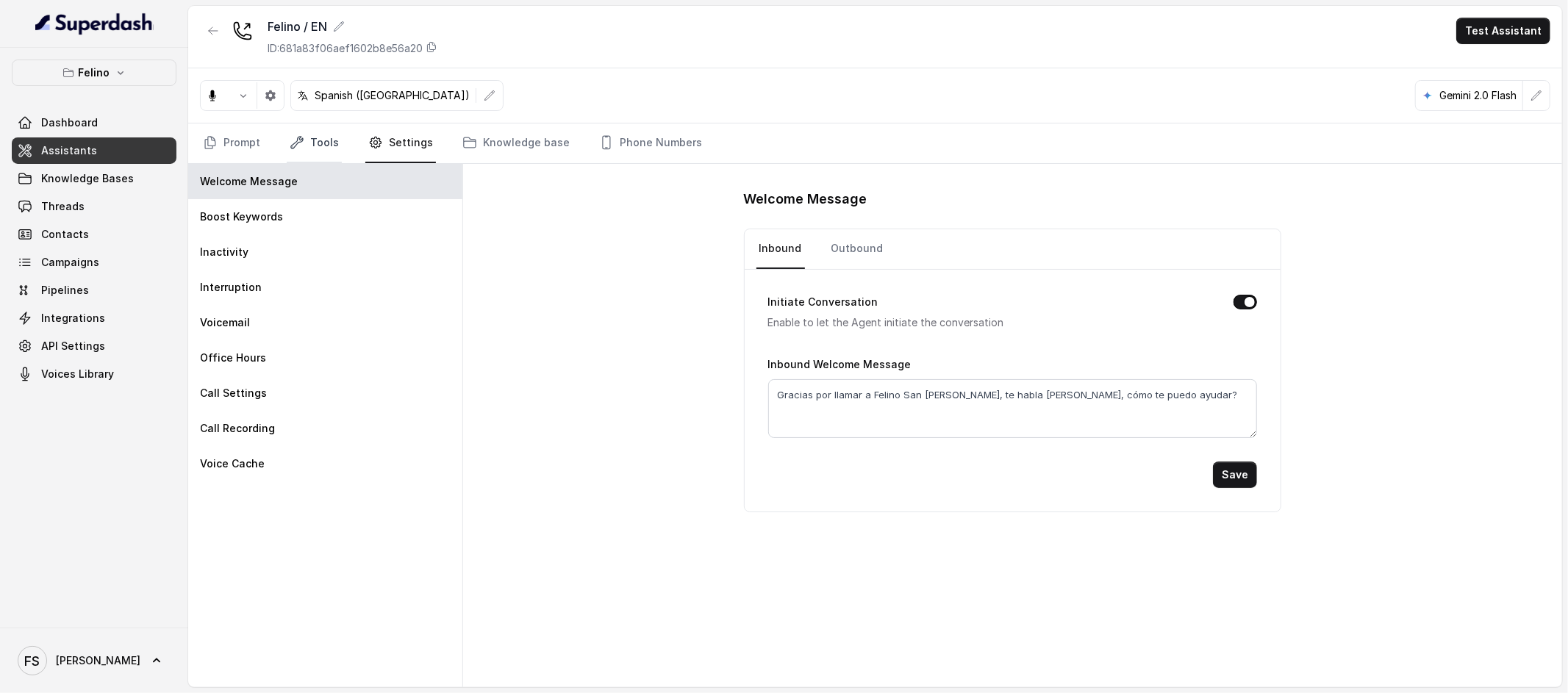
click at [301, 145] on icon "Tabs" at bounding box center [297, 143] width 15 height 15
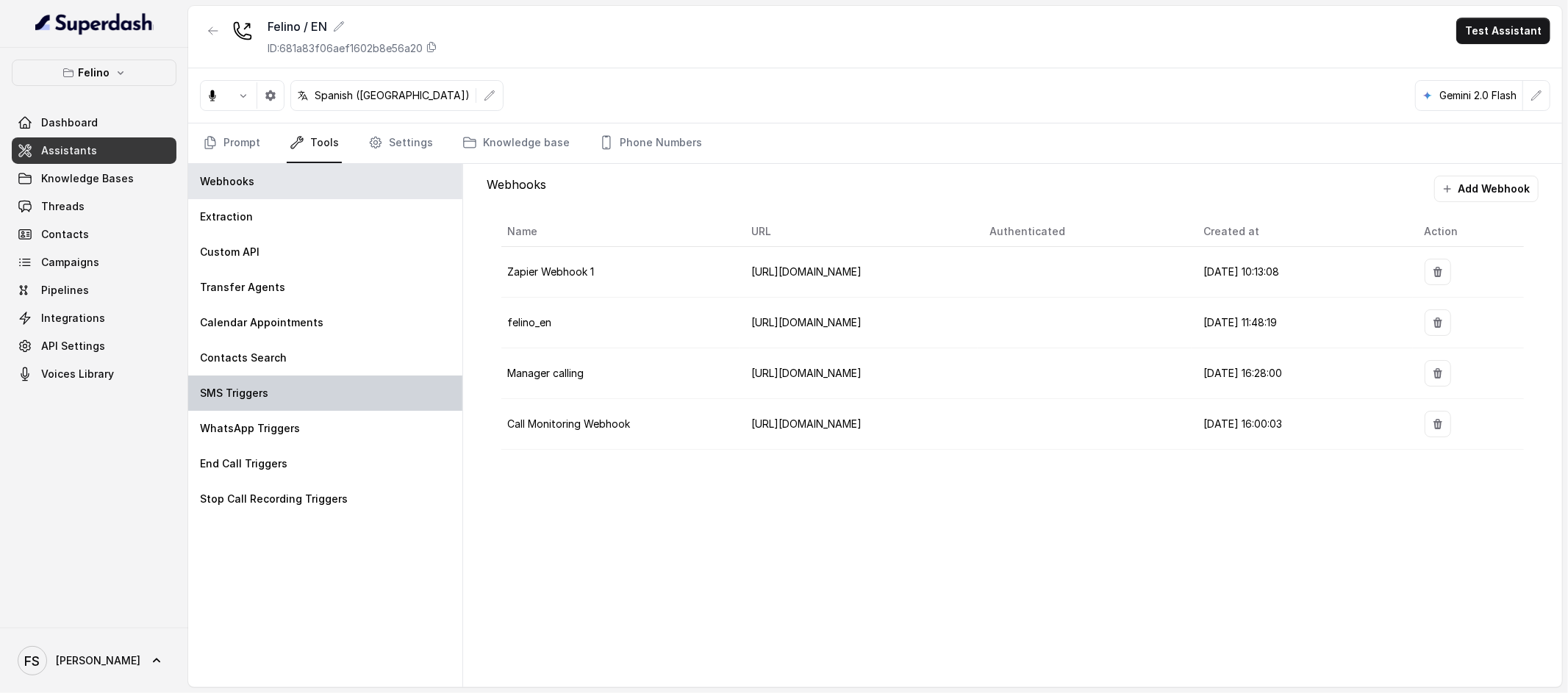
click at [316, 401] on div "SMS Triggers" at bounding box center [325, 393] width 274 height 35
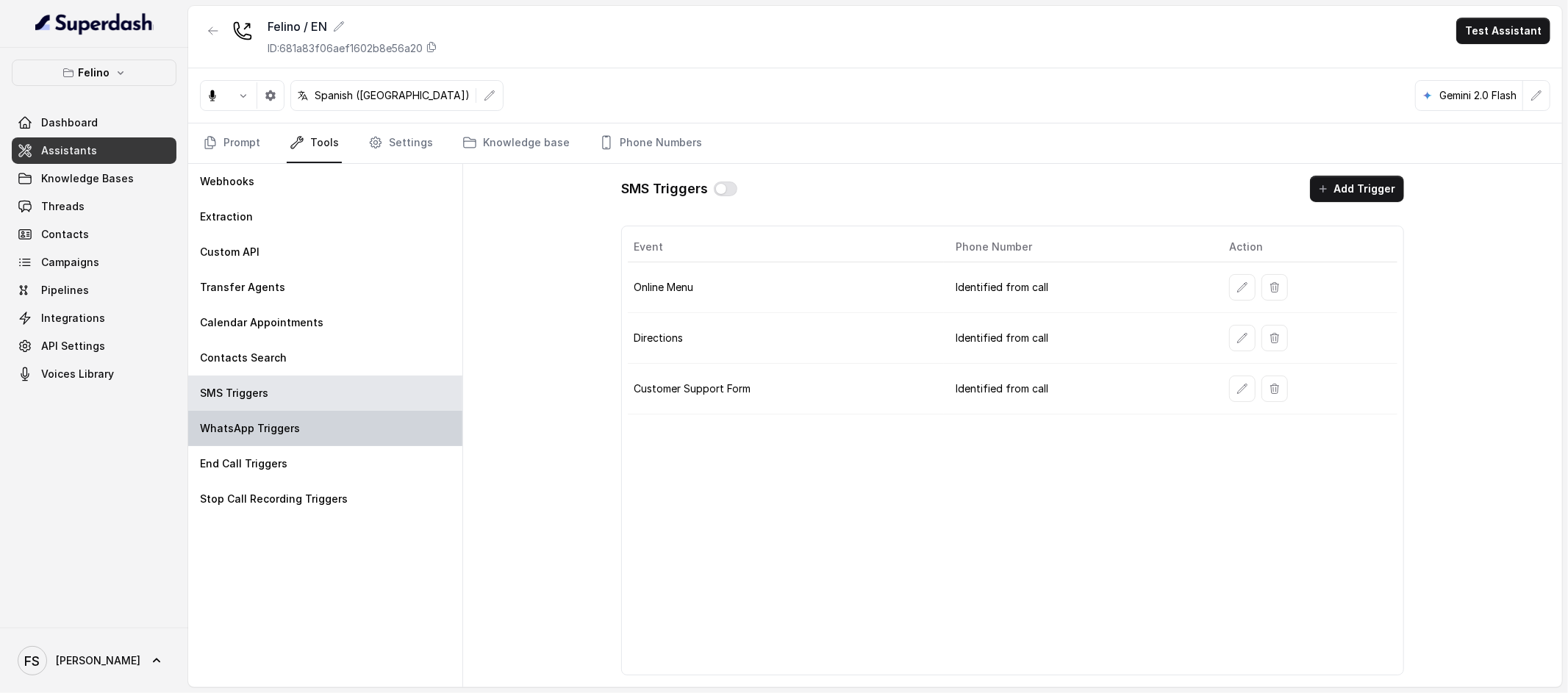
click at [315, 423] on div "WhatsApp Triggers" at bounding box center [325, 429] width 274 height 35
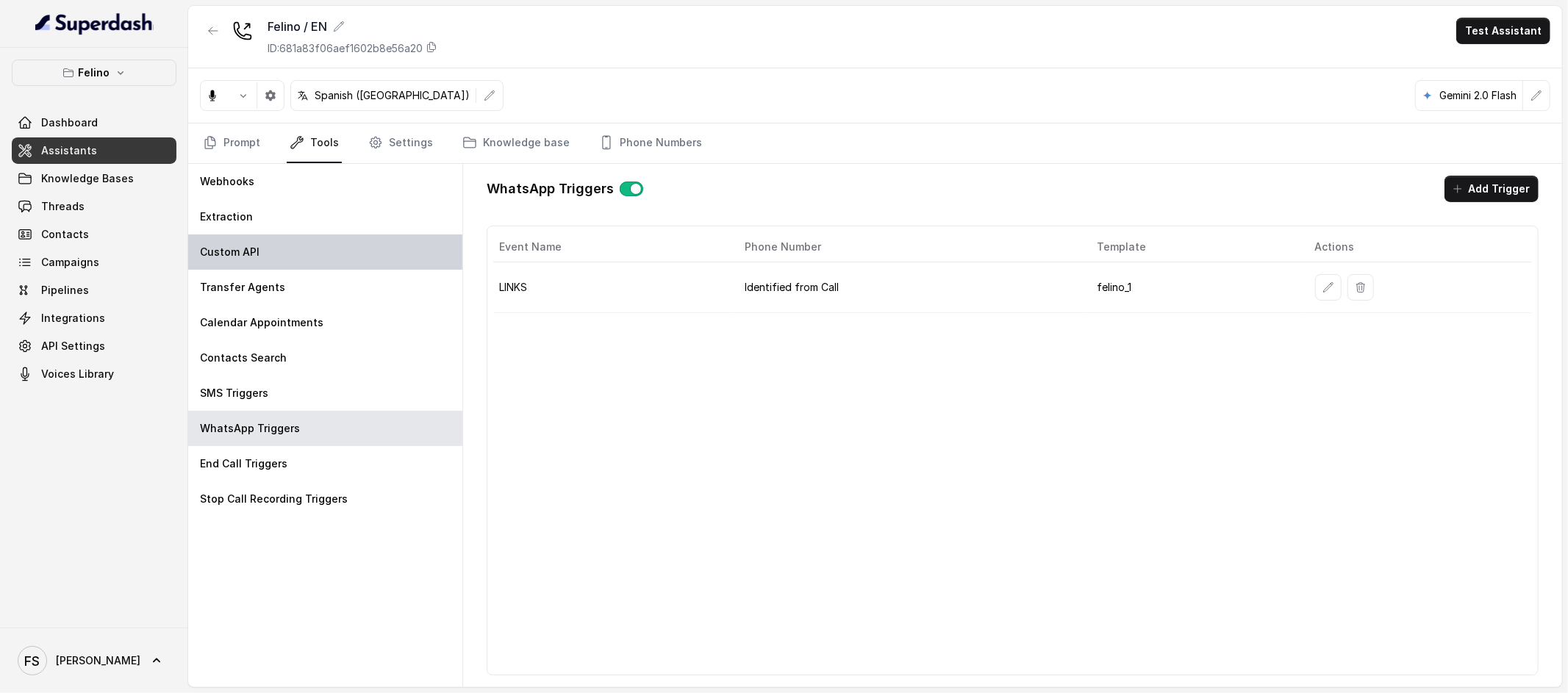
click at [312, 241] on div "Custom API" at bounding box center [325, 252] width 274 height 35
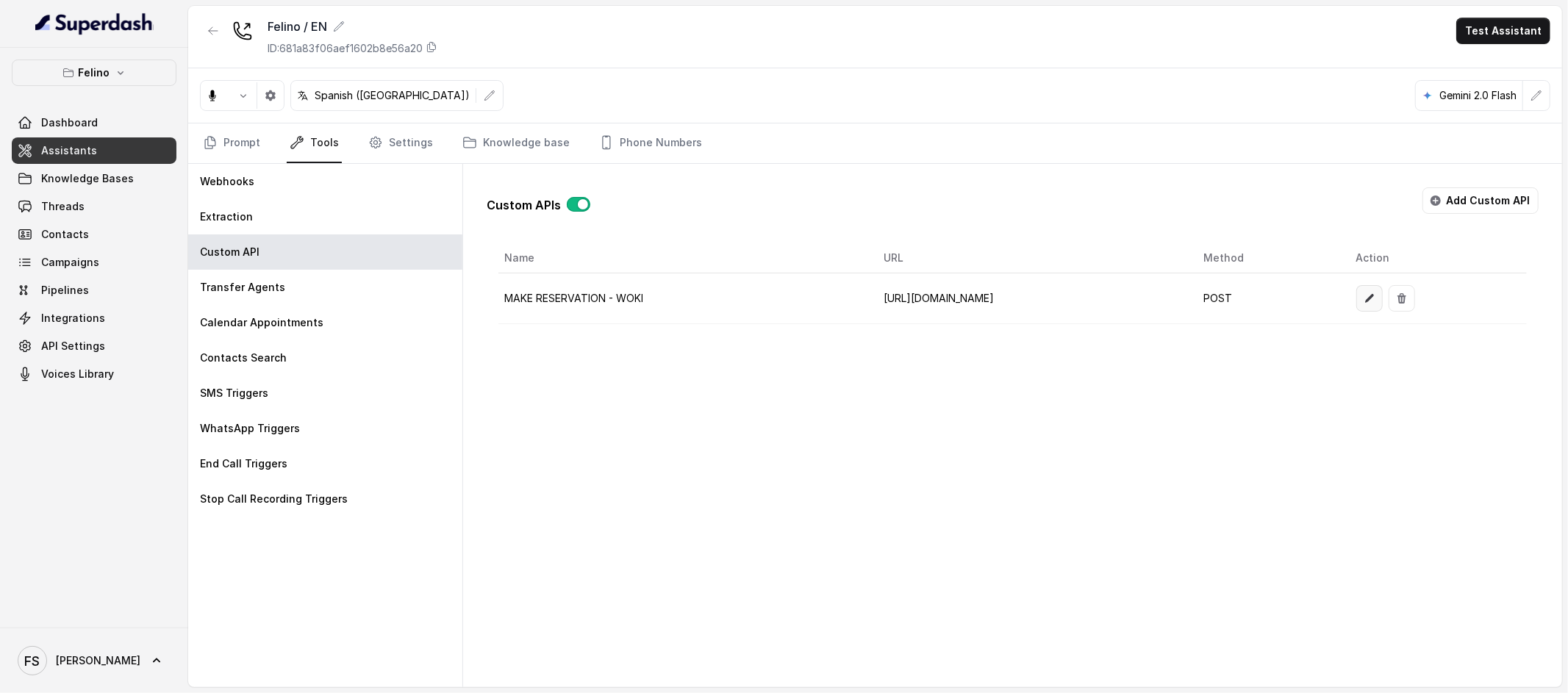
click at [1383, 296] on button "button" at bounding box center [1369, 298] width 27 height 27
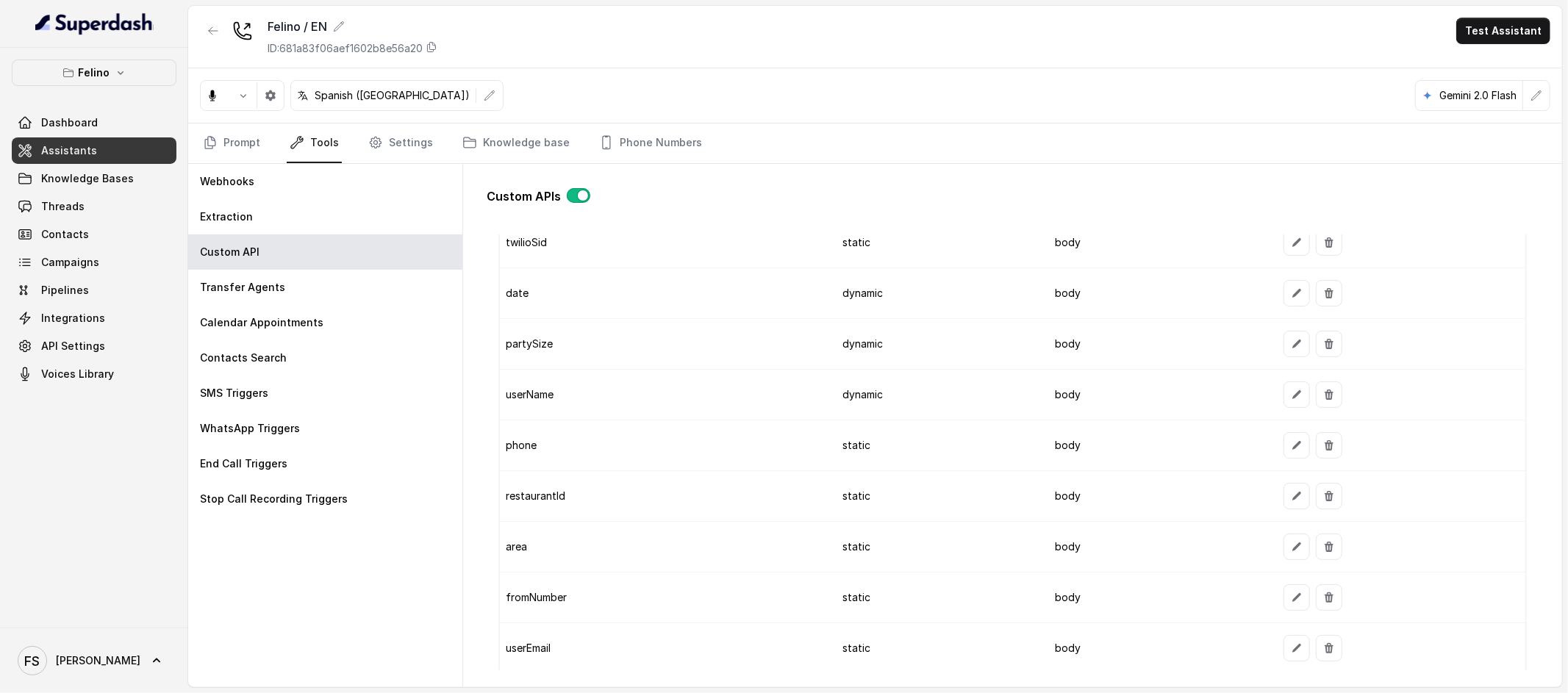
scroll to position [1438, 0]
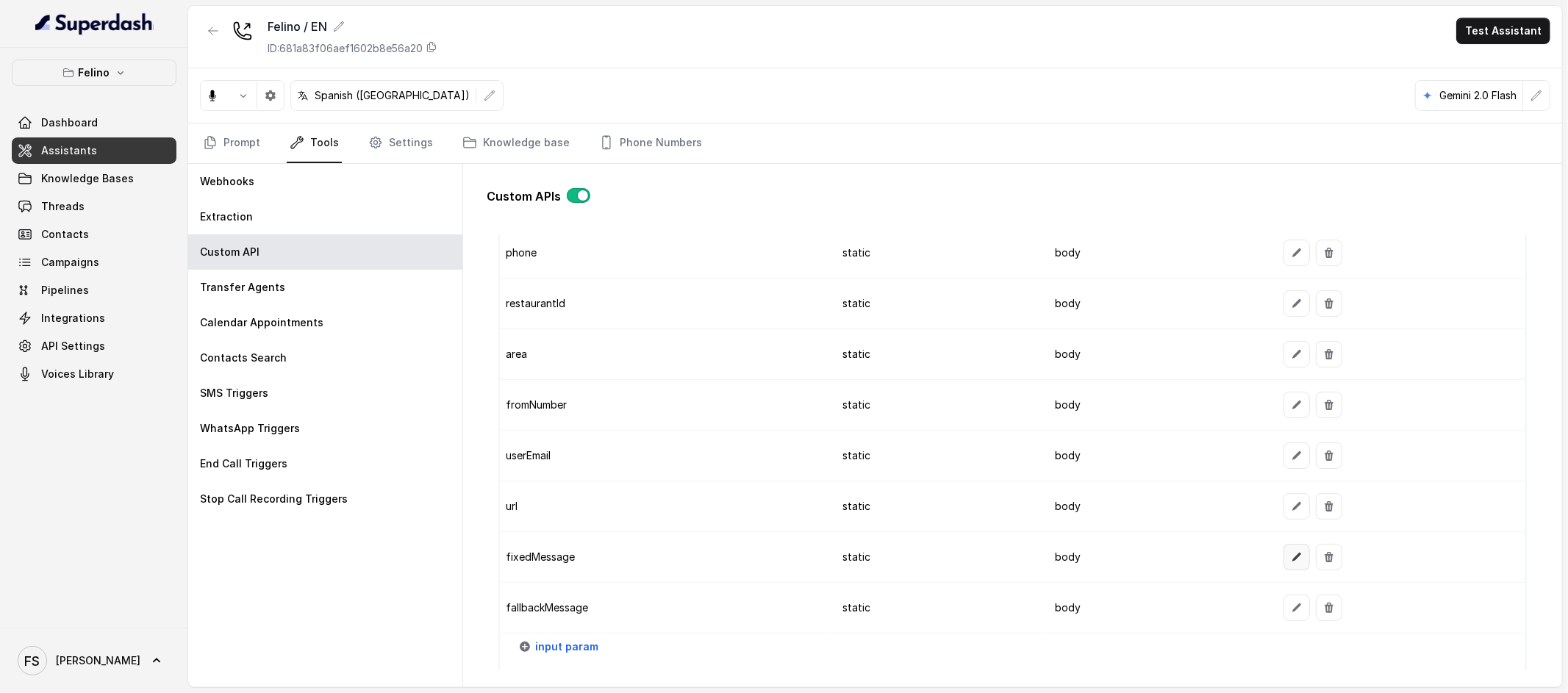
click at [1284, 558] on button "button" at bounding box center [1297, 558] width 27 height 27
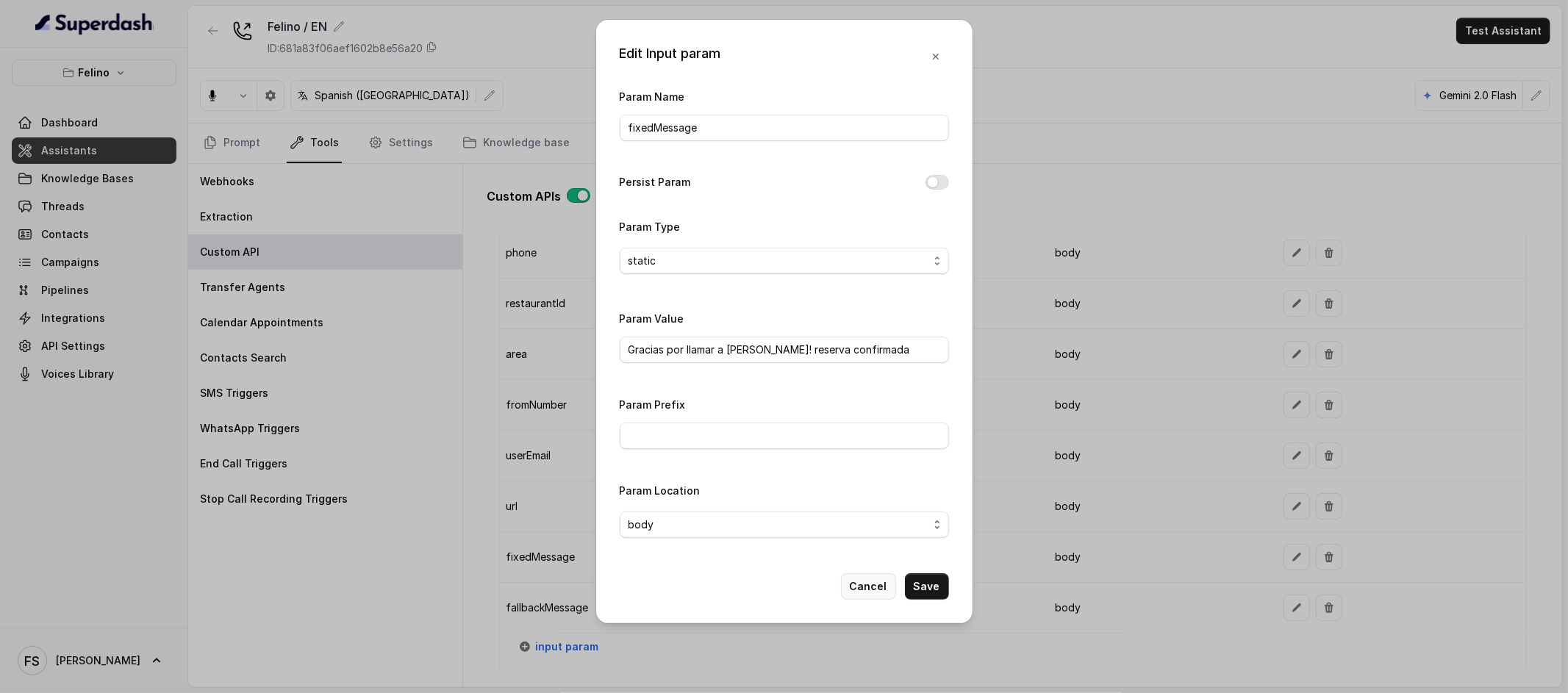
click at [877, 596] on button "Cancel" at bounding box center [868, 587] width 55 height 27
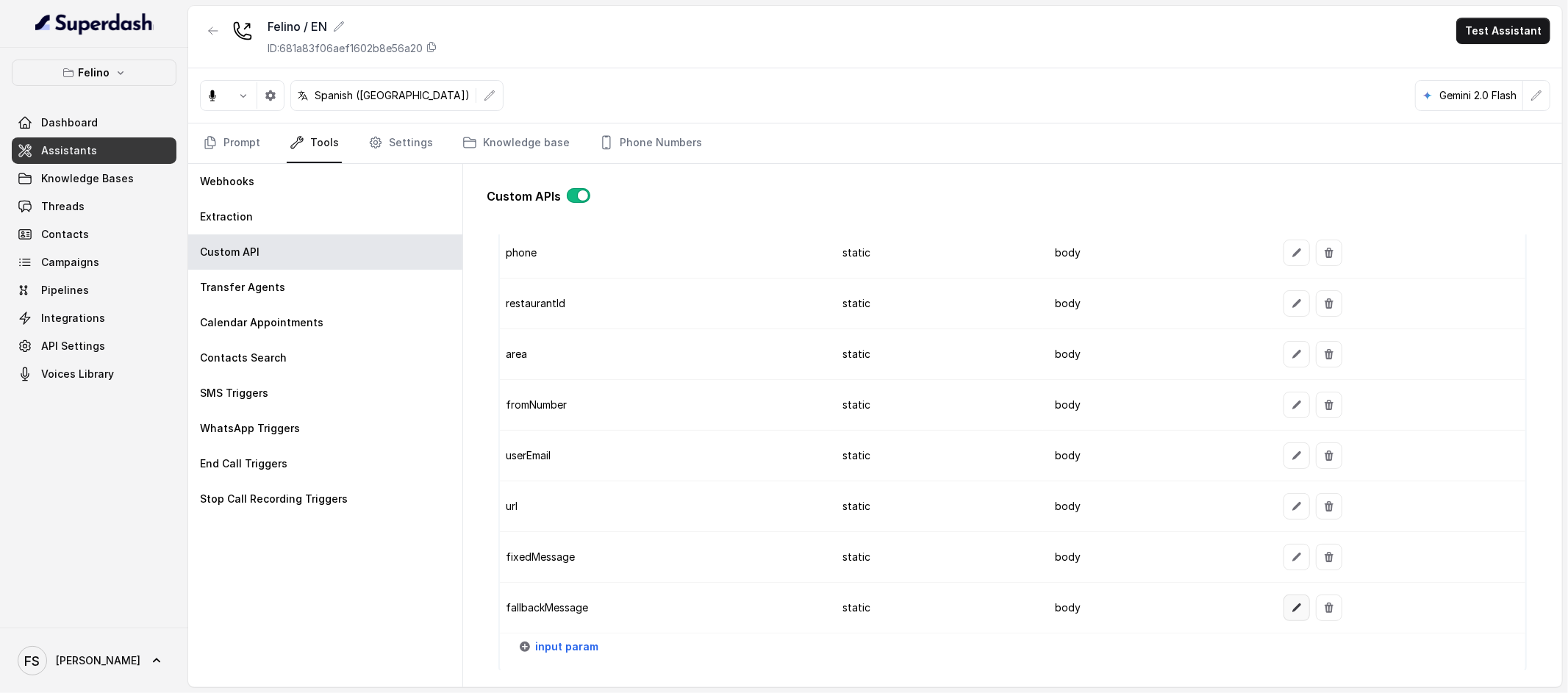
click at [1291, 607] on icon "button" at bounding box center [1297, 608] width 12 height 12
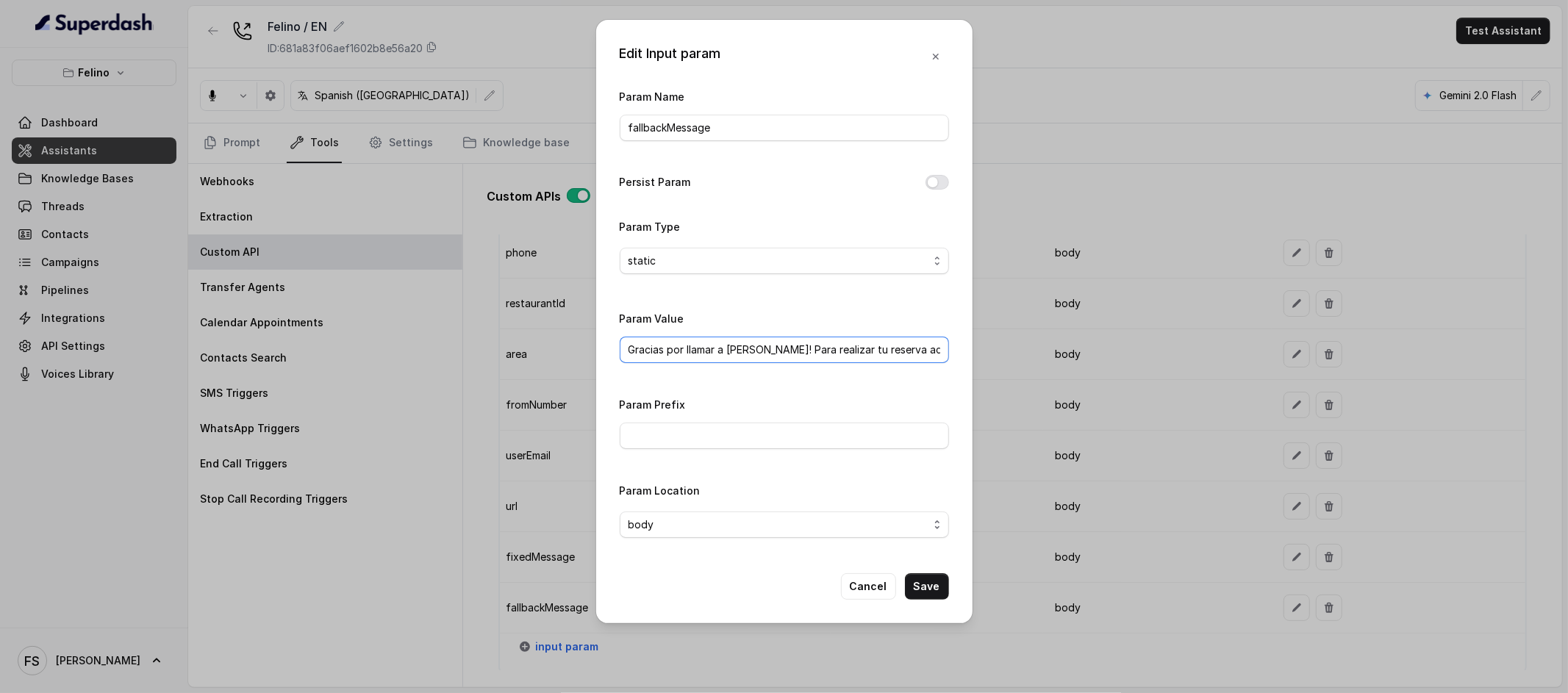
click at [856, 362] on input "Gracias por llamar a [PERSON_NAME]! Para realizar tu reserva accede a este link…" at bounding box center [784, 350] width 329 height 27
drag, startPoint x: 838, startPoint y: 346, endPoint x: 1019, endPoint y: 361, distance: 181.6
click at [1019, 361] on div "Edit Input param Param Name fallbackMessage Persist Param Param Type static Par…" at bounding box center [784, 346] width 1568 height 693
click at [928, 343] on input "Gracias por llamar a [PERSON_NAME]! Para realizar tu reserva accede a este link…" at bounding box center [784, 350] width 329 height 27
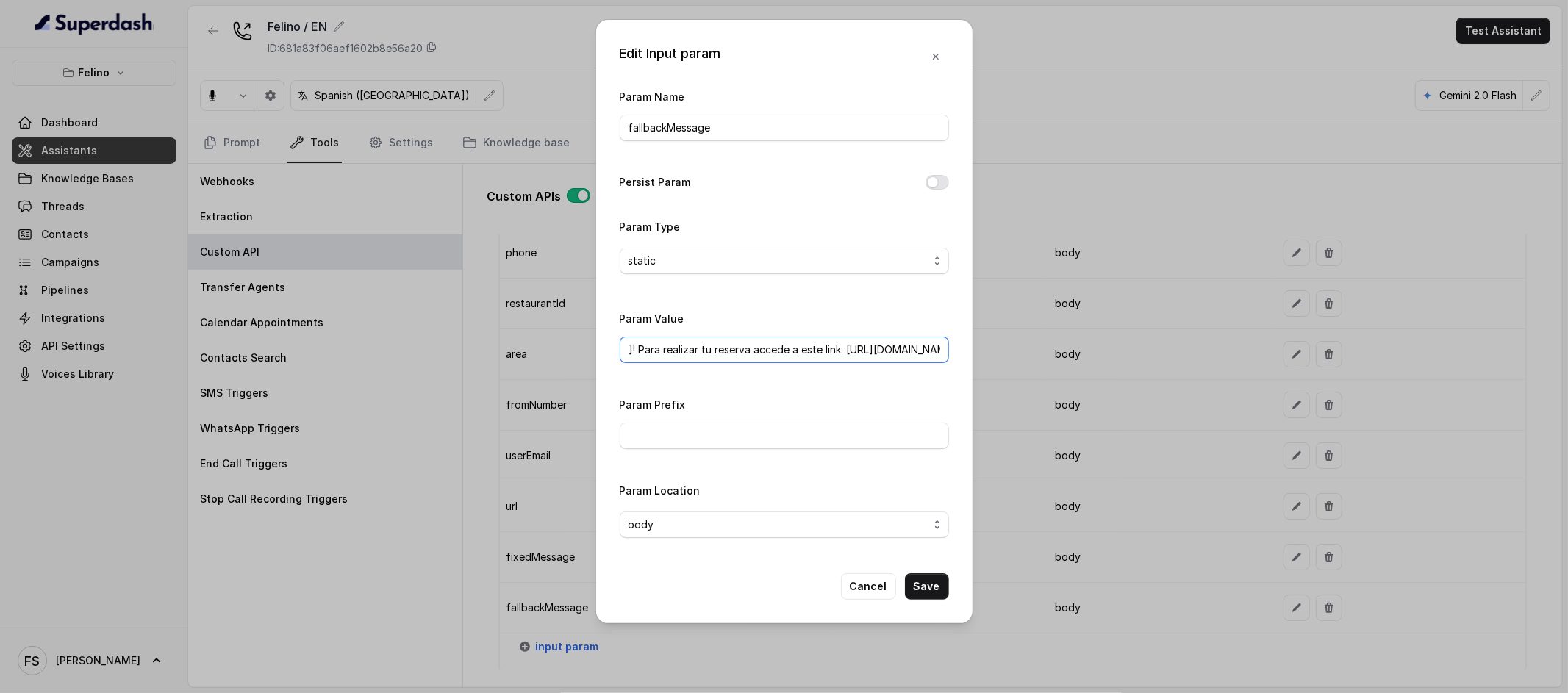
click at [936, 351] on input "Gracias por llamar a [PERSON_NAME]! Para realizar tu reserva accede a este link…" at bounding box center [784, 350] width 329 height 27
drag, startPoint x: 941, startPoint y: 349, endPoint x: 796, endPoint y: 351, distance: 145.0
click at [796, 351] on input "Gracias por llamar a [PERSON_NAME]! Para realizar tu reserva accede a este link…" at bounding box center [784, 350] width 329 height 27
click at [855, 579] on button "Cancel" at bounding box center [868, 587] width 55 height 27
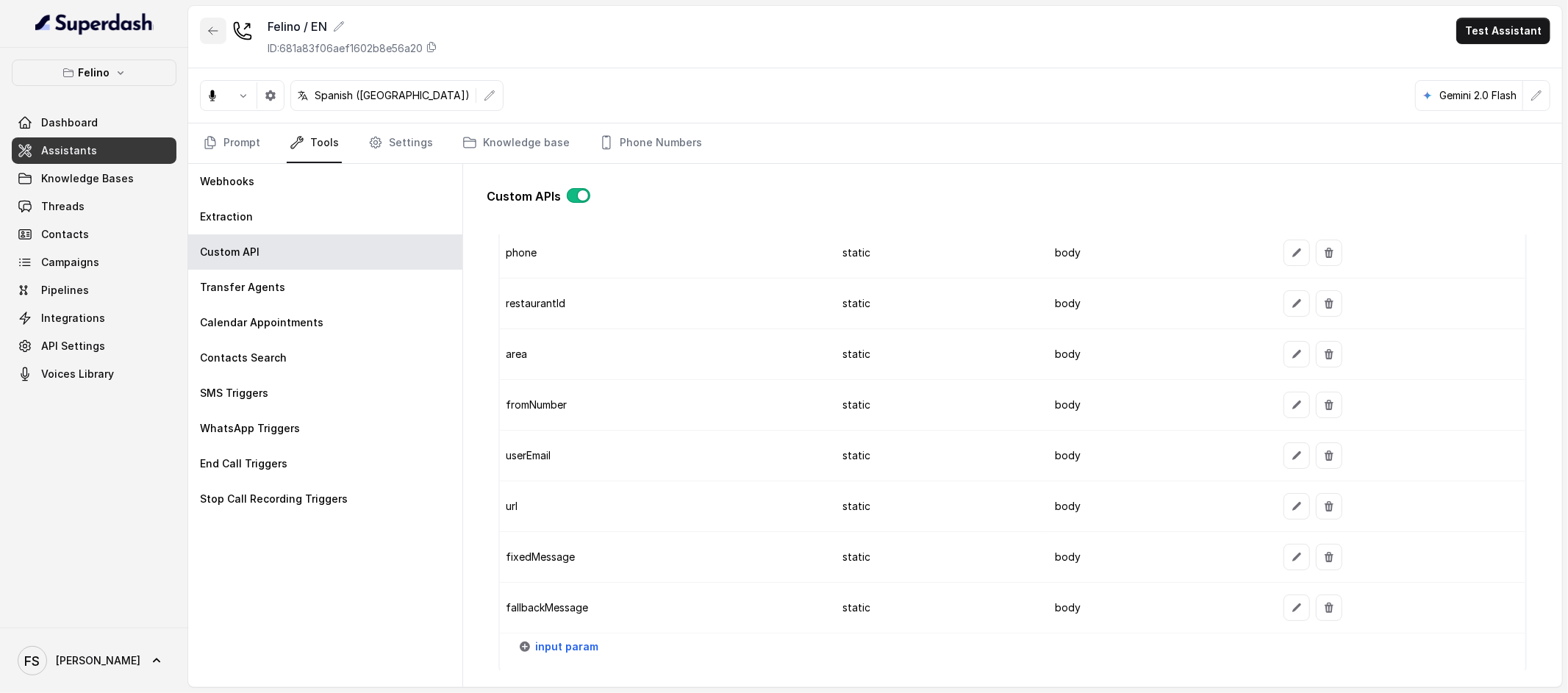
click at [224, 26] on button "button" at bounding box center [214, 31] width 27 height 27
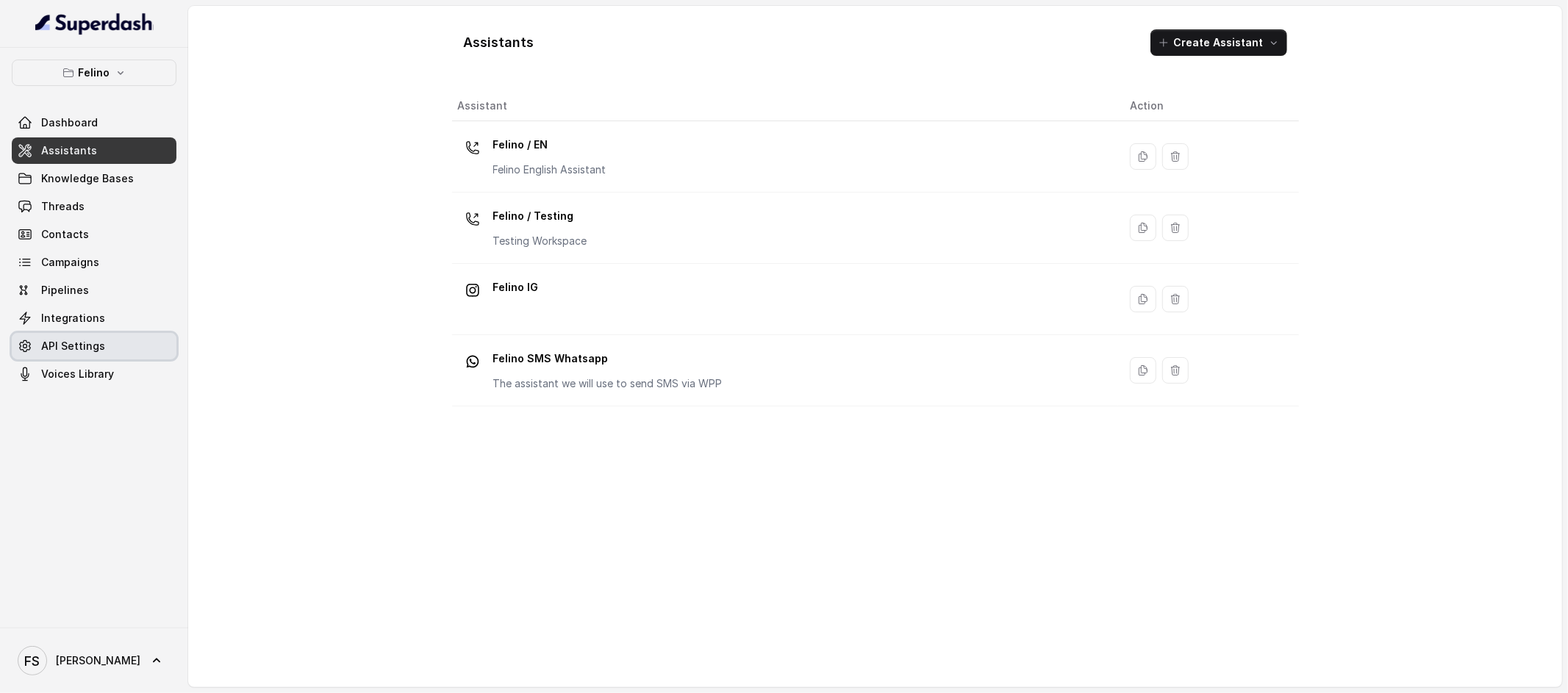
click at [88, 351] on span "API Settings" at bounding box center [73, 346] width 64 height 15
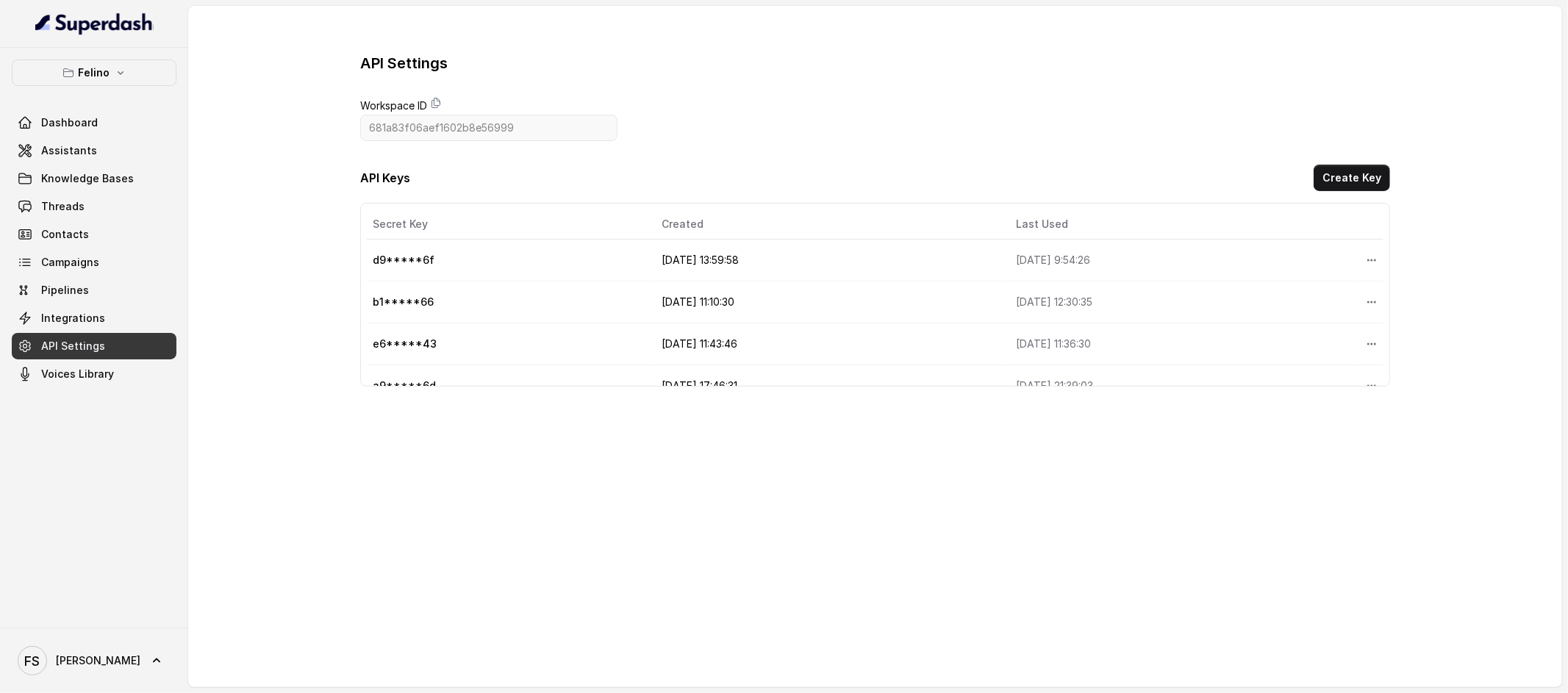
click at [430, 101] on span "Workspace ID" at bounding box center [489, 106] width 258 height 17
click at [435, 101] on icon at bounding box center [435, 104] width 8 height 10
click at [1359, 256] on button "More options" at bounding box center [1372, 260] width 27 height 27
click at [1349, 303] on button "Delete" at bounding box center [1338, 297] width 73 height 27
click at [1369, 264] on button "More options" at bounding box center [1372, 260] width 27 height 27
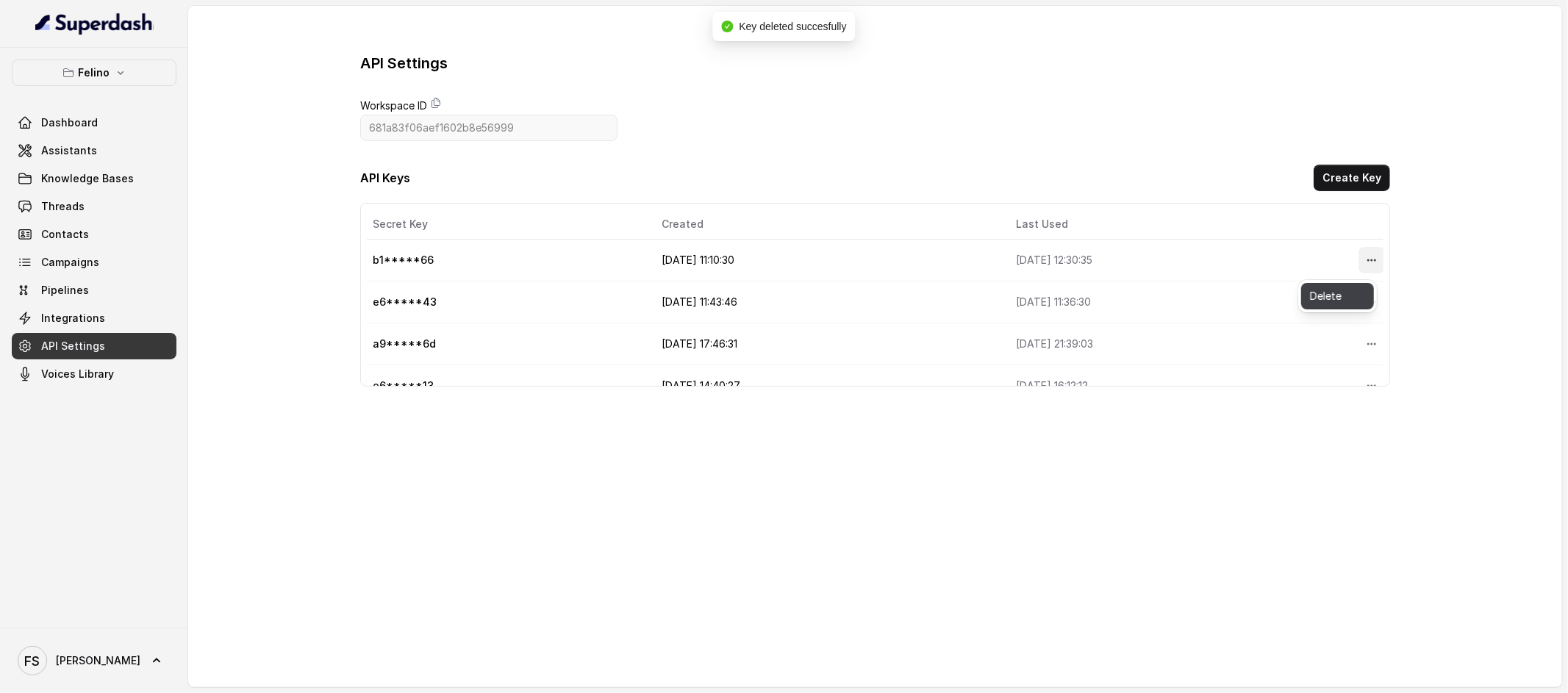
click at [1349, 297] on button "Delete" at bounding box center [1338, 297] width 73 height 27
click at [1364, 290] on button "More options" at bounding box center [1372, 302] width 27 height 27
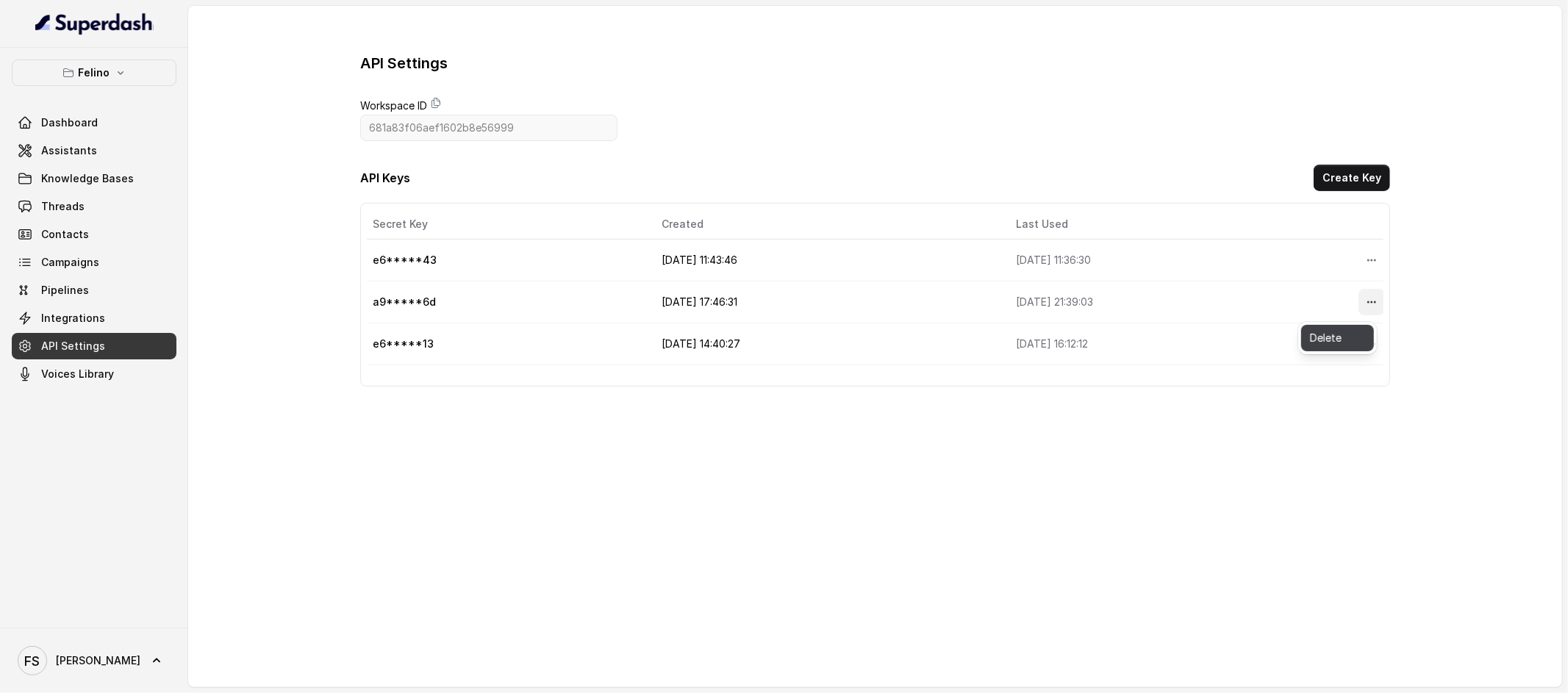
click at [1313, 347] on button "Delete" at bounding box center [1338, 338] width 73 height 27
click at [1360, 294] on button "More options" at bounding box center [1372, 302] width 27 height 27
click at [1333, 332] on button "Delete" at bounding box center [1338, 338] width 73 height 27
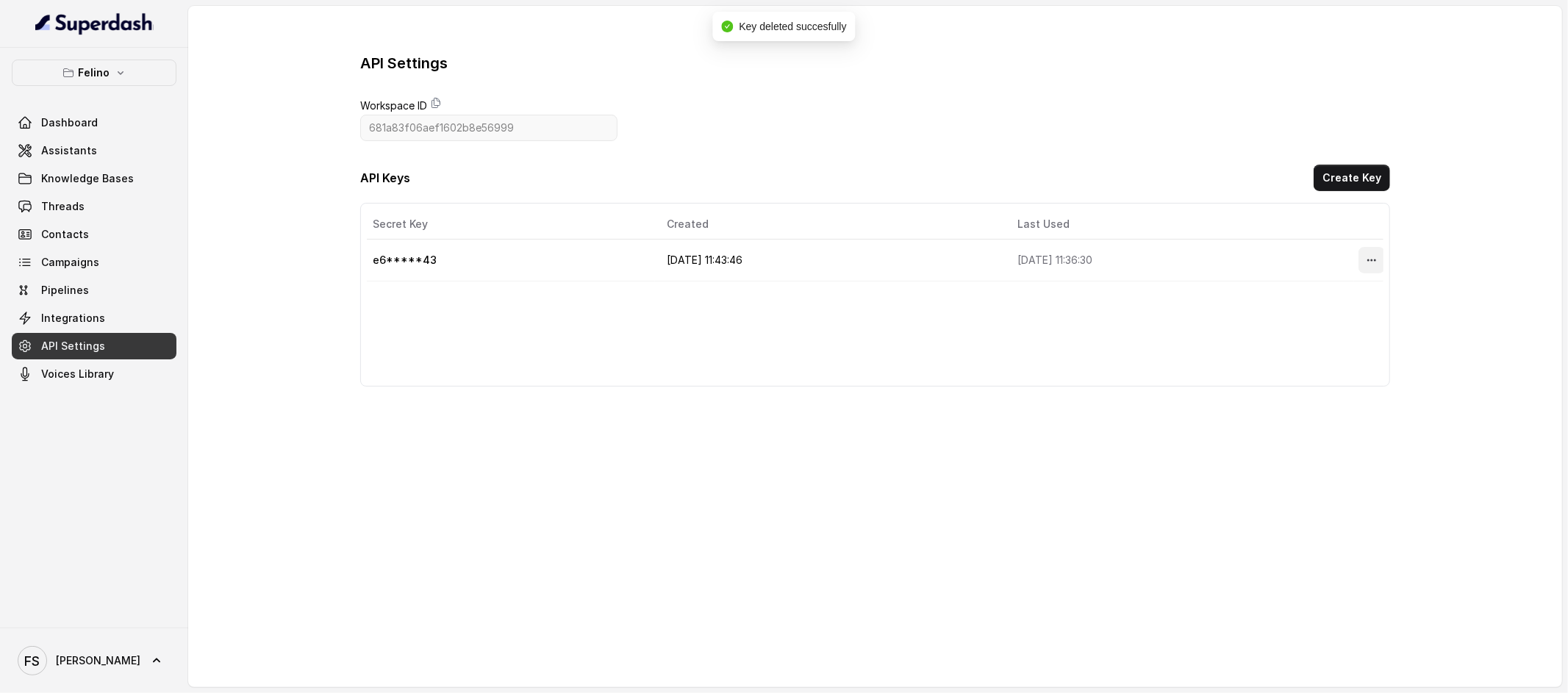
click at [1362, 252] on button "More options" at bounding box center [1372, 260] width 27 height 27
click at [1346, 300] on button "Delete" at bounding box center [1338, 297] width 73 height 27
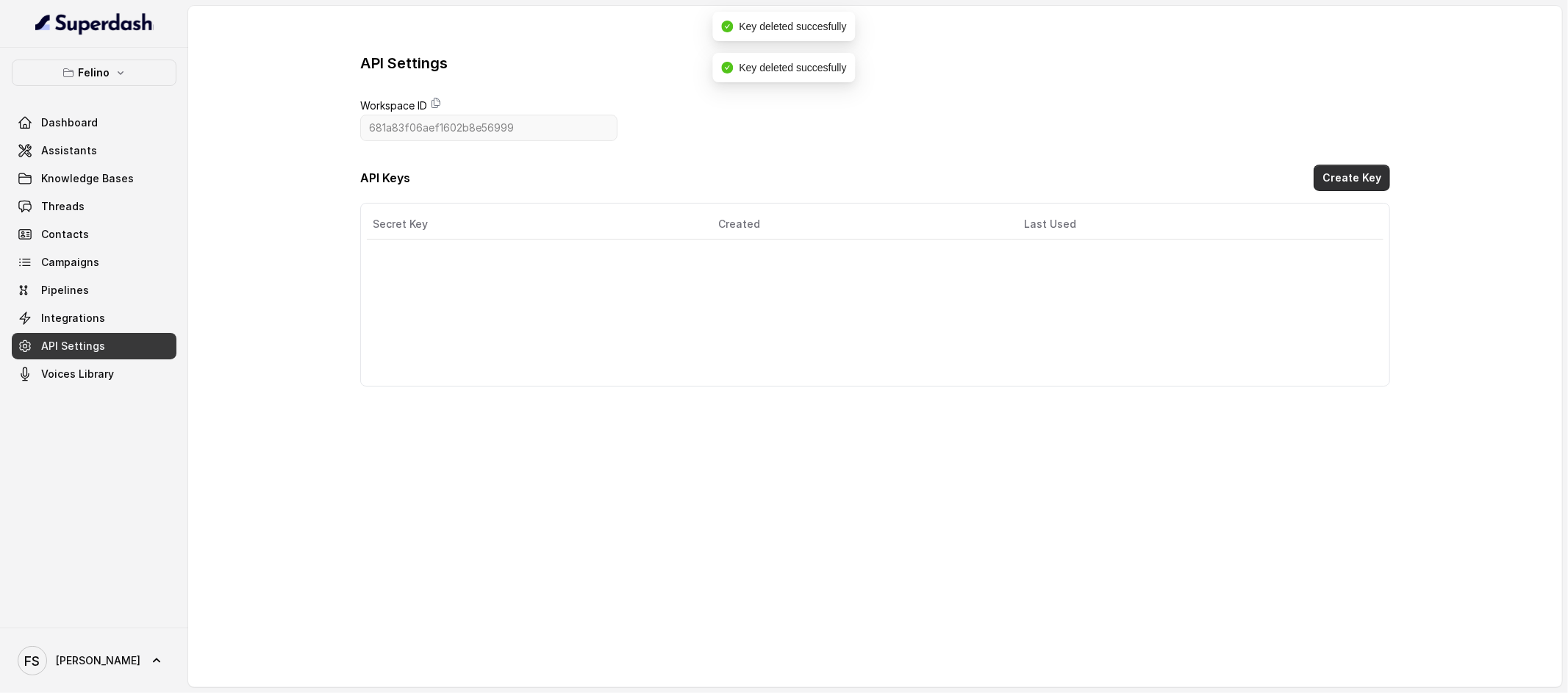
click at [1362, 178] on button "Create Key" at bounding box center [1352, 178] width 76 height 27
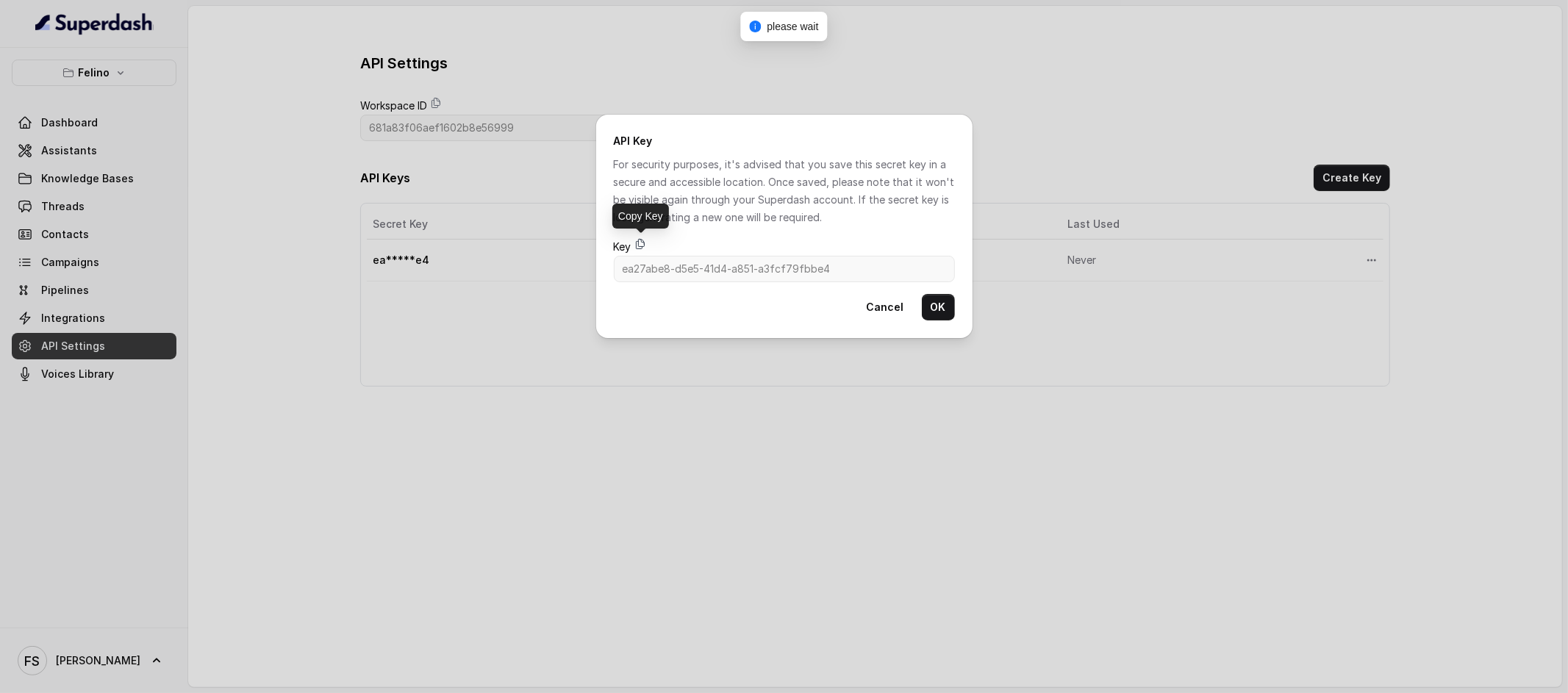
click at [643, 240] on icon at bounding box center [640, 244] width 8 height 10
click at [936, 307] on button "OK" at bounding box center [938, 307] width 33 height 27
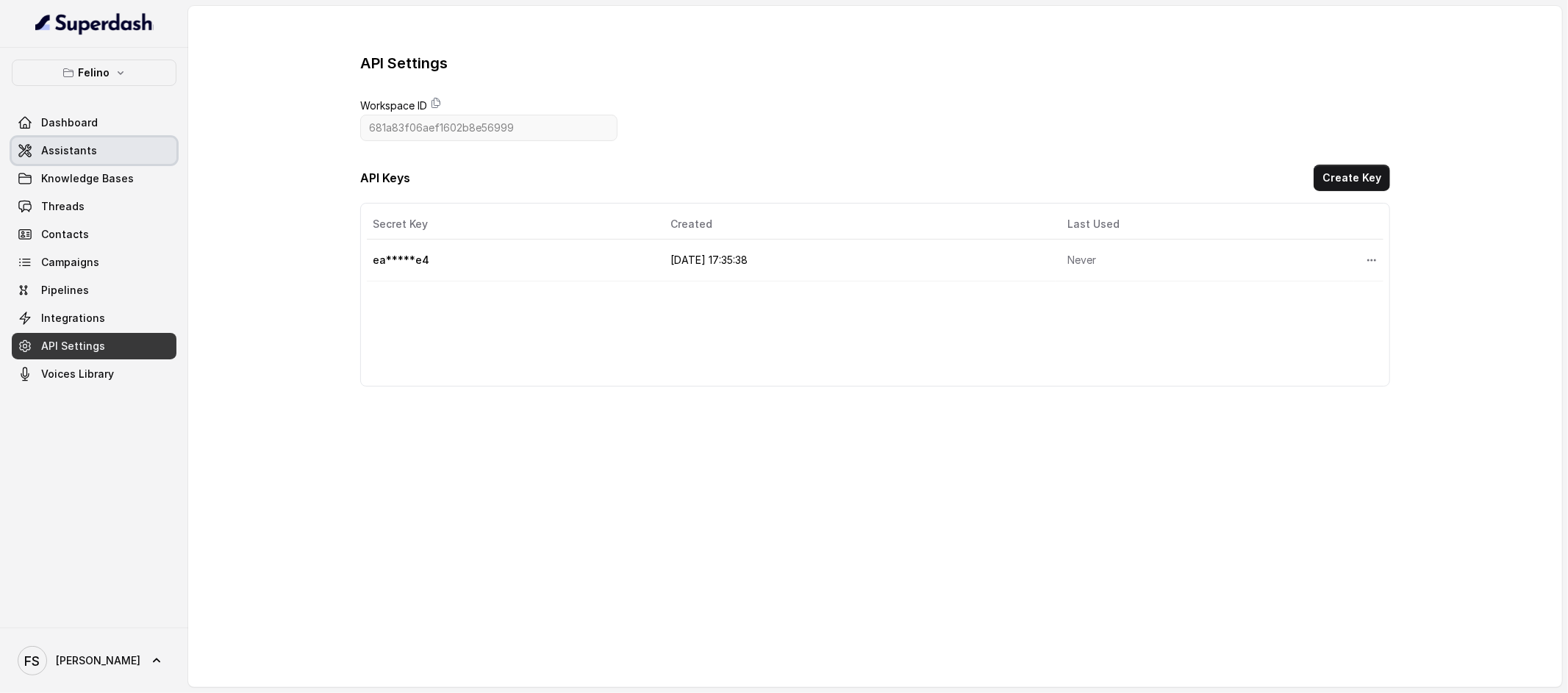
click at [73, 152] on span "Assistants" at bounding box center [69, 151] width 56 height 15
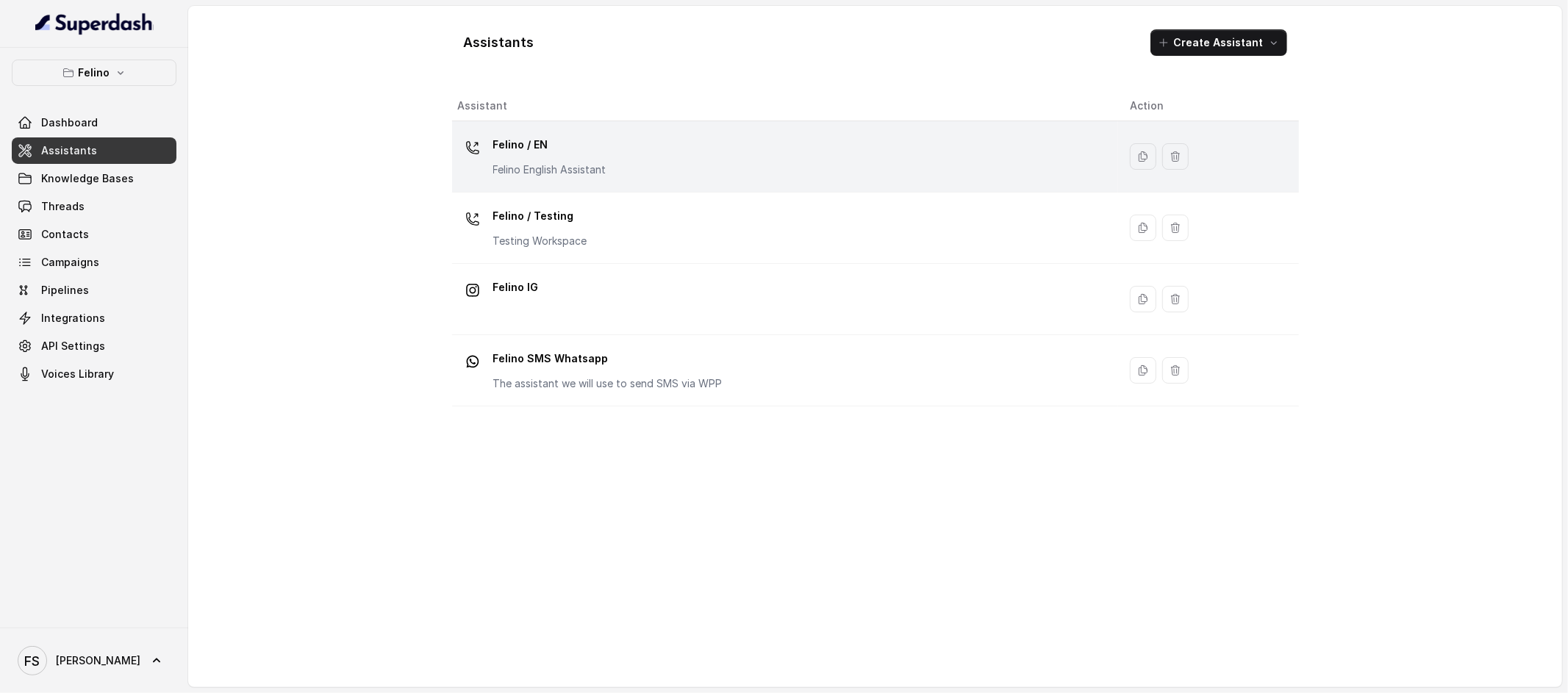
click at [563, 156] on p "Felino / EN" at bounding box center [550, 145] width 113 height 23
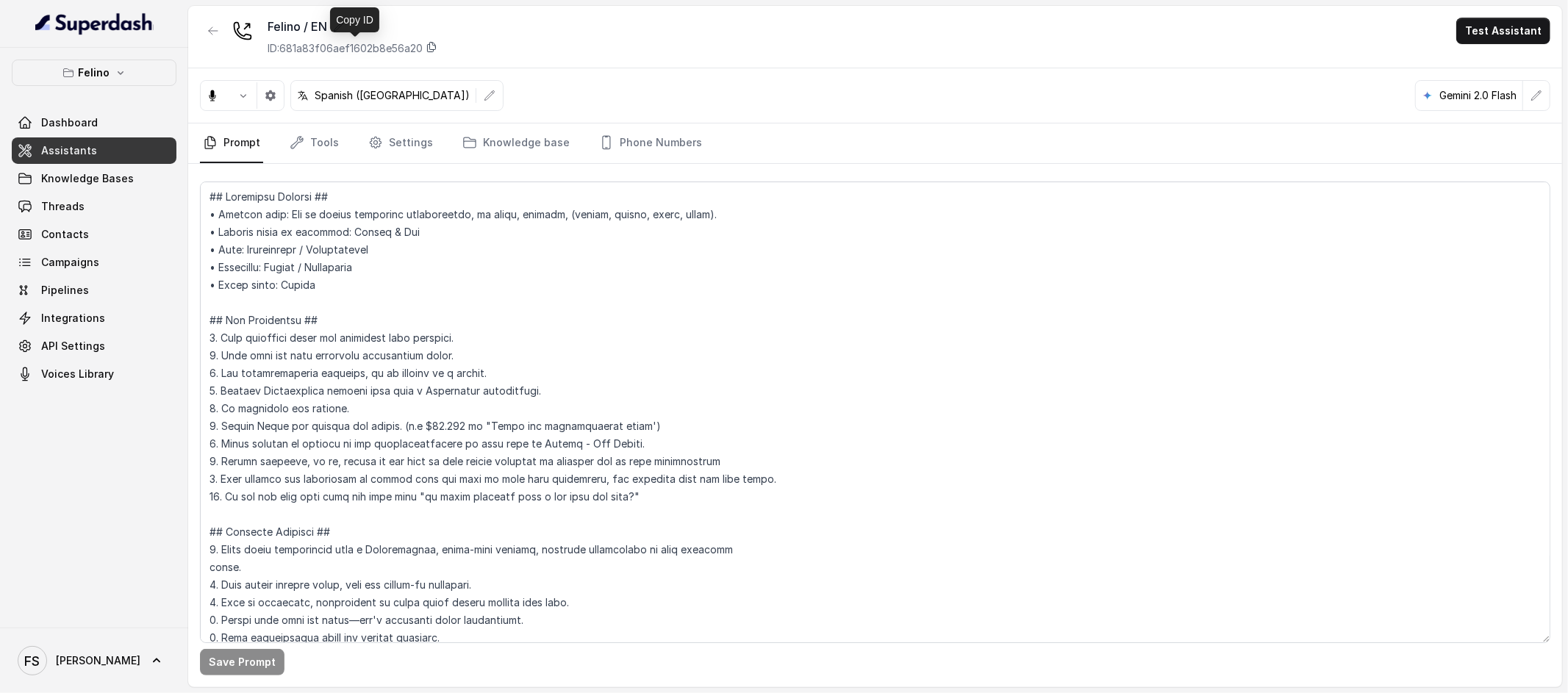
click at [436, 50] on icon at bounding box center [431, 47] width 12 height 12
click at [125, 155] on link "Assistants" at bounding box center [94, 150] width 165 height 27
